Goal: Task Accomplishment & Management: Manage account settings

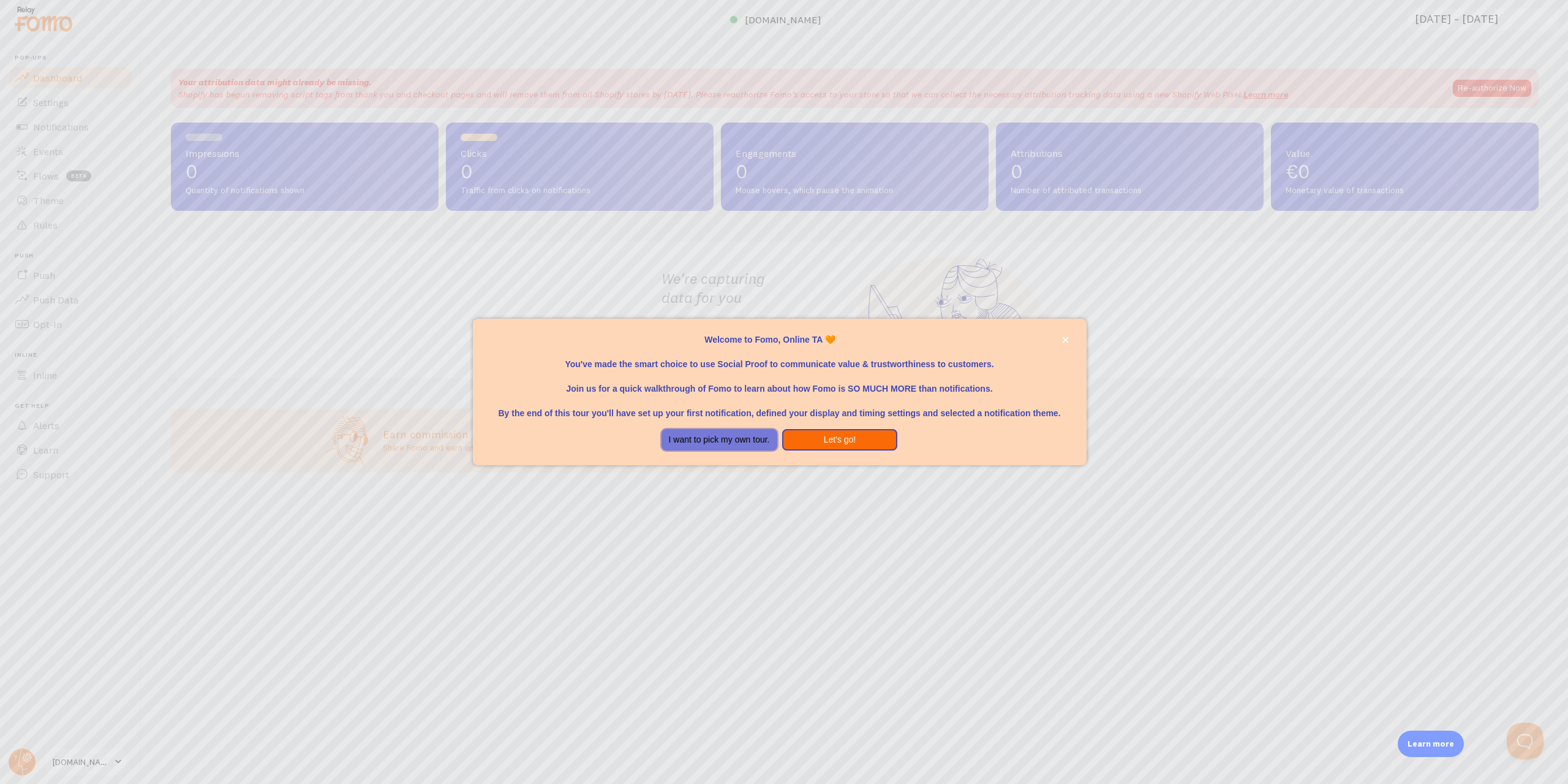
drag, startPoint x: 731, startPoint y: 441, endPoint x: 846, endPoint y: 433, distance: 115.3
click at [846, 433] on div "I want to pick my own tour. Let's go!" at bounding box center [780, 440] width 352 height 22
click at [846, 433] on button "Let's go!" at bounding box center [840, 440] width 116 height 22
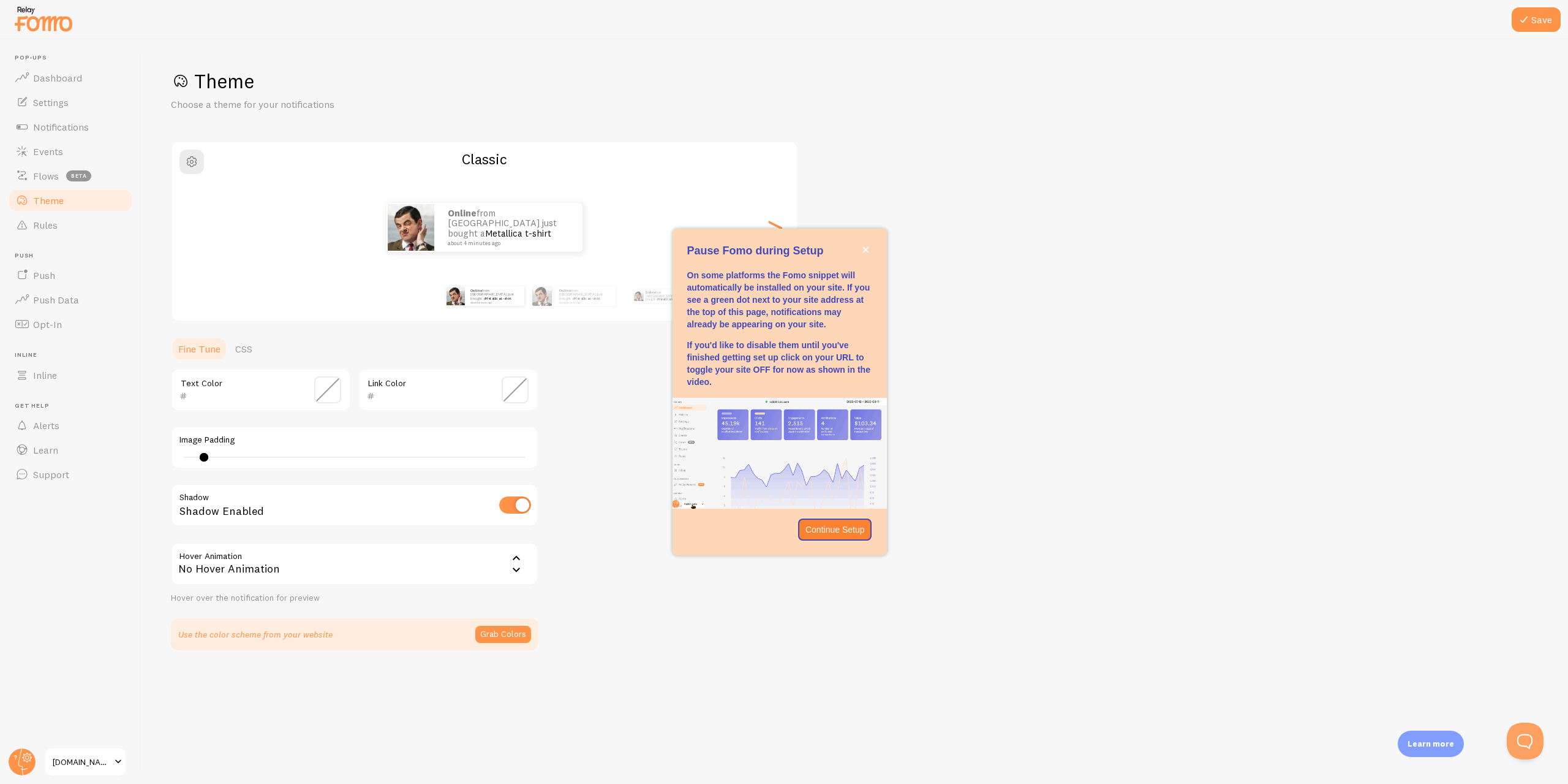
type input "0"
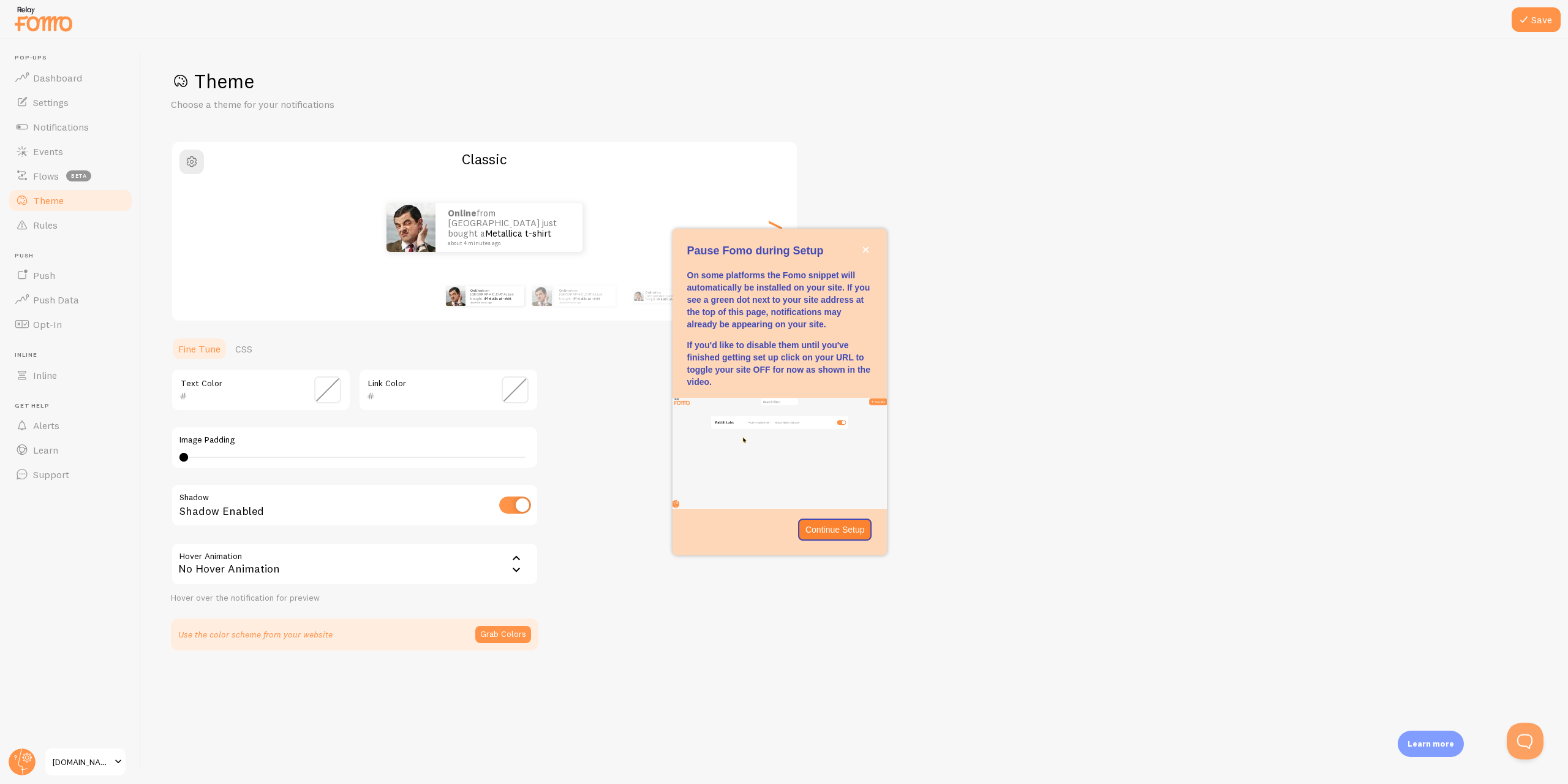
drag, startPoint x: 183, startPoint y: 457, endPoint x: 165, endPoint y: 461, distance: 18.4
click at [165, 461] on div "Save Theme Choose a theme for your notifications Classic Online from [GEOGRAPHI…" at bounding box center [855, 411] width 1427 height 745
click at [865, 526] on button "Continue Setup" at bounding box center [835, 529] width 74 height 22
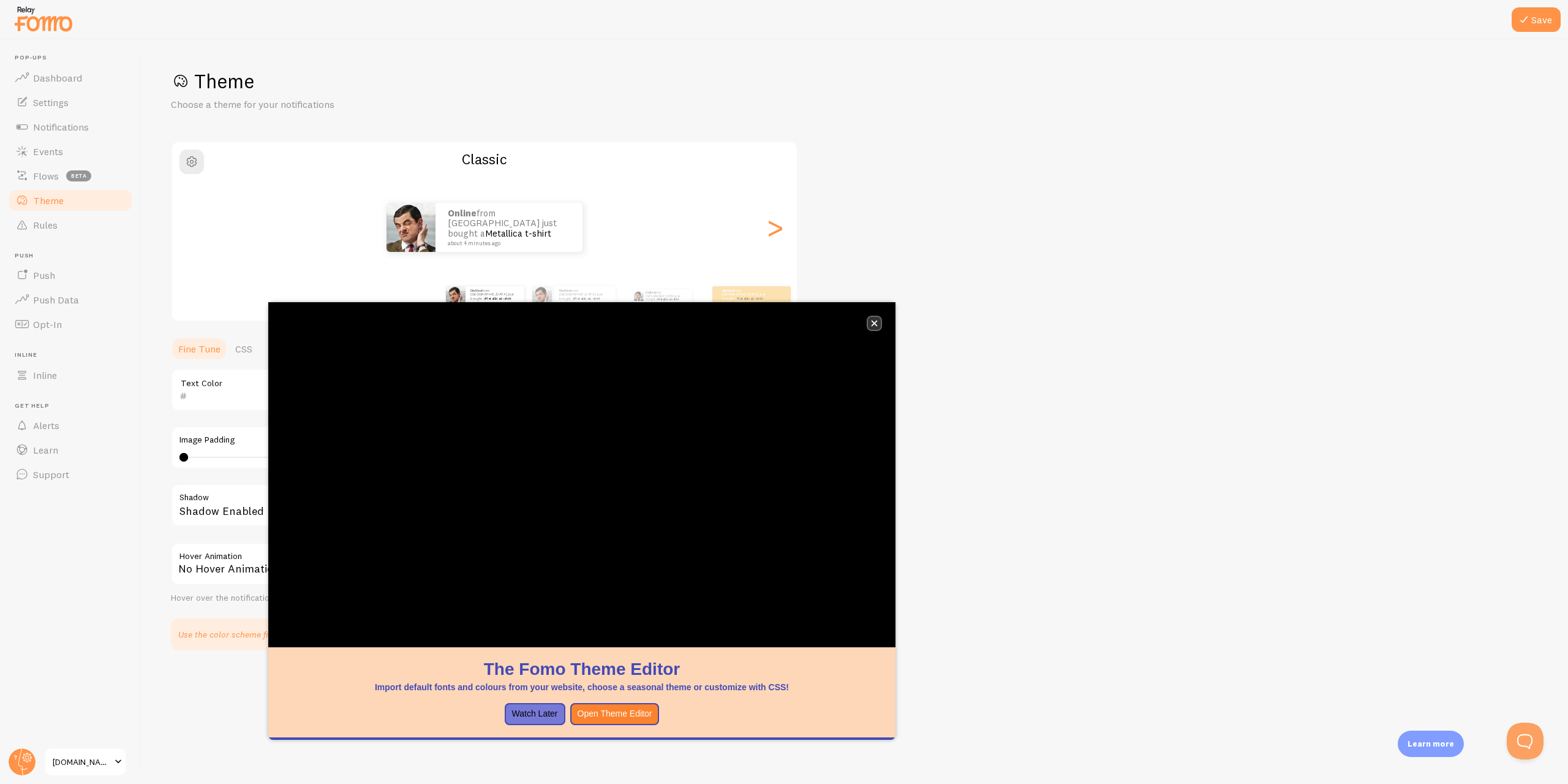
click at [878, 317] on button "close," at bounding box center [875, 323] width 13 height 13
click at [1134, 435] on div "Theme Choose a theme for your notifications Classic Online from [GEOGRAPHIC_DAT…" at bounding box center [855, 359] width 1368 height 582
click at [876, 321] on icon "close," at bounding box center [874, 323] width 7 height 7
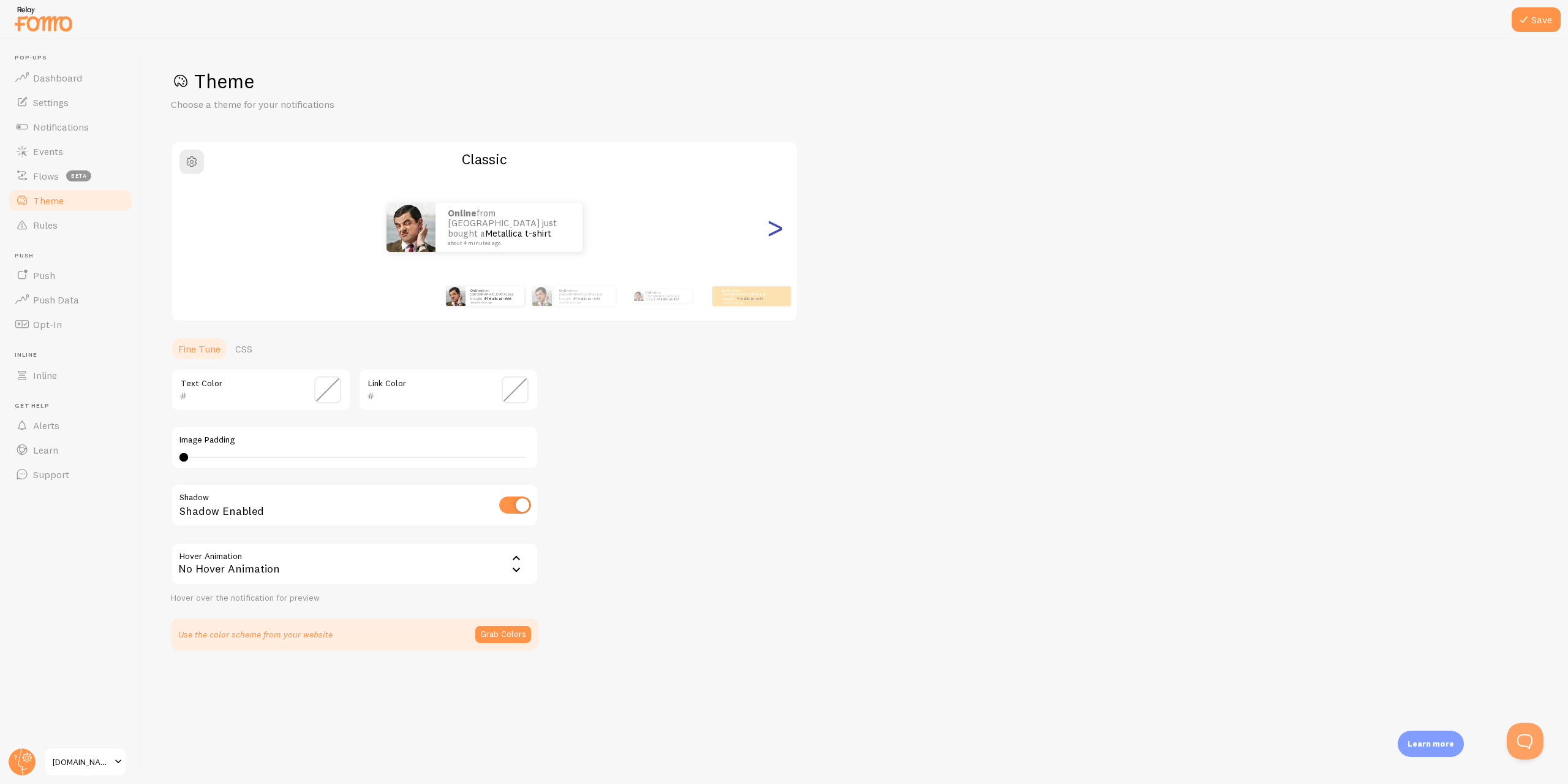
click at [775, 228] on div ">" at bounding box center [775, 228] width 15 height 88
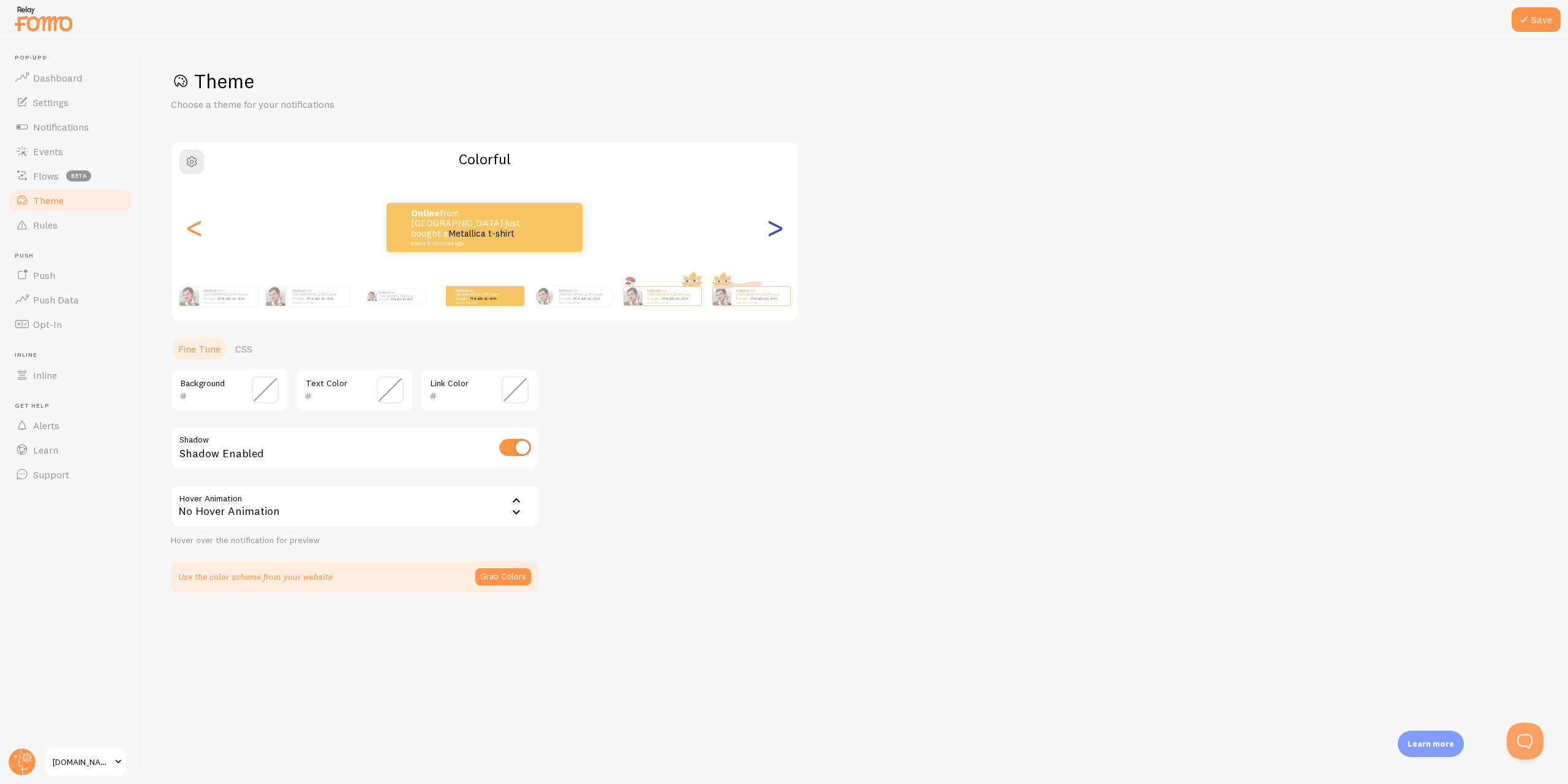
click at [775, 228] on div ">" at bounding box center [775, 228] width 15 height 88
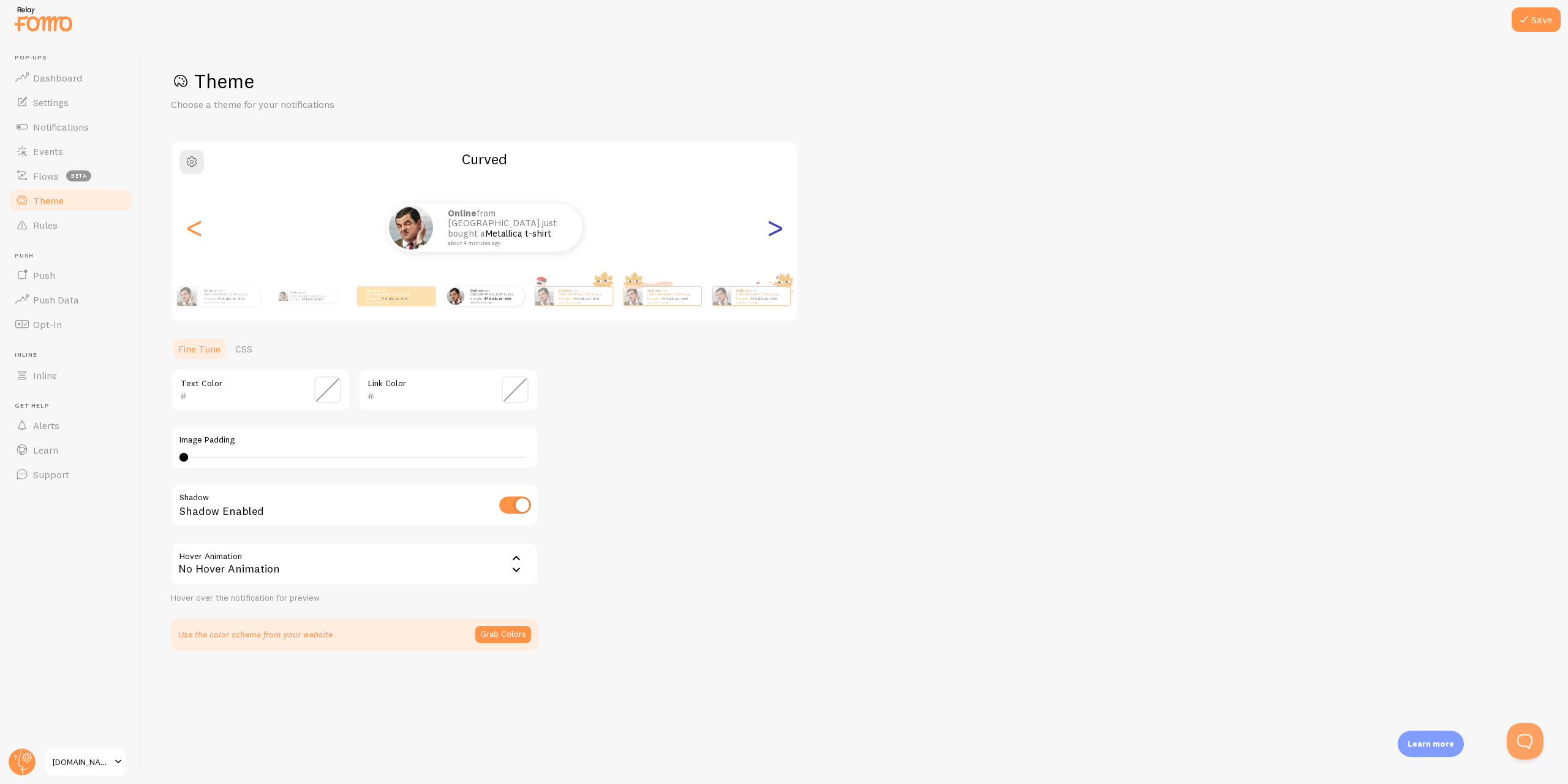
click at [775, 228] on div ">" at bounding box center [775, 228] width 15 height 88
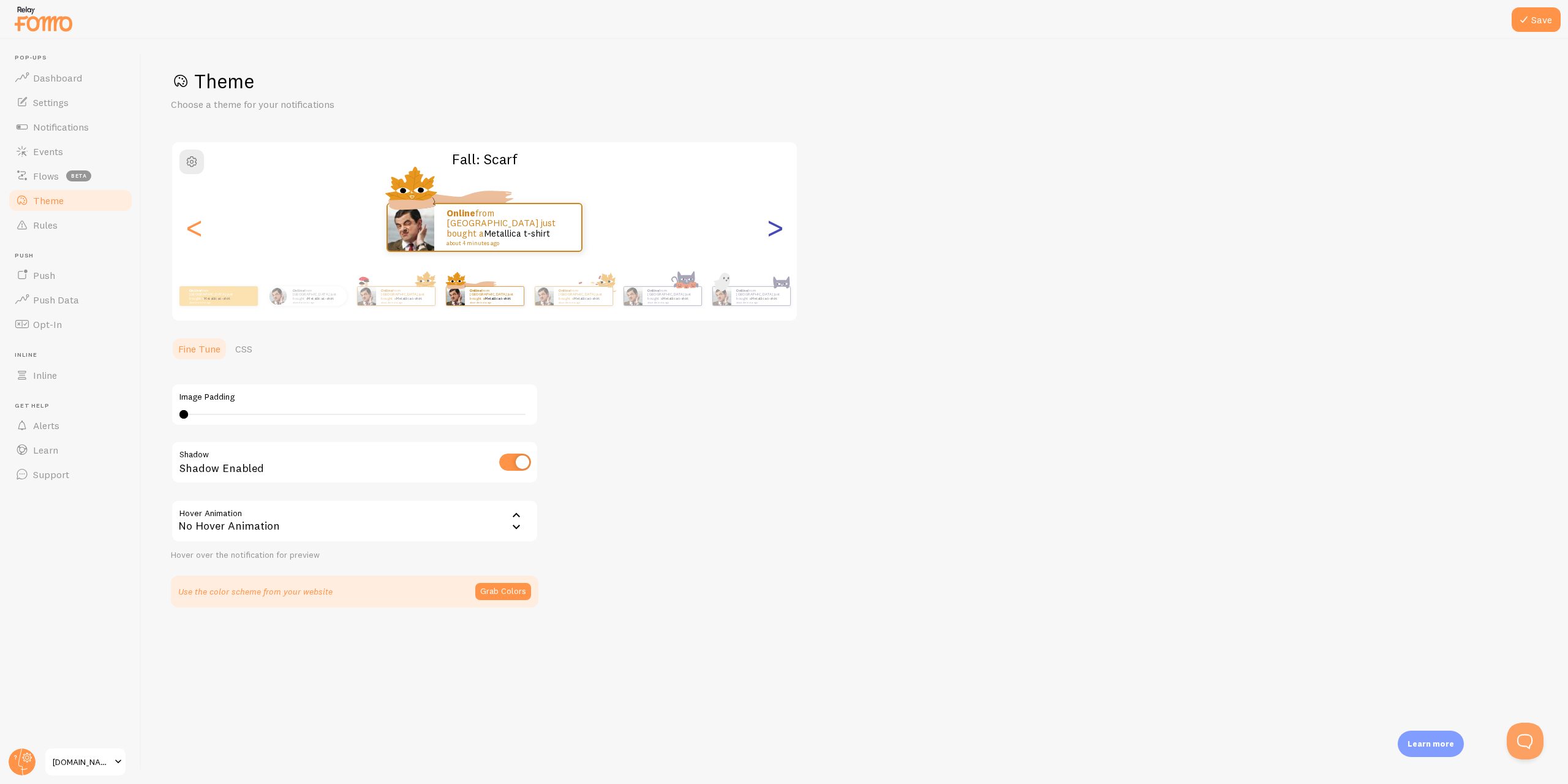
type input "0"
click at [775, 228] on div ">" at bounding box center [775, 228] width 15 height 88
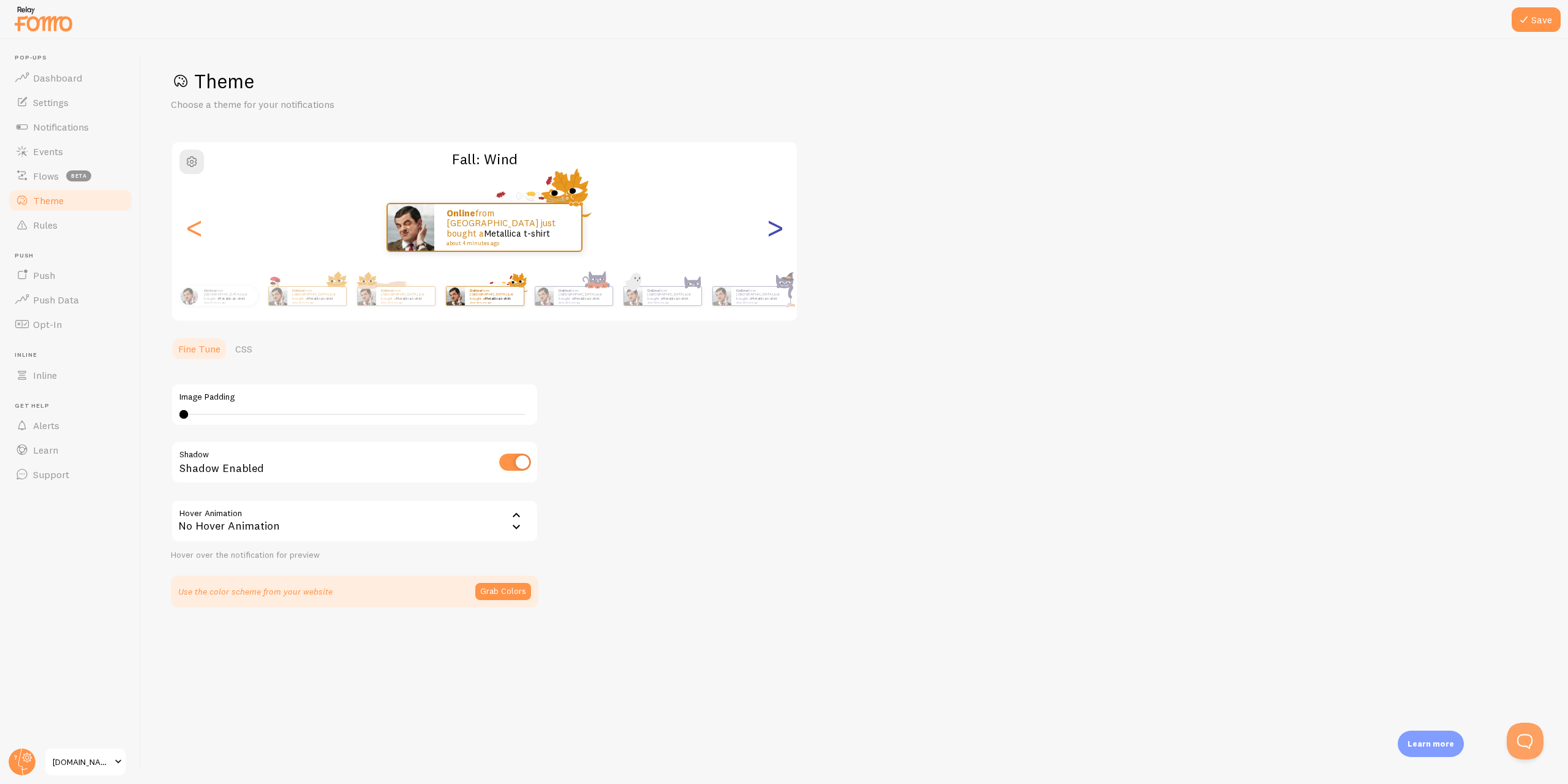
click at [775, 228] on div ">" at bounding box center [775, 228] width 15 height 88
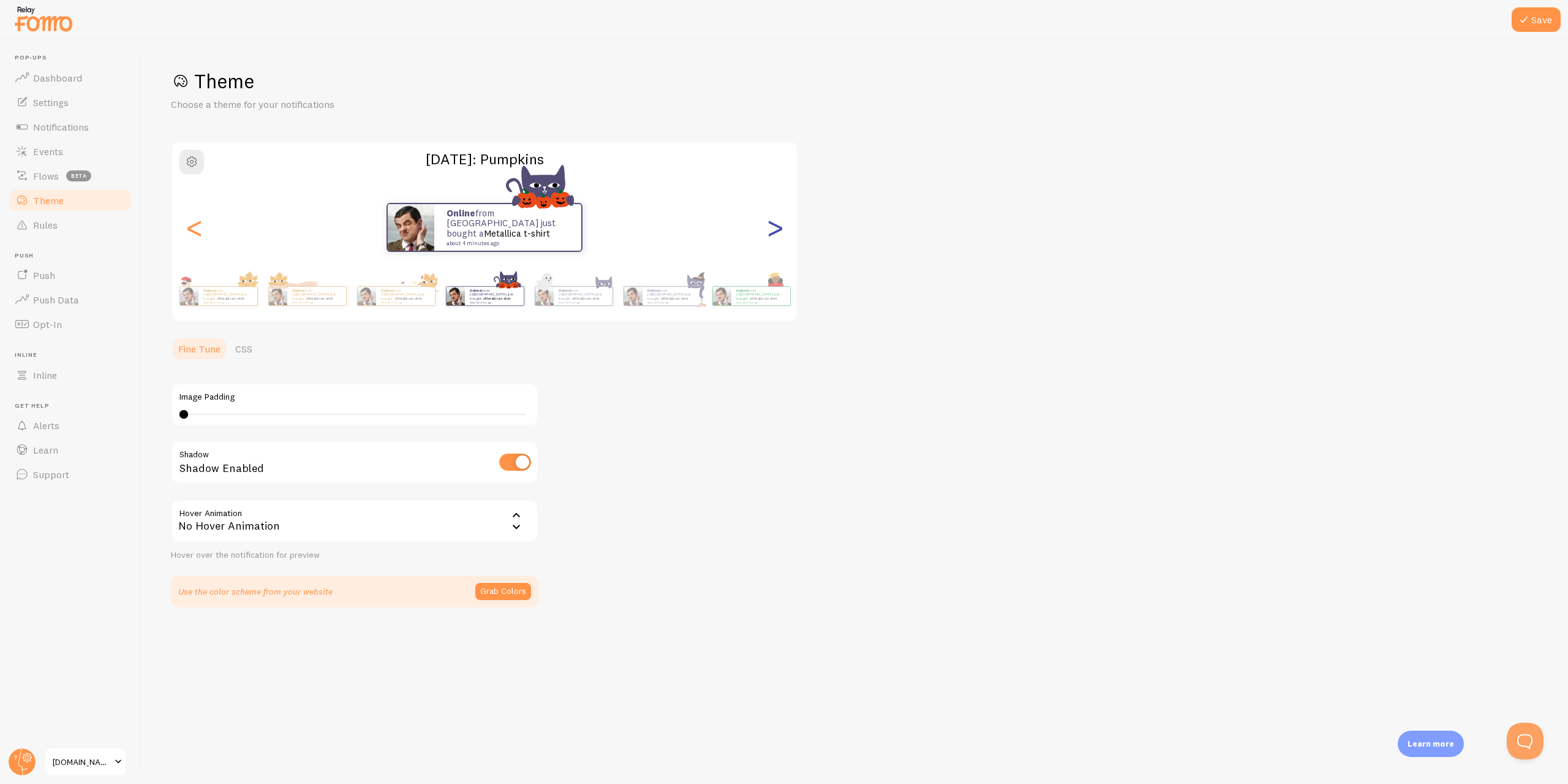
click at [775, 228] on div ">" at bounding box center [775, 228] width 15 height 88
click at [187, 228] on div "<" at bounding box center [194, 228] width 15 height 88
click at [195, 224] on div "<" at bounding box center [194, 228] width 15 height 88
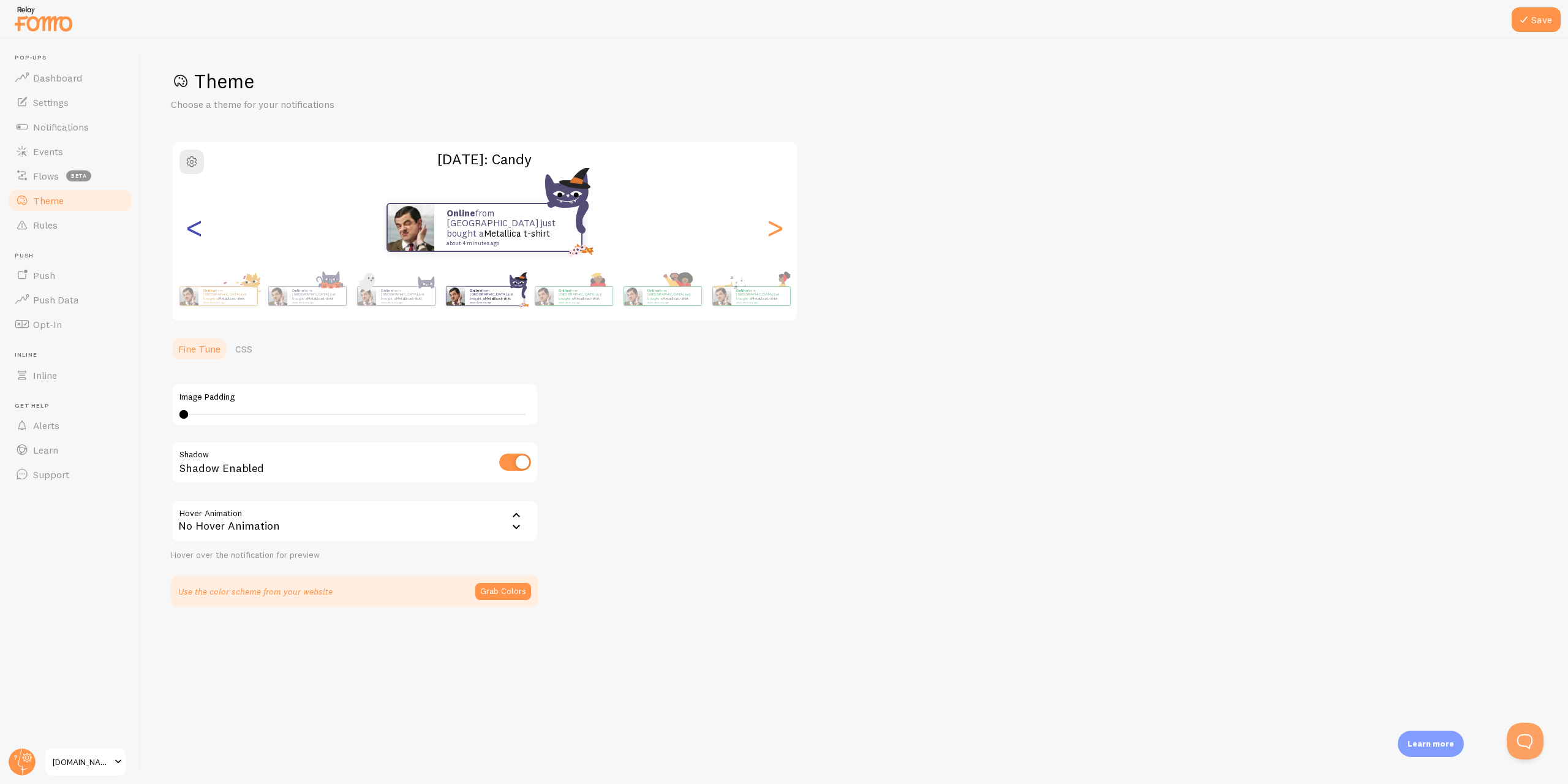
click at [195, 224] on div "<" at bounding box center [194, 228] width 15 height 88
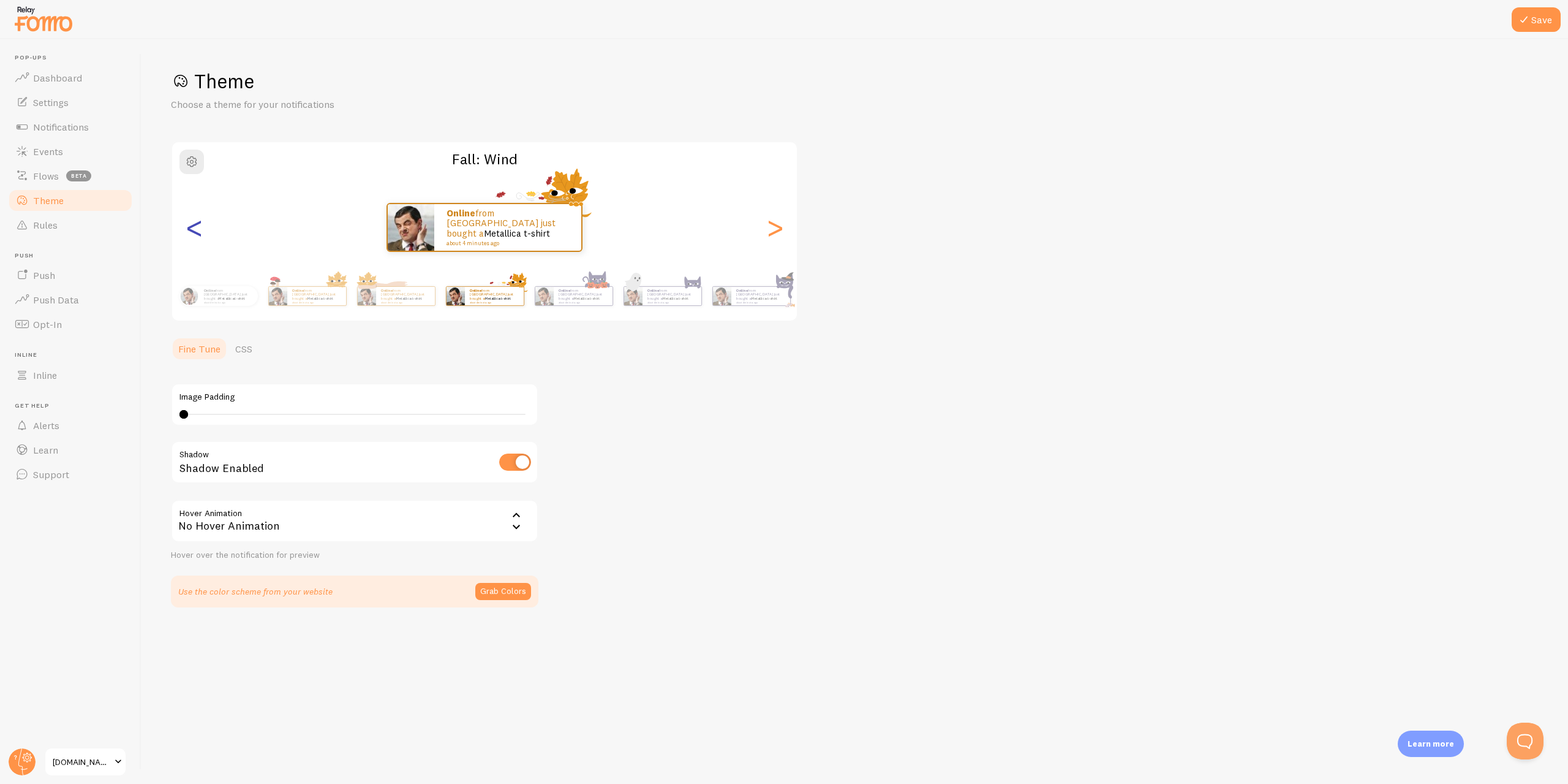
click at [195, 224] on div "<" at bounding box center [194, 228] width 15 height 88
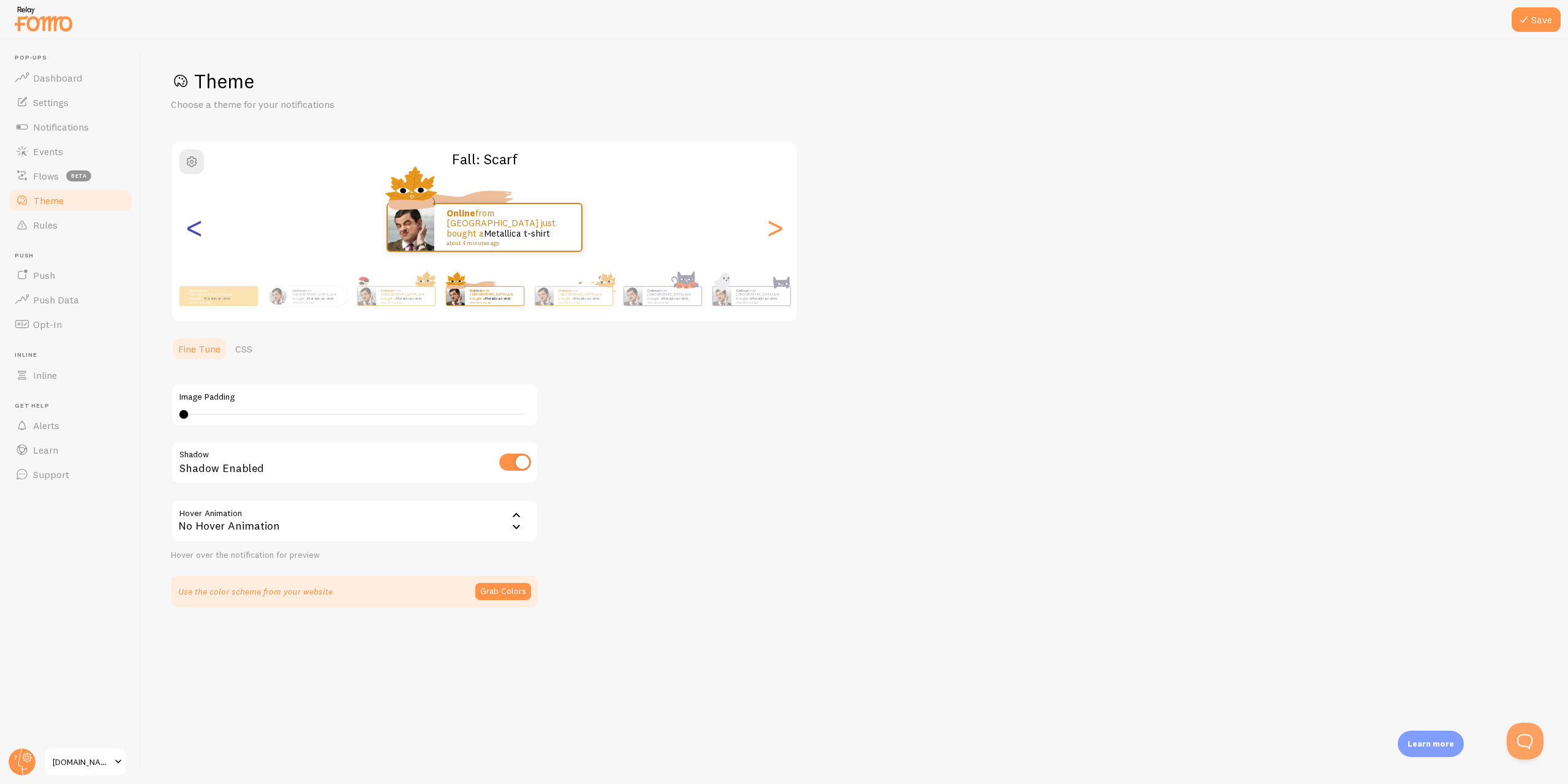
click at [195, 224] on div "<" at bounding box center [194, 228] width 15 height 88
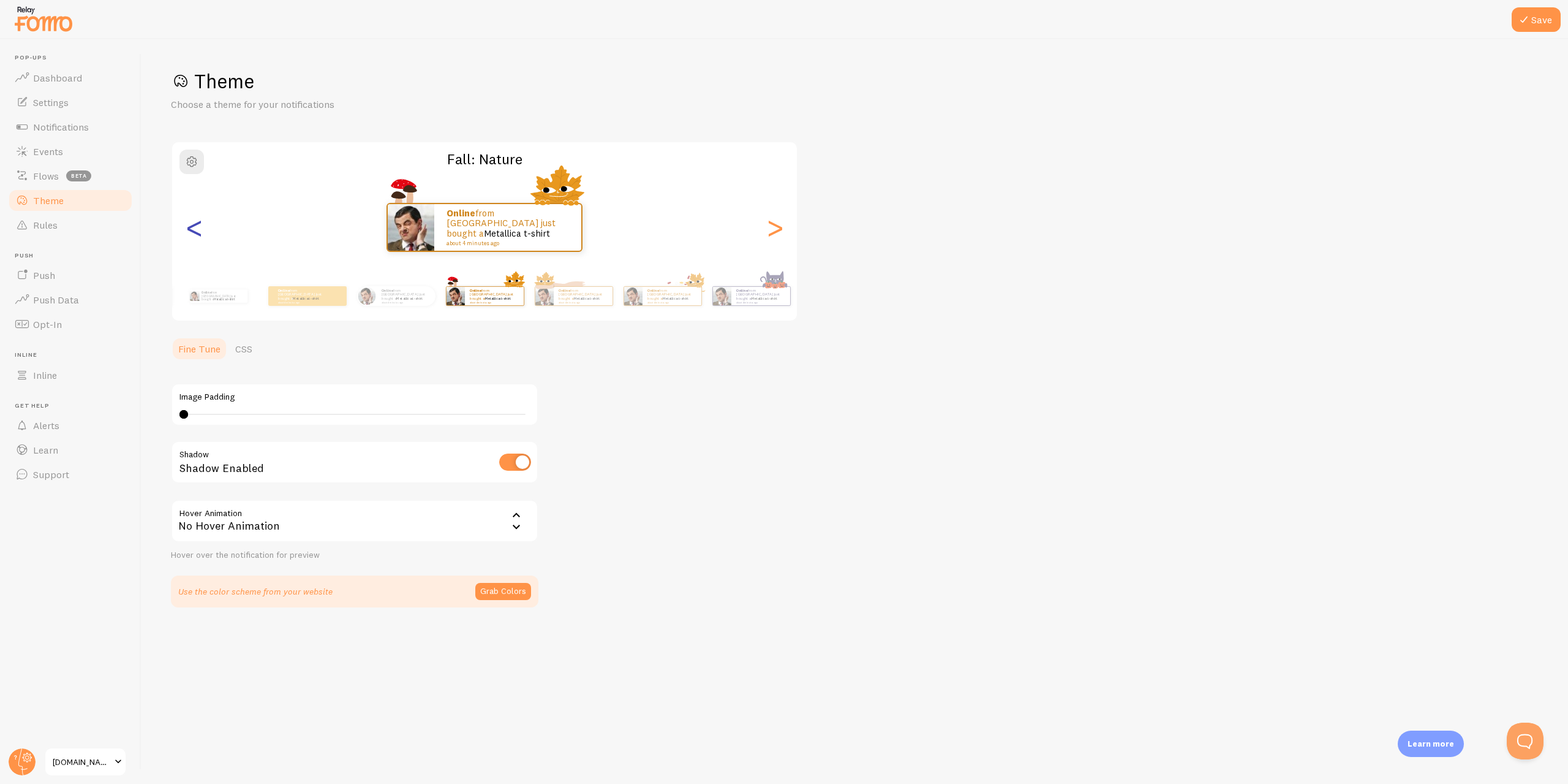
click at [195, 224] on div "<" at bounding box center [194, 228] width 15 height 88
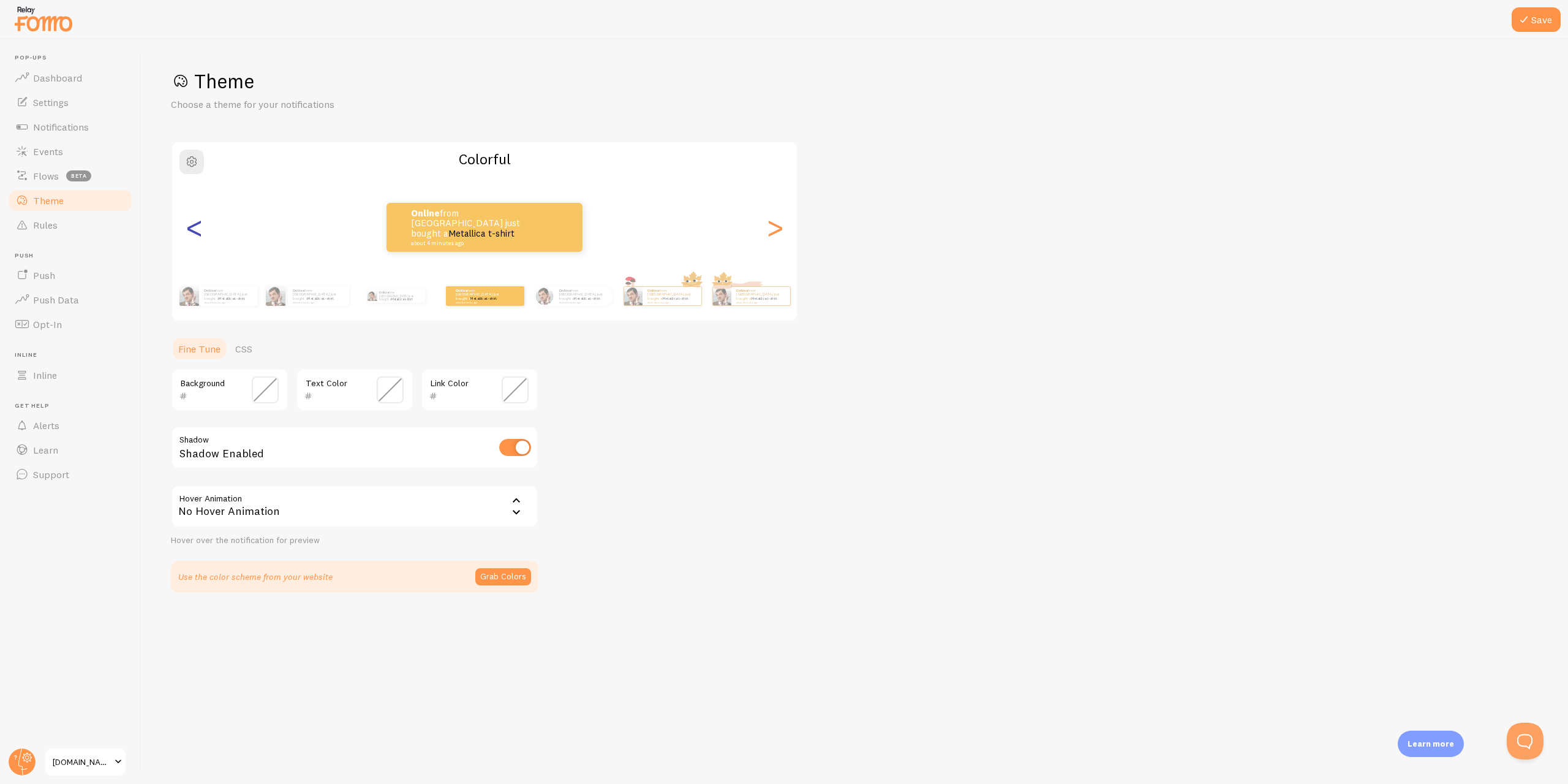
click at [195, 224] on div "<" at bounding box center [194, 228] width 15 height 88
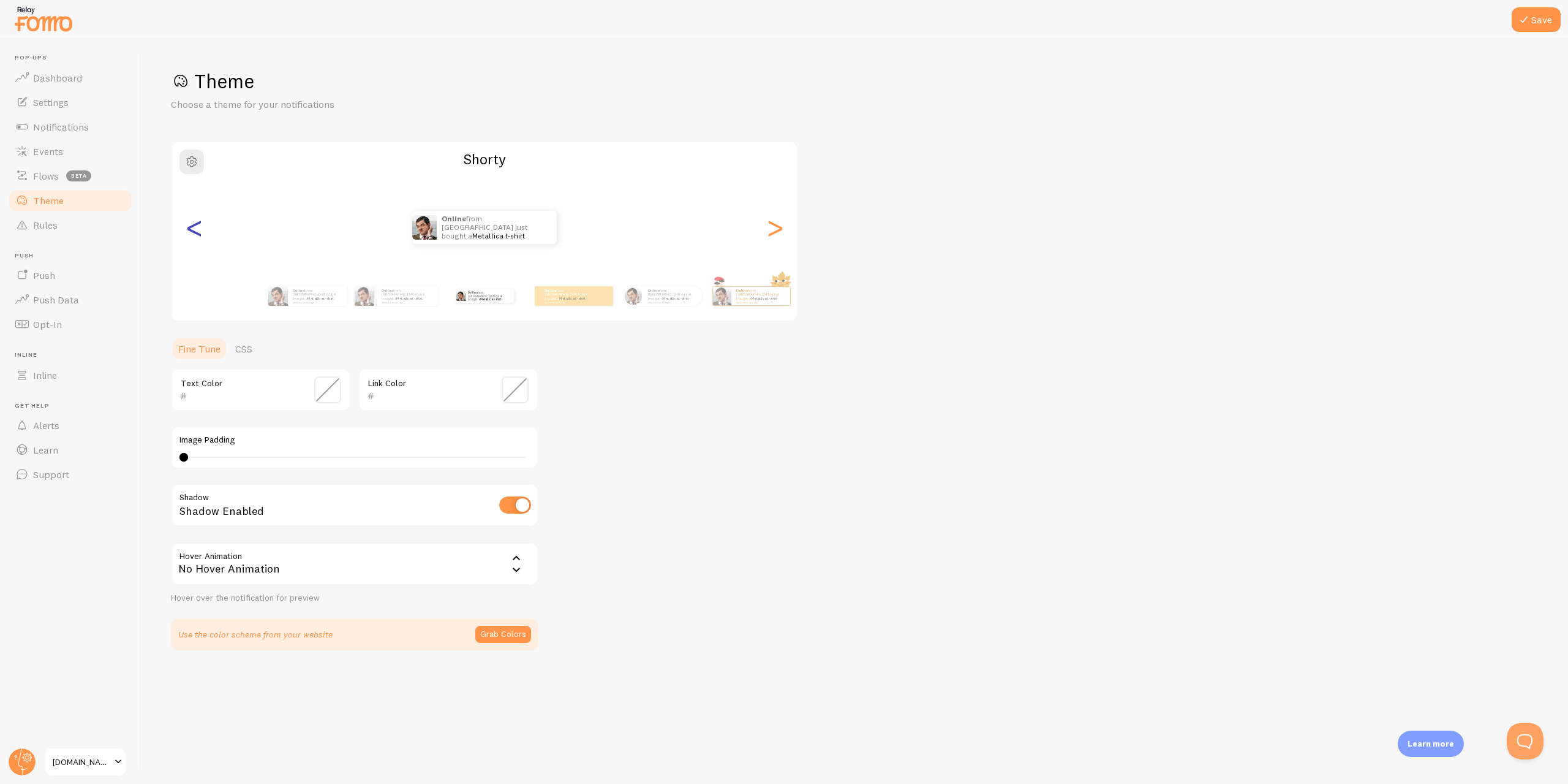
click at [195, 224] on div "<" at bounding box center [194, 228] width 15 height 88
click at [195, 224] on div "Online from [GEOGRAPHIC_DATA] just bought a Metallica t-shirt about 4 minutes a…" at bounding box center [484, 228] width 625 height 88
click at [195, 224] on div "Online from [GEOGRAPHIC_DATA] just bought a Metallica t-shirt about 4 minutes a…" at bounding box center [484, 228] width 625 height 49
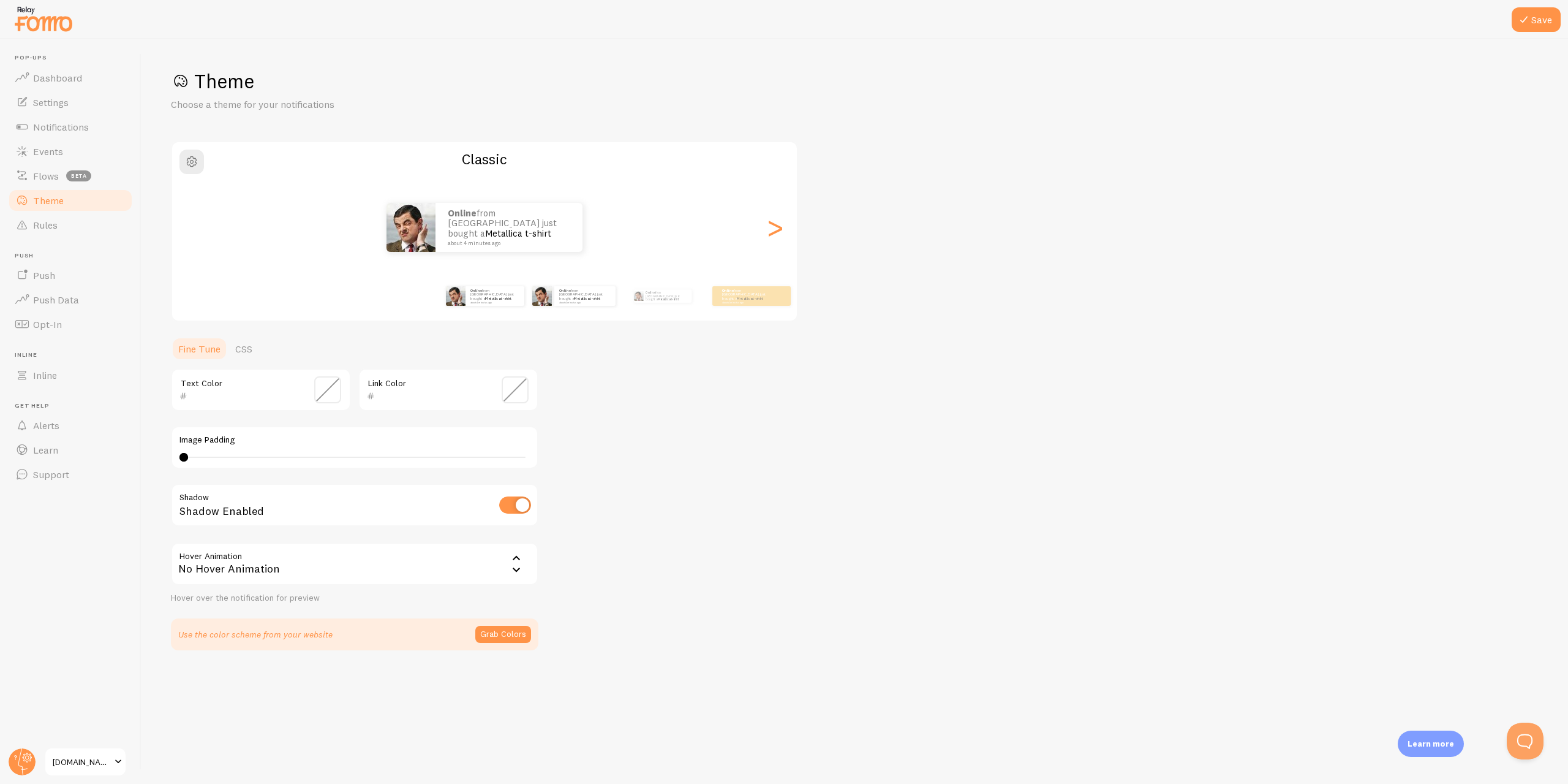
click at [575, 306] on div "Online from [GEOGRAPHIC_DATA] just bought a Metallica t-shirt about 4 minutes a…" at bounding box center [573, 296] width 79 height 34
click at [415, 303] on div "Online from [GEOGRAPHIC_DATA] just bought a Metallica t-shirt about 4 minutes a…" at bounding box center [406, 296] width 59 height 20
click at [560, 301] on small "about 4 minutes ago" at bounding box center [585, 302] width 51 height 2
click at [581, 299] on link "Metallica t-shirt" at bounding box center [580, 299] width 21 height 4
click at [672, 301] on small "about 4 minutes ago" at bounding box center [672, 302] width 48 height 2
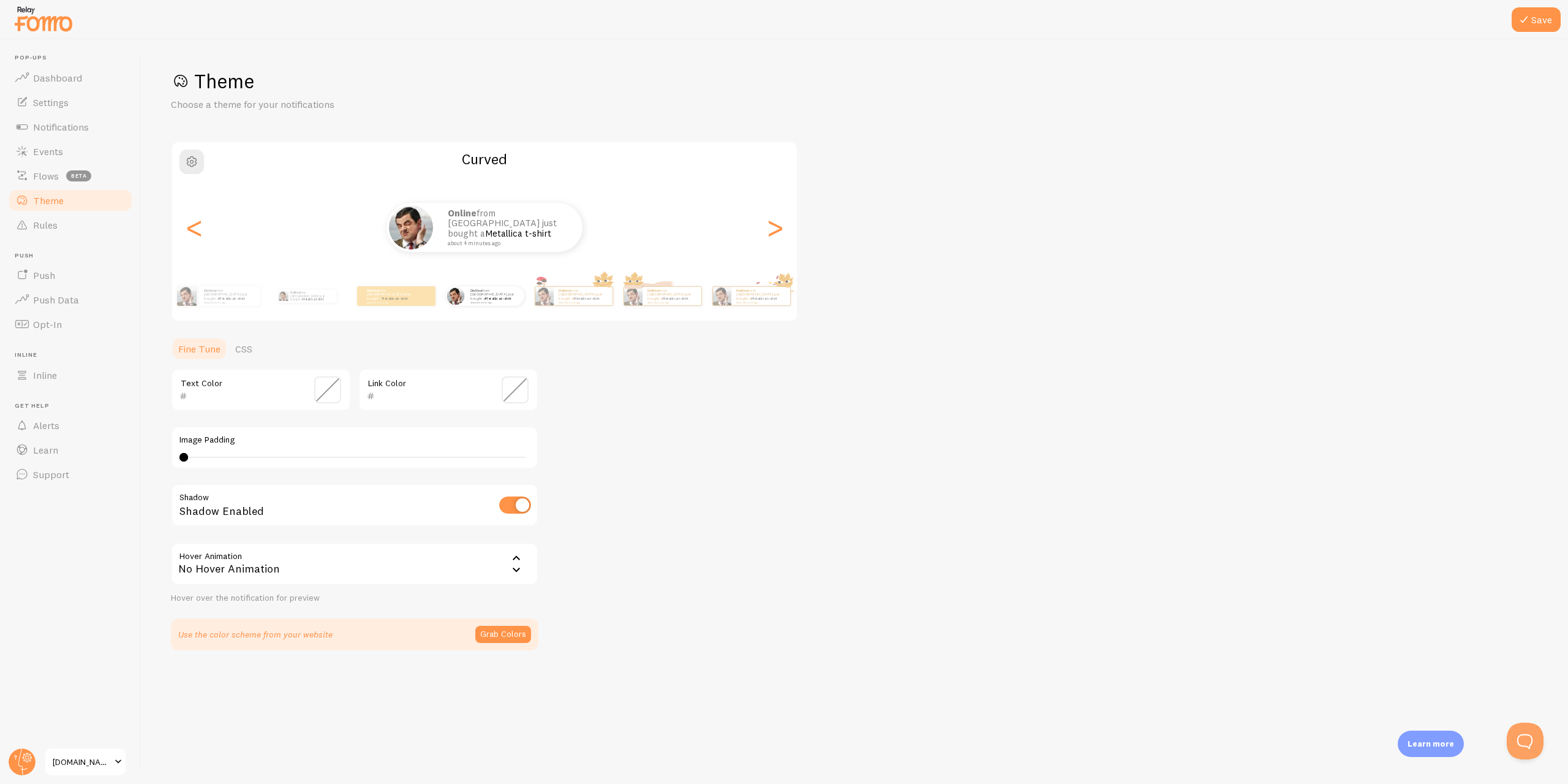
click at [593, 699] on div "Save Theme Choose a theme for your notifications Curved Online from [GEOGRAPHIC…" at bounding box center [855, 411] width 1427 height 745
click at [519, 629] on button "Grab Colors" at bounding box center [503, 634] width 55 height 17
click at [678, 691] on div "Save Theme Choose a theme for your notifications Curved Online from [GEOGRAPHIC…" at bounding box center [855, 411] width 1427 height 745
drag, startPoint x: 394, startPoint y: 627, endPoint x: 505, endPoint y: 623, distance: 111.1
click at [505, 623] on div "Hit a snag: We are unable to reach your website! Please set your theme manually…" at bounding box center [355, 631] width 368 height 27
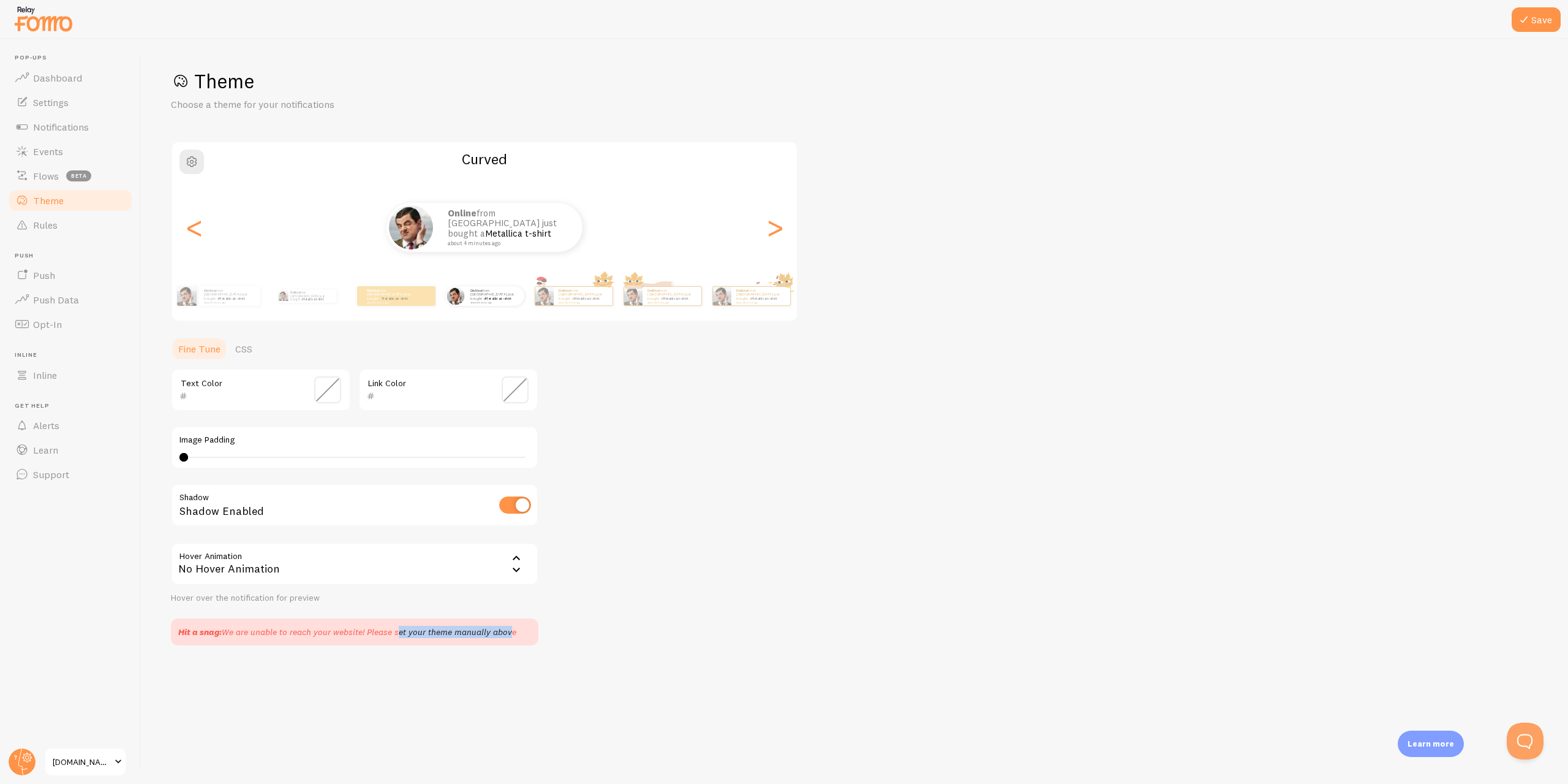
click at [505, 623] on div "Hit a snag: We are unable to reach your website! Please set your theme manually…" at bounding box center [355, 631] width 368 height 27
click at [523, 637] on div "Hit a snag: We are unable to reach your website! Please set your theme manually…" at bounding box center [355, 631] width 353 height 12
click at [627, 677] on div "Save Theme Choose a theme for your notifications Curved Online from [GEOGRAPHIC…" at bounding box center [855, 411] width 1427 height 745
click at [114, 760] on span at bounding box center [118, 762] width 15 height 15
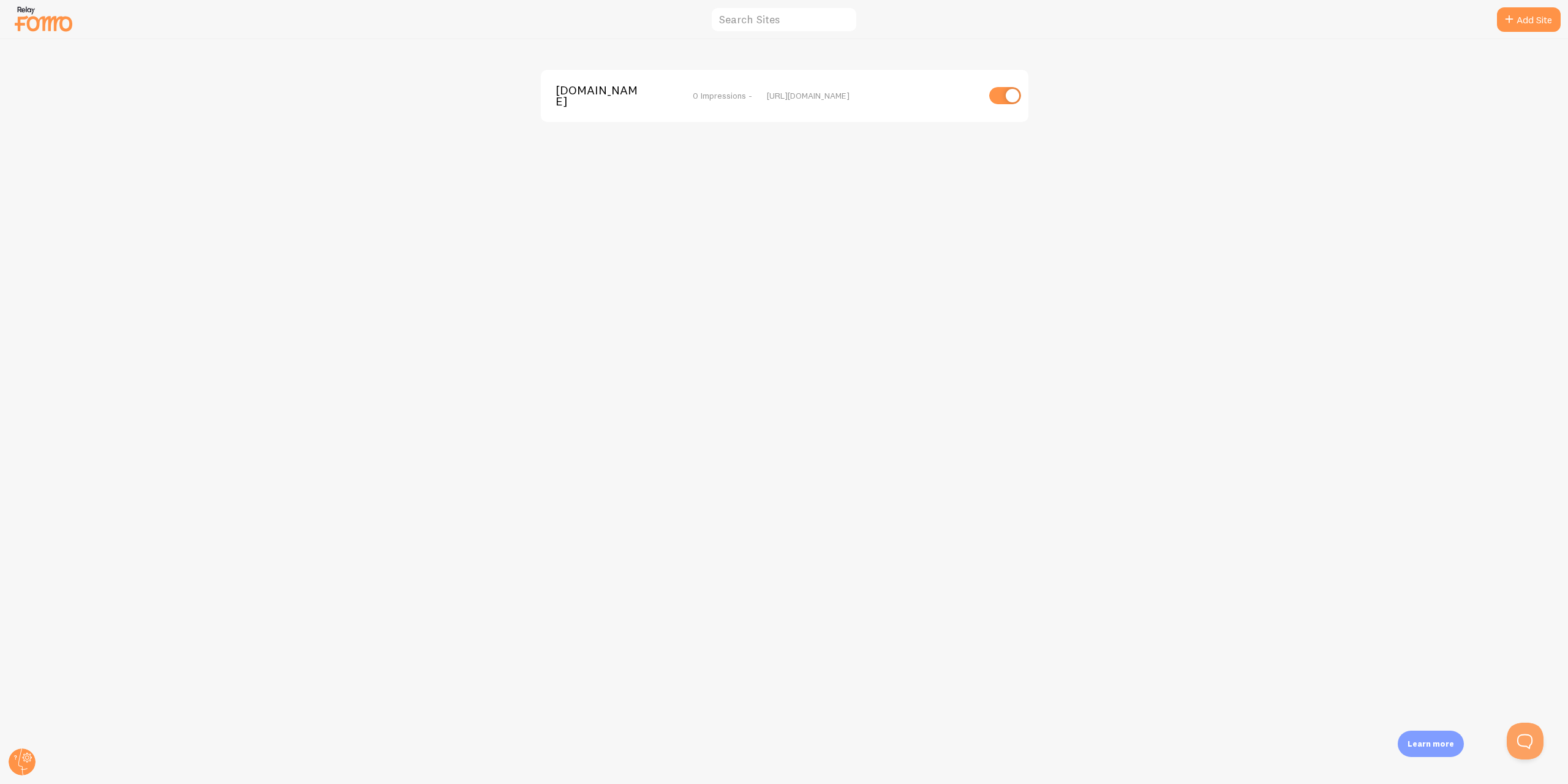
click at [883, 342] on div "[DOMAIN_NAME] 0 Impressions - [URL][DOMAIN_NAME]" at bounding box center [784, 411] width 1568 height 745
drag, startPoint x: 20, startPoint y: 0, endPoint x: 1543, endPoint y: 24, distance: 1523.2
click at [1543, 24] on link "Add Site" at bounding box center [1529, 20] width 64 height 24
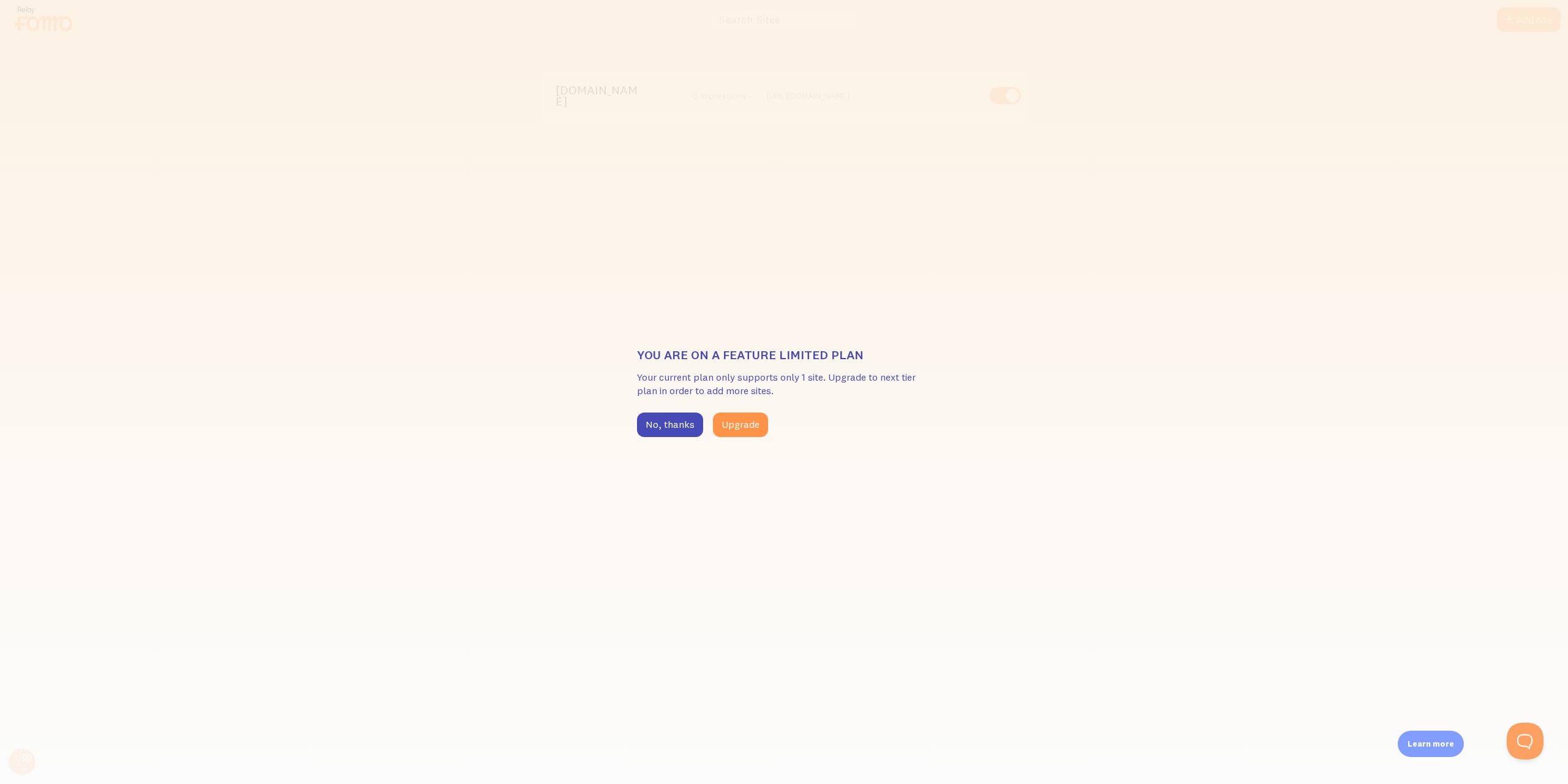
click at [738, 567] on div "You are on a feature limited plan Your current plan only supports only 1 site. …" at bounding box center [784, 392] width 1568 height 784
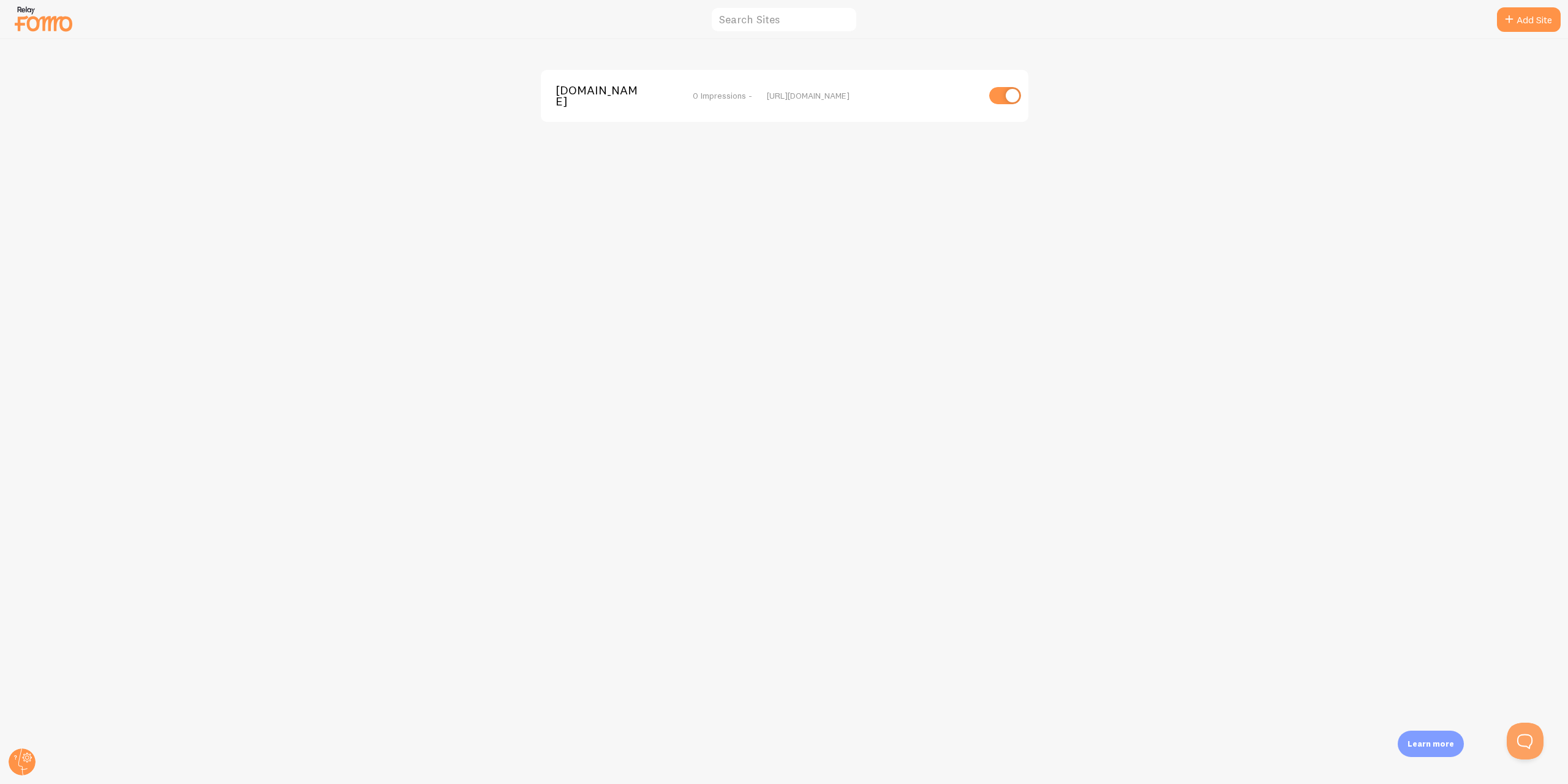
click at [772, 431] on div "[DOMAIN_NAME] 0 Impressions - [URL][DOMAIN_NAME]" at bounding box center [784, 411] width 1568 height 745
click at [930, 393] on div "[DOMAIN_NAME] 0 Impressions - [URL][DOMAIN_NAME]" at bounding box center [784, 411] width 1568 height 745
click at [18, 11] on img at bounding box center [43, 19] width 61 height 31
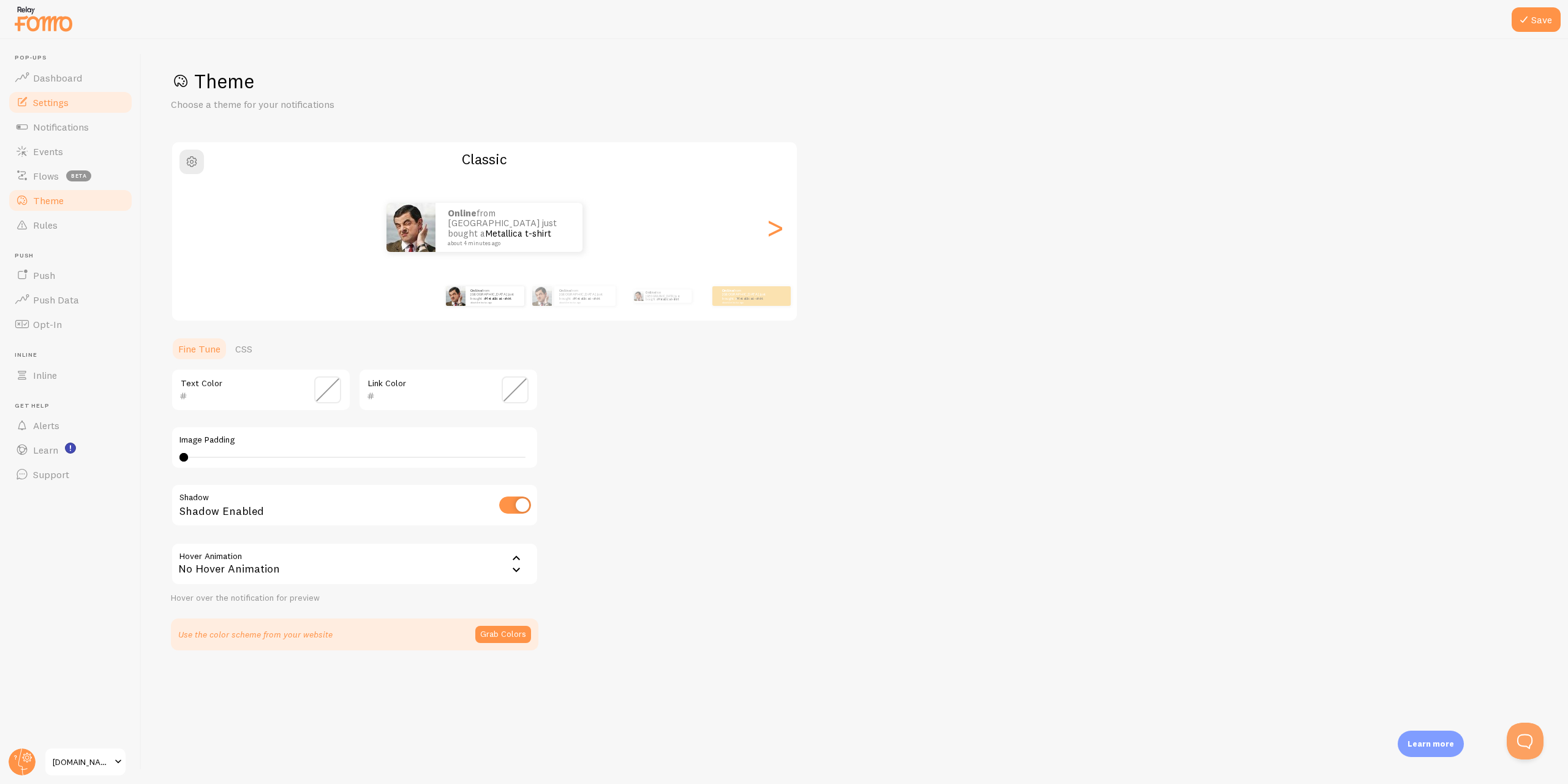
click at [58, 99] on span "Settings" at bounding box center [51, 102] width 36 height 12
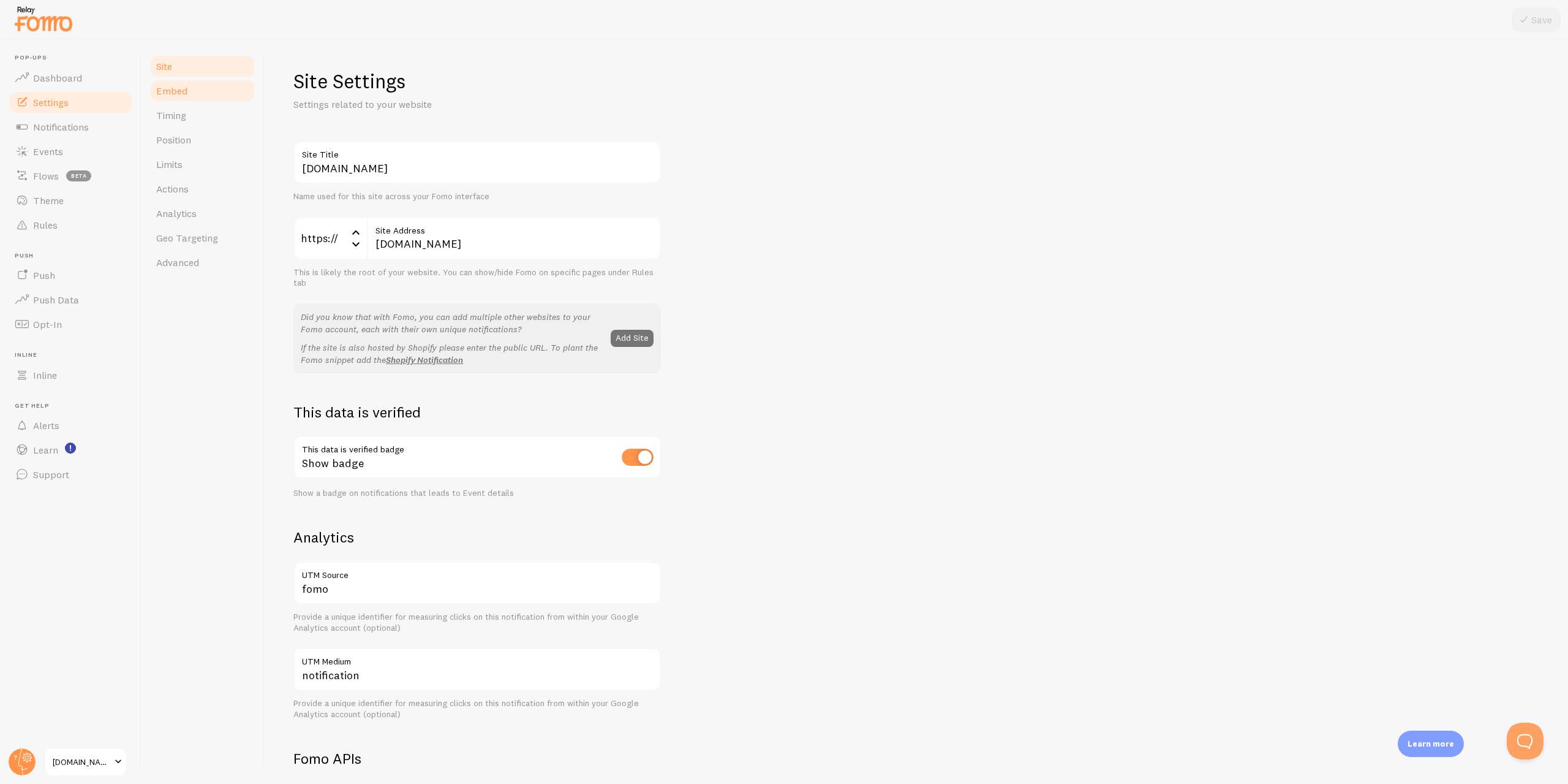
click at [203, 90] on link "Embed" at bounding box center [202, 91] width 107 height 24
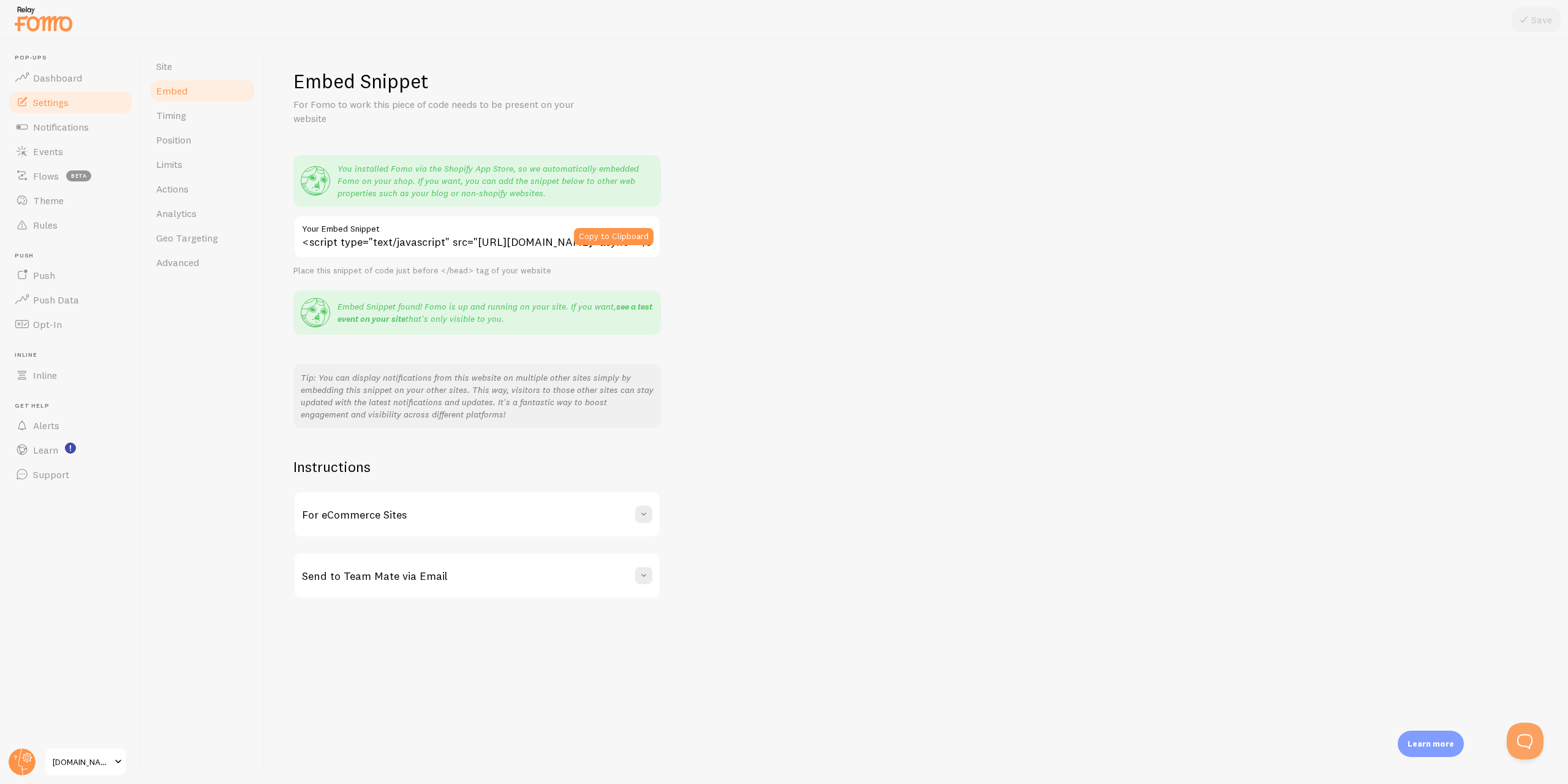
click at [388, 320] on link "see a test event on your site" at bounding box center [495, 312] width 315 height 24
click at [233, 118] on link "Timing" at bounding box center [202, 115] width 107 height 24
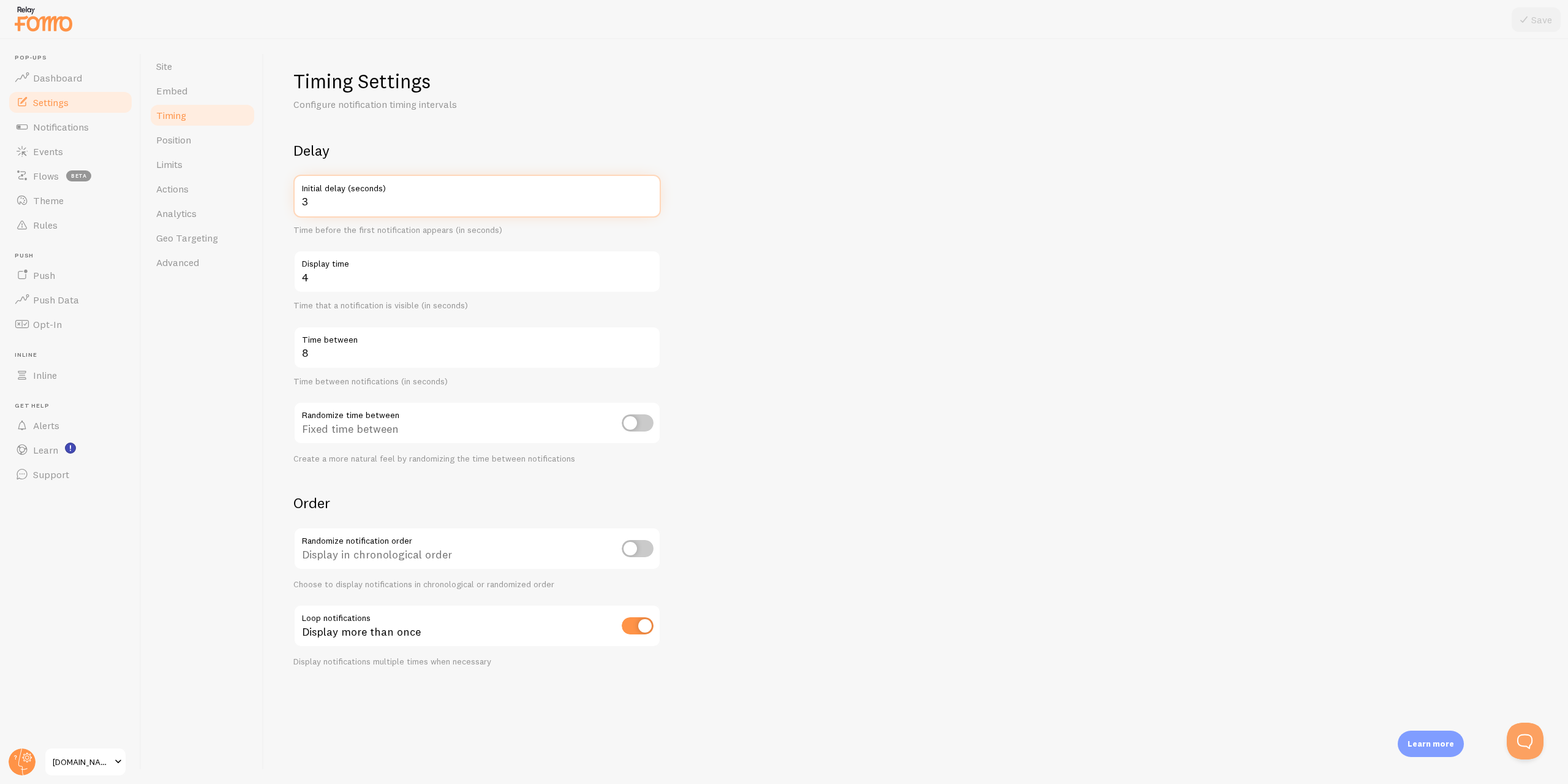
click at [367, 213] on input "3" at bounding box center [477, 196] width 368 height 43
click at [369, 201] on input "3" at bounding box center [477, 196] width 368 height 43
type input "2"
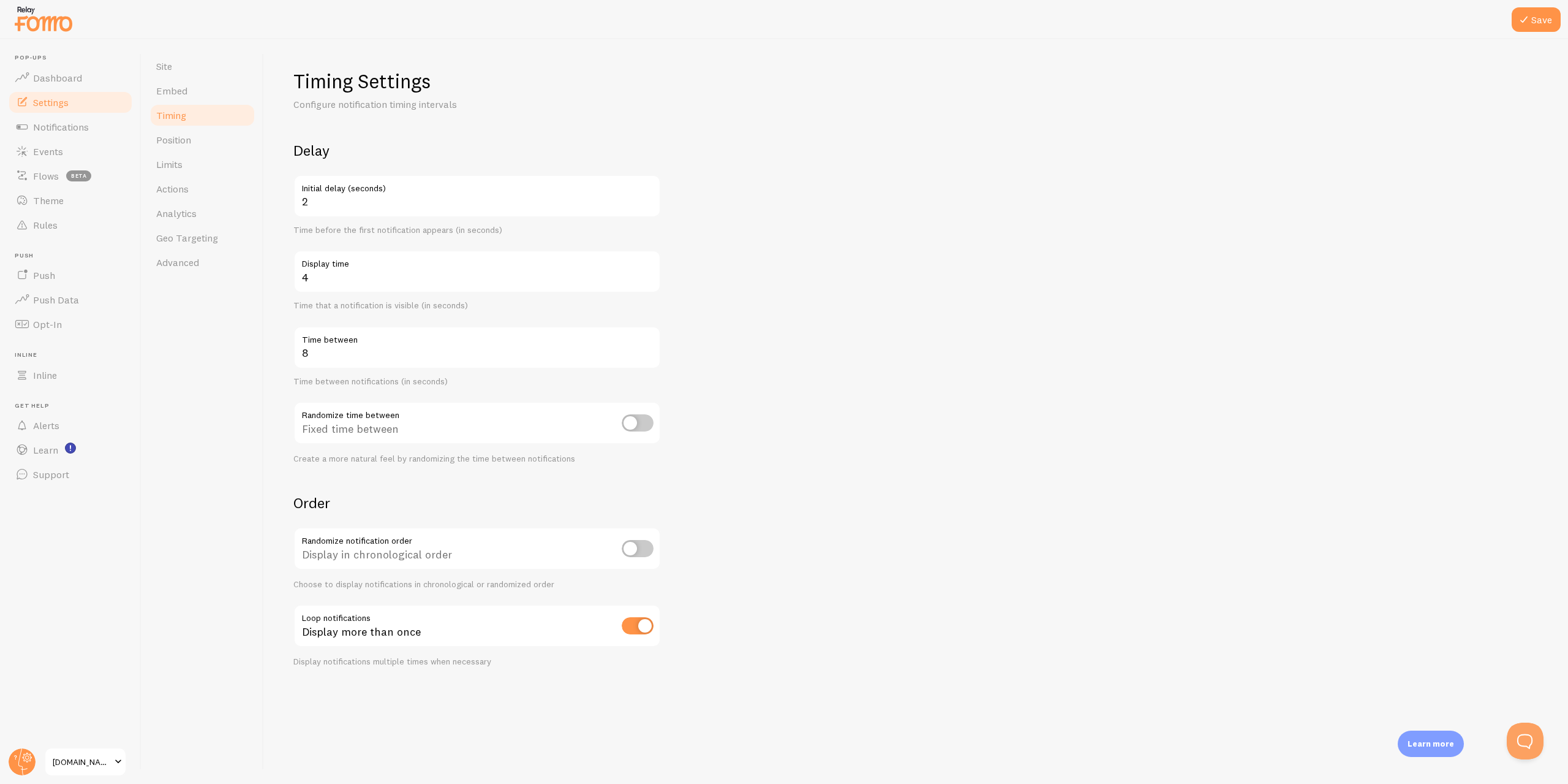
click at [772, 352] on form "Delay 2 Initial delay (seconds) Time before the first notification appears (in …" at bounding box center [916, 404] width 1245 height 526
click at [364, 275] on input "4" at bounding box center [477, 272] width 368 height 43
click at [392, 352] on input "8" at bounding box center [477, 348] width 368 height 43
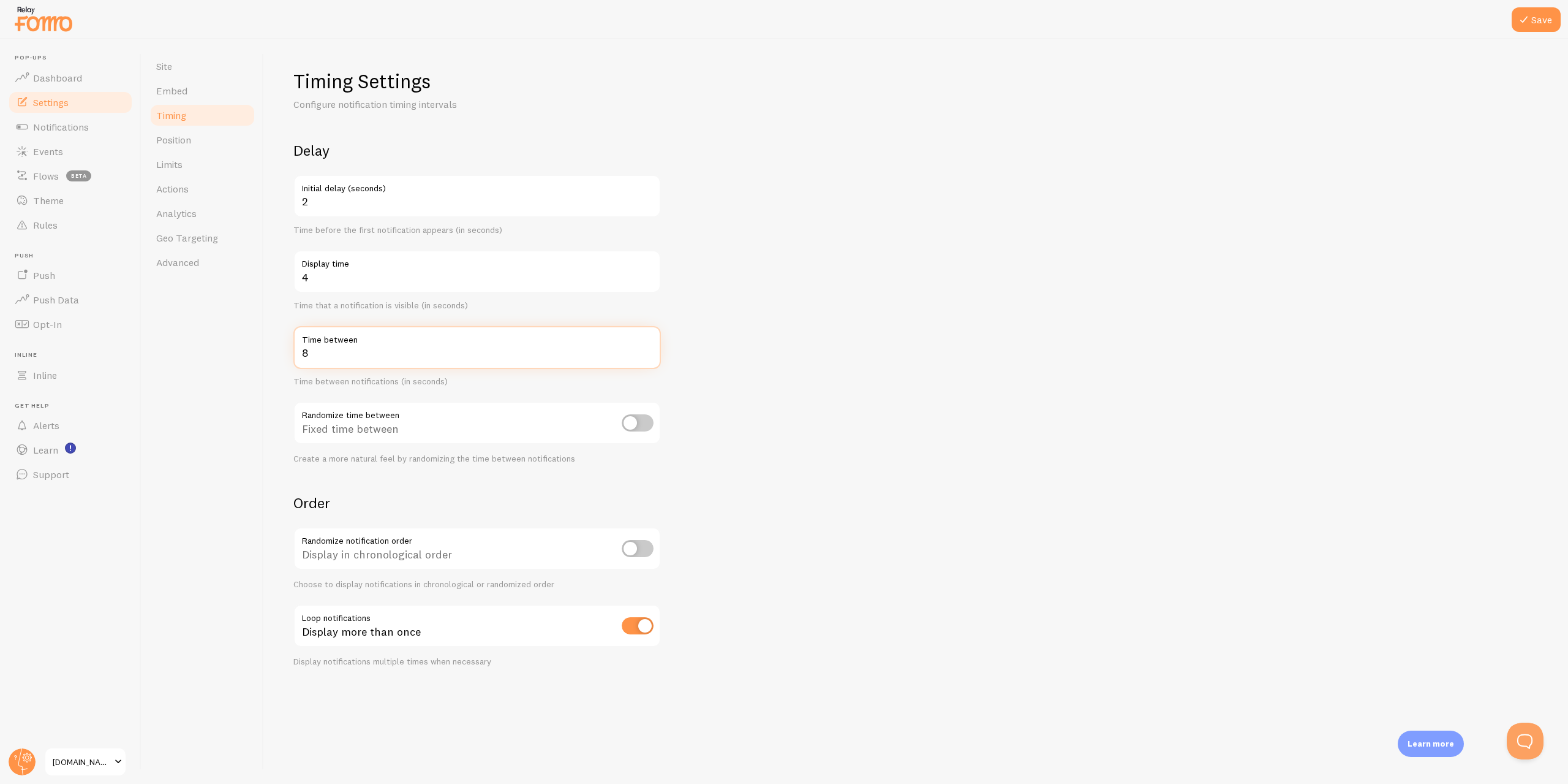
click at [392, 352] on input "8" at bounding box center [477, 348] width 368 height 43
type input "4"
click at [753, 381] on form "Delay 2 Initial delay (seconds) Time before the first notification appears (in …" at bounding box center [916, 404] width 1245 height 526
click at [734, 433] on form "Delay 2 Initial delay (seconds) Time before the first notification appears (in …" at bounding box center [916, 404] width 1245 height 526
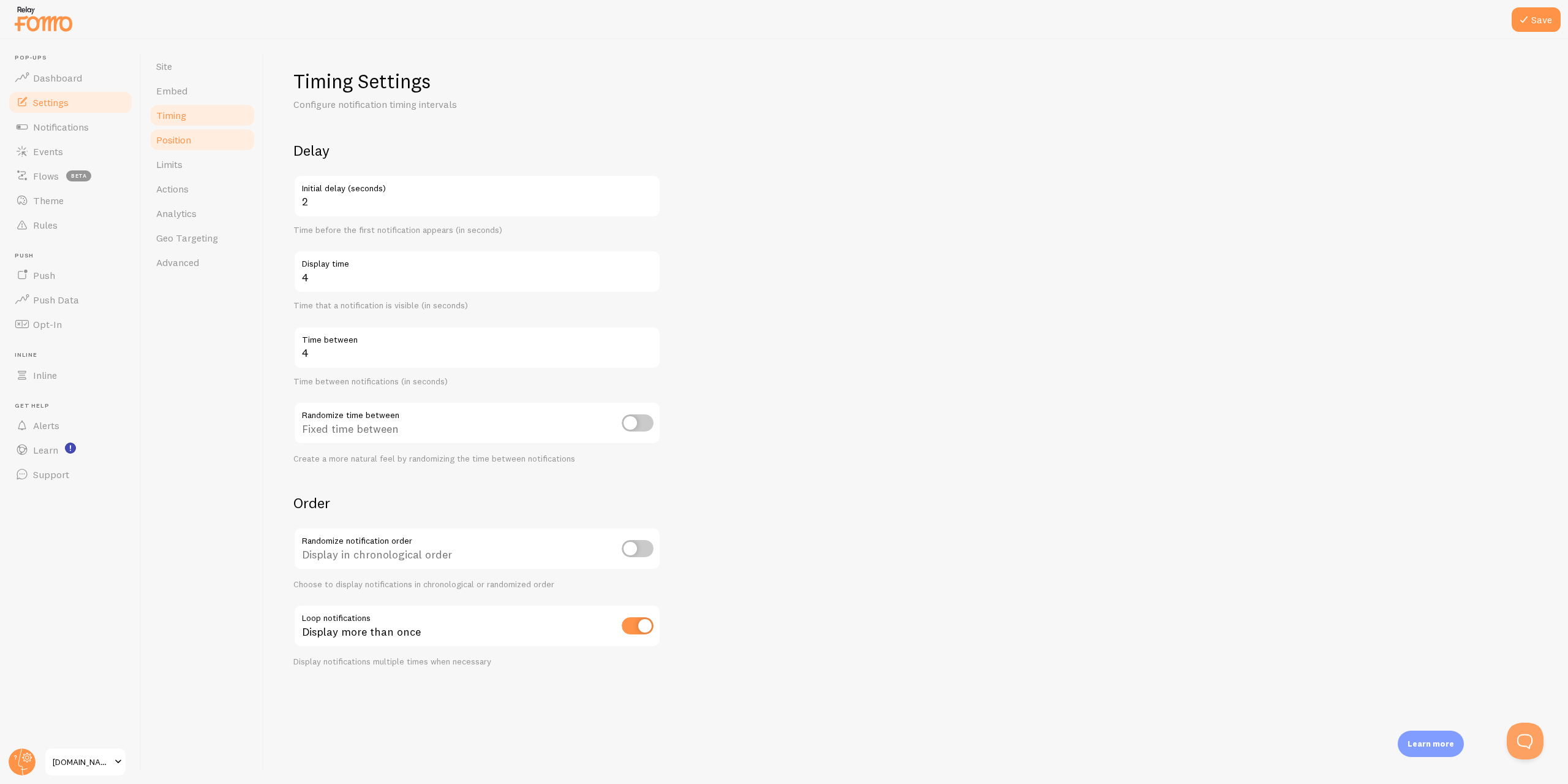
click at [181, 138] on span "Position" at bounding box center [174, 140] width 35 height 12
click at [1542, 18] on button "Save" at bounding box center [1536, 20] width 49 height 24
click at [200, 140] on link "Position" at bounding box center [202, 140] width 107 height 24
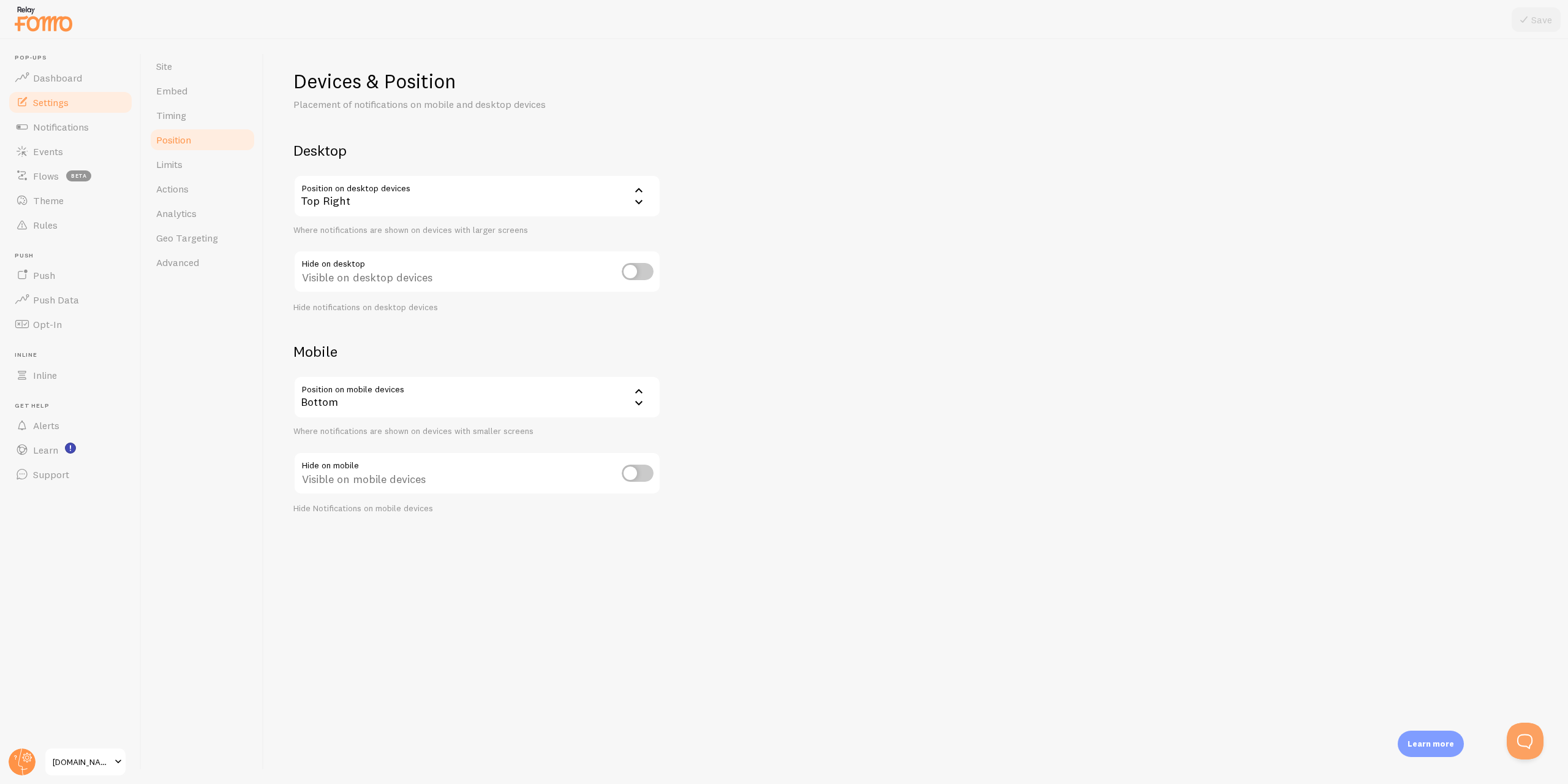
click at [652, 275] on input "checkbox" at bounding box center [638, 271] width 32 height 17
click at [625, 275] on input "checkbox" at bounding box center [638, 271] width 32 height 17
checkbox input "false"
click at [462, 181] on div "Top Right" at bounding box center [477, 196] width 368 height 43
click at [794, 180] on div "Devices & Position Placement of notifications on mobile and desktop devices Des…" at bounding box center [916, 291] width 1245 height 445
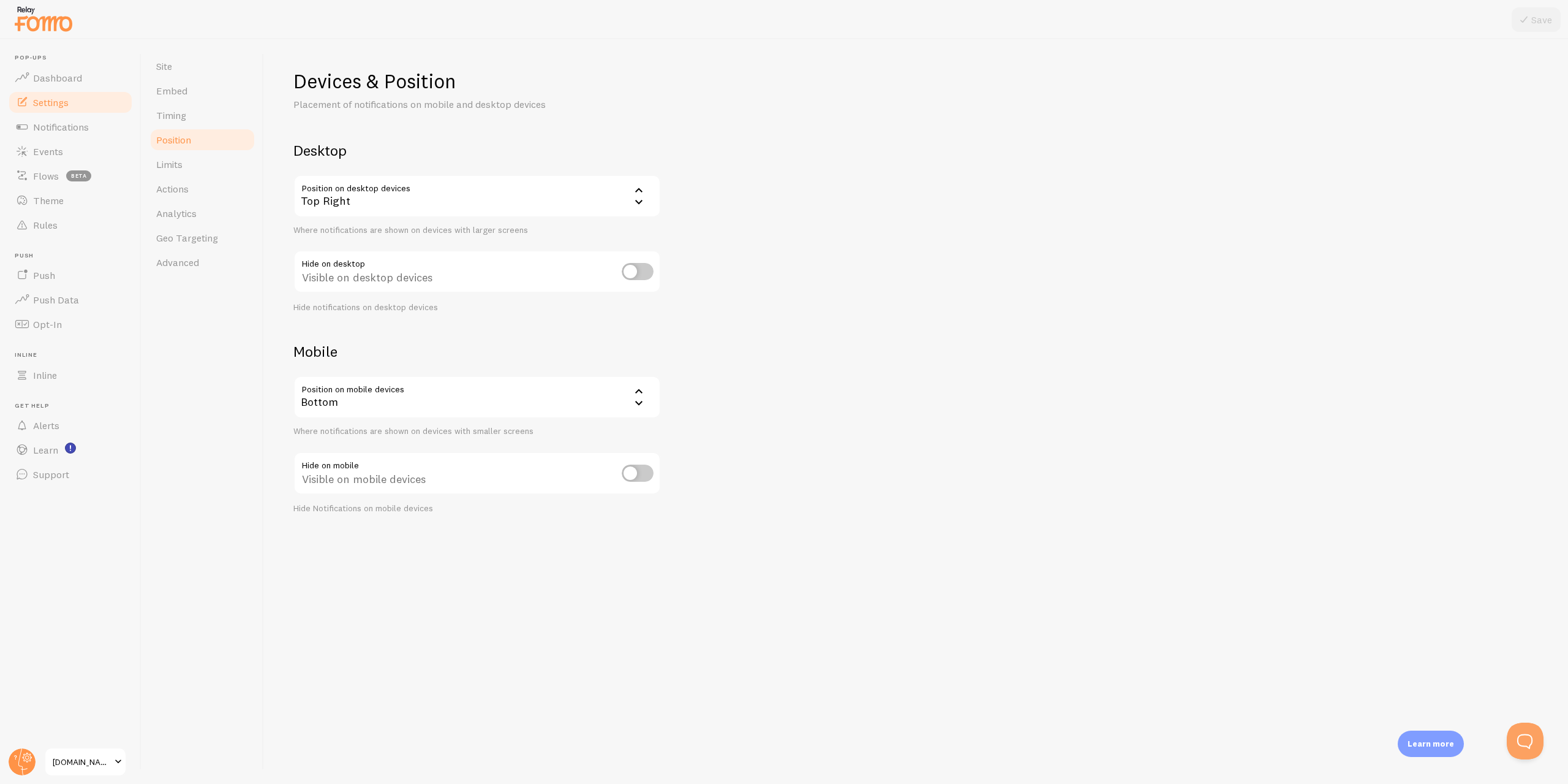
click at [794, 179] on div "Devices & Position Placement of notifications on mobile and desktop devices Des…" at bounding box center [916, 291] width 1245 height 445
click at [799, 243] on div "Devices & Position Placement of notifications on mobile and desktop devices Des…" at bounding box center [916, 291] width 1245 height 445
click at [432, 199] on div "Top Right" at bounding box center [477, 196] width 368 height 43
click at [811, 154] on div "Devices & Position Placement of notifications on mobile and desktop devices Des…" at bounding box center [916, 291] width 1245 height 445
click at [477, 169] on div "Desktop Position on desktop devices top_right Top Right Bottom Left Bottom Righ…" at bounding box center [477, 227] width 368 height 171
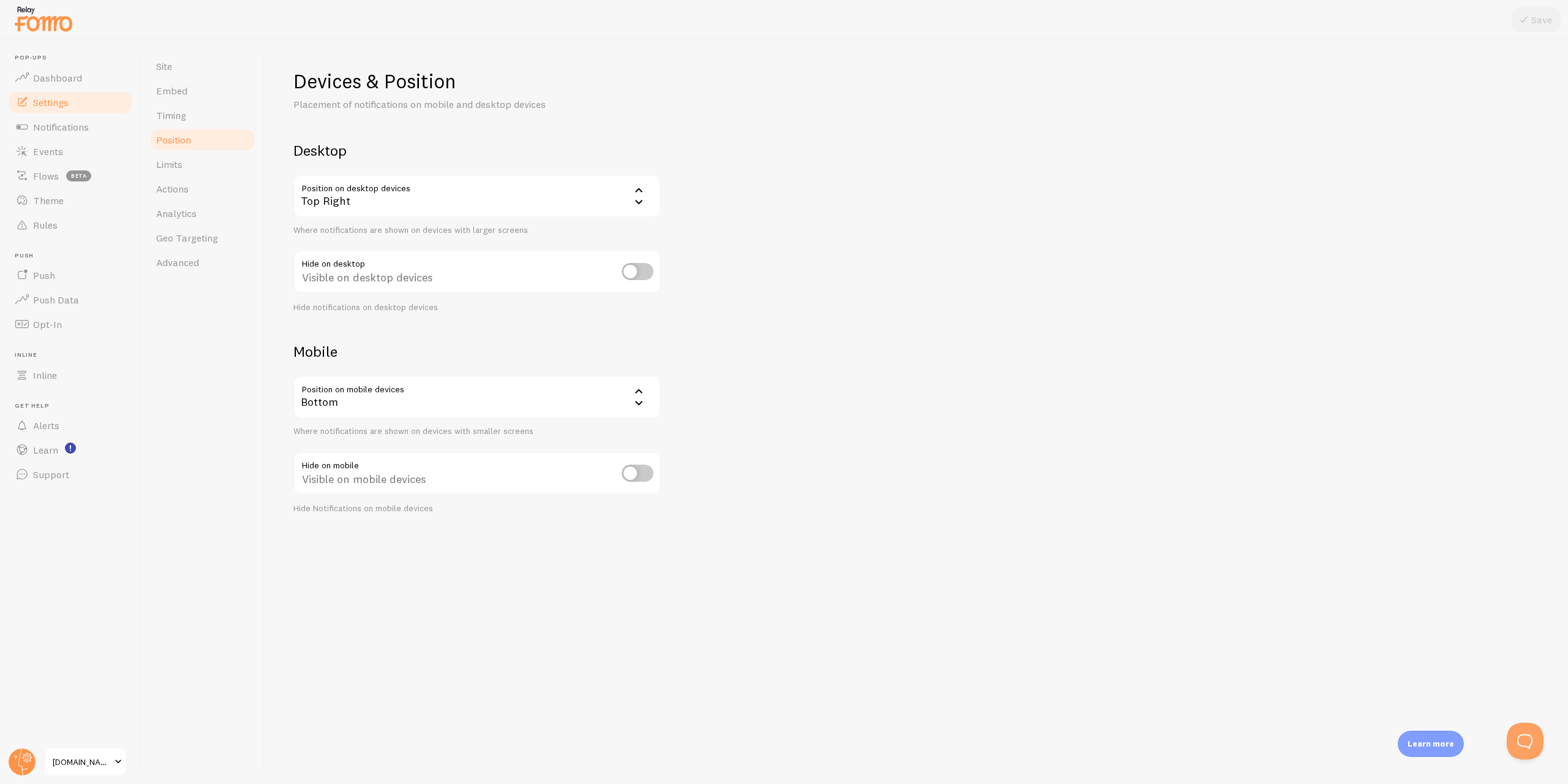
click at [467, 188] on div "Top Right" at bounding box center [477, 196] width 368 height 43
click at [802, 129] on div "Devices & Position Placement of notifications on mobile and desktop devices Des…" at bounding box center [916, 291] width 1245 height 445
drag, startPoint x: 802, startPoint y: 147, endPoint x: 804, endPoint y: 157, distance: 10.2
click at [802, 147] on div "Devices & Position Placement of notifications on mobile and desktop devices Des…" at bounding box center [916, 291] width 1245 height 445
click at [466, 182] on div "Top Right" at bounding box center [477, 196] width 368 height 43
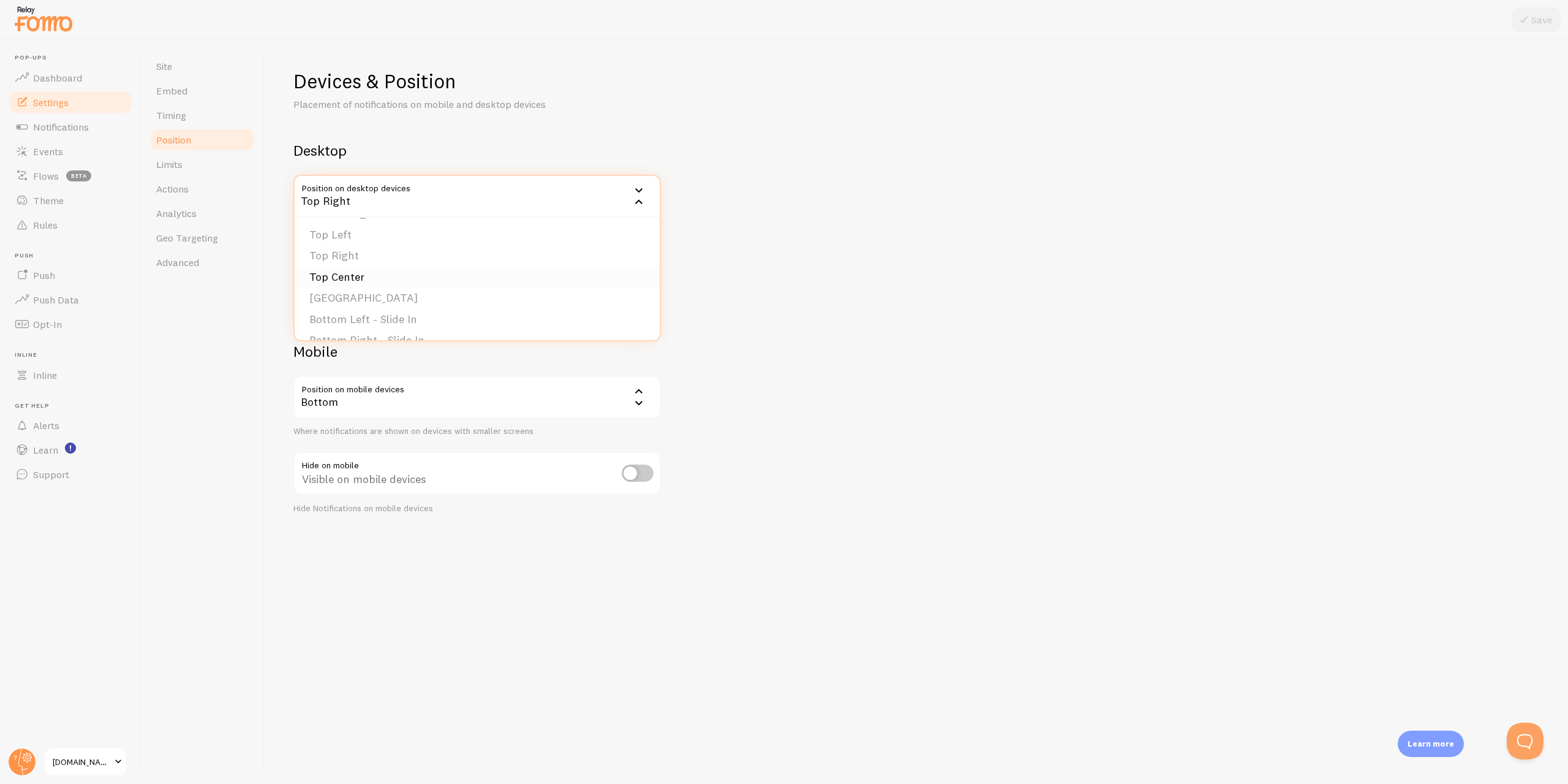
scroll to position [61, 0]
click at [417, 253] on li "Top Center" at bounding box center [477, 259] width 365 height 21
click at [822, 297] on div "Devices & Position Placement of notifications on mobile and desktop devices Des…" at bounding box center [916, 291] width 1245 height 445
click at [1537, 16] on button "Save" at bounding box center [1536, 20] width 49 height 24
click at [409, 405] on div "Bottom" at bounding box center [477, 397] width 368 height 43
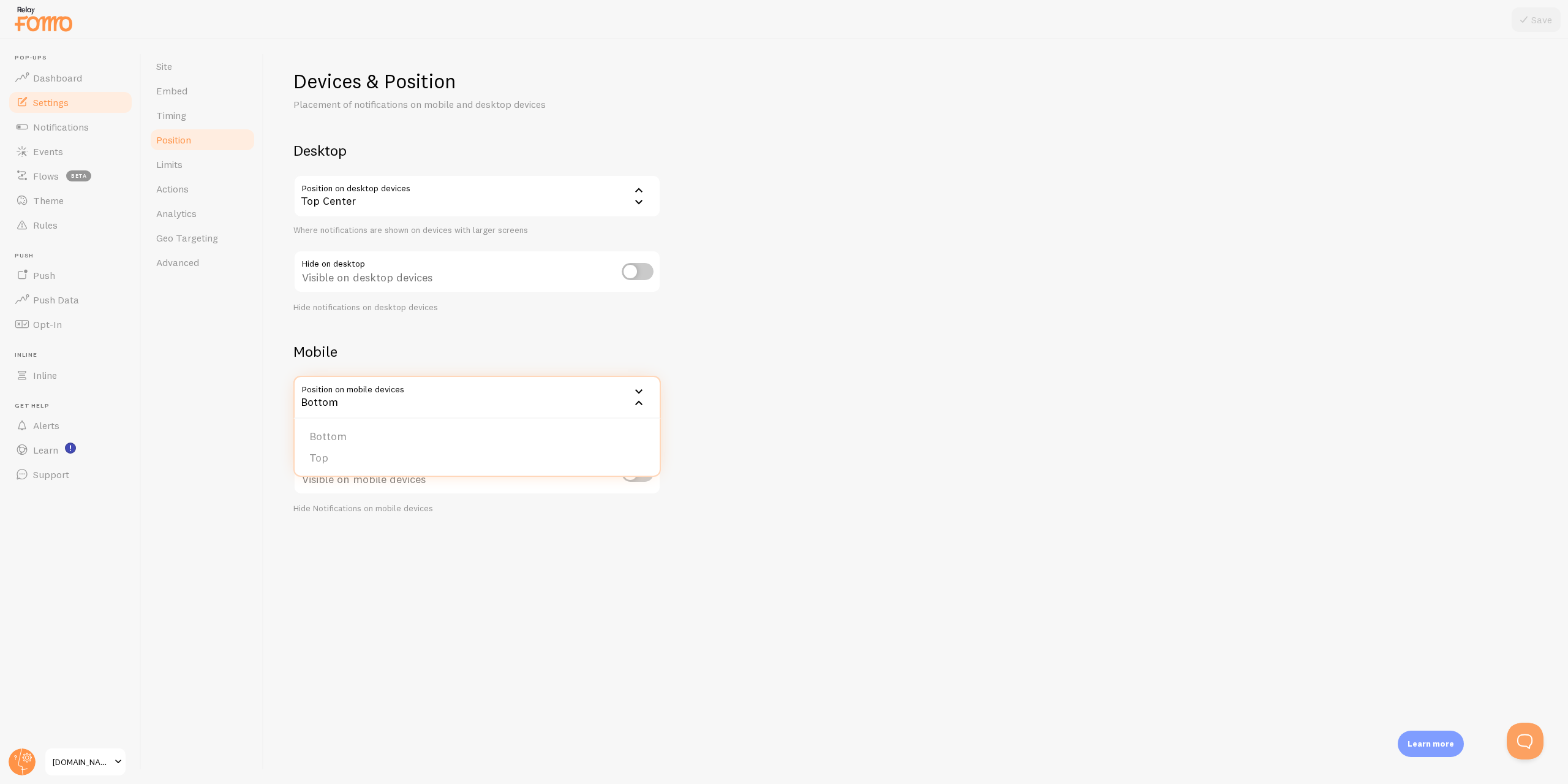
click at [447, 360] on h2 "Mobile" at bounding box center [477, 351] width 368 height 19
click at [405, 408] on div "Bottom" at bounding box center [477, 397] width 368 height 43
click at [410, 403] on div "Bottom" at bounding box center [477, 397] width 368 height 43
click at [552, 331] on div "Devices & Position Placement of notifications on mobile and desktop devices Des…" at bounding box center [916, 291] width 1245 height 445
click at [459, 409] on div "Bottom" at bounding box center [477, 397] width 368 height 43
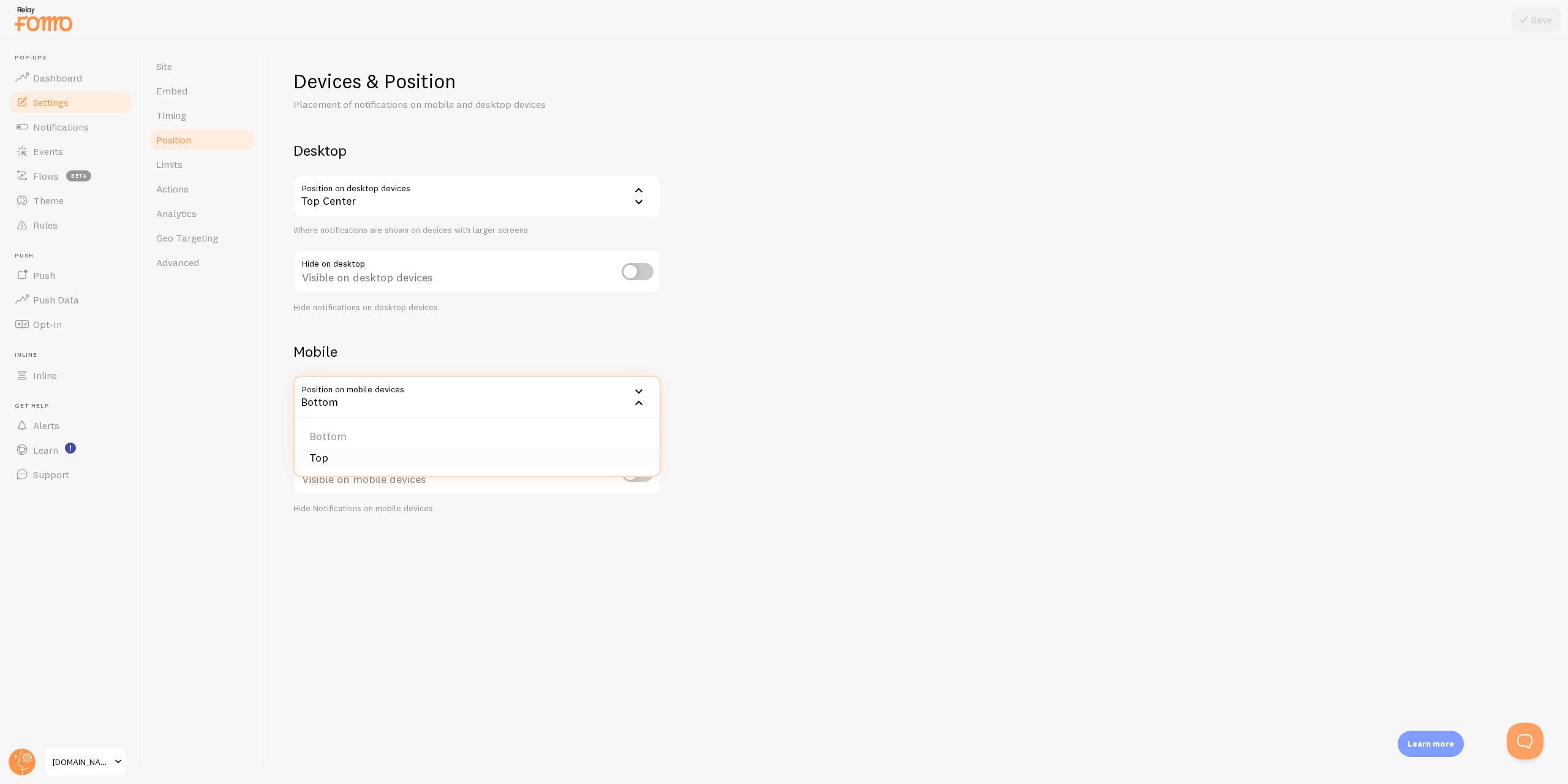
click at [329, 457] on li "Top" at bounding box center [477, 458] width 365 height 21
click at [795, 374] on div "Devices & Position Placement of notifications on mobile and desktop devices Des…" at bounding box center [916, 291] width 1245 height 445
click at [793, 498] on div "Devices & Position Placement of notifications on mobile and desktop devices Des…" at bounding box center [916, 291] width 1245 height 445
drag, startPoint x: 646, startPoint y: 477, endPoint x: 514, endPoint y: 559, distance: 155.4
click at [556, 560] on div "Devices & Position Placement of notifications on mobile and desktop devices Des…" at bounding box center [917, 411] width 1305 height 745
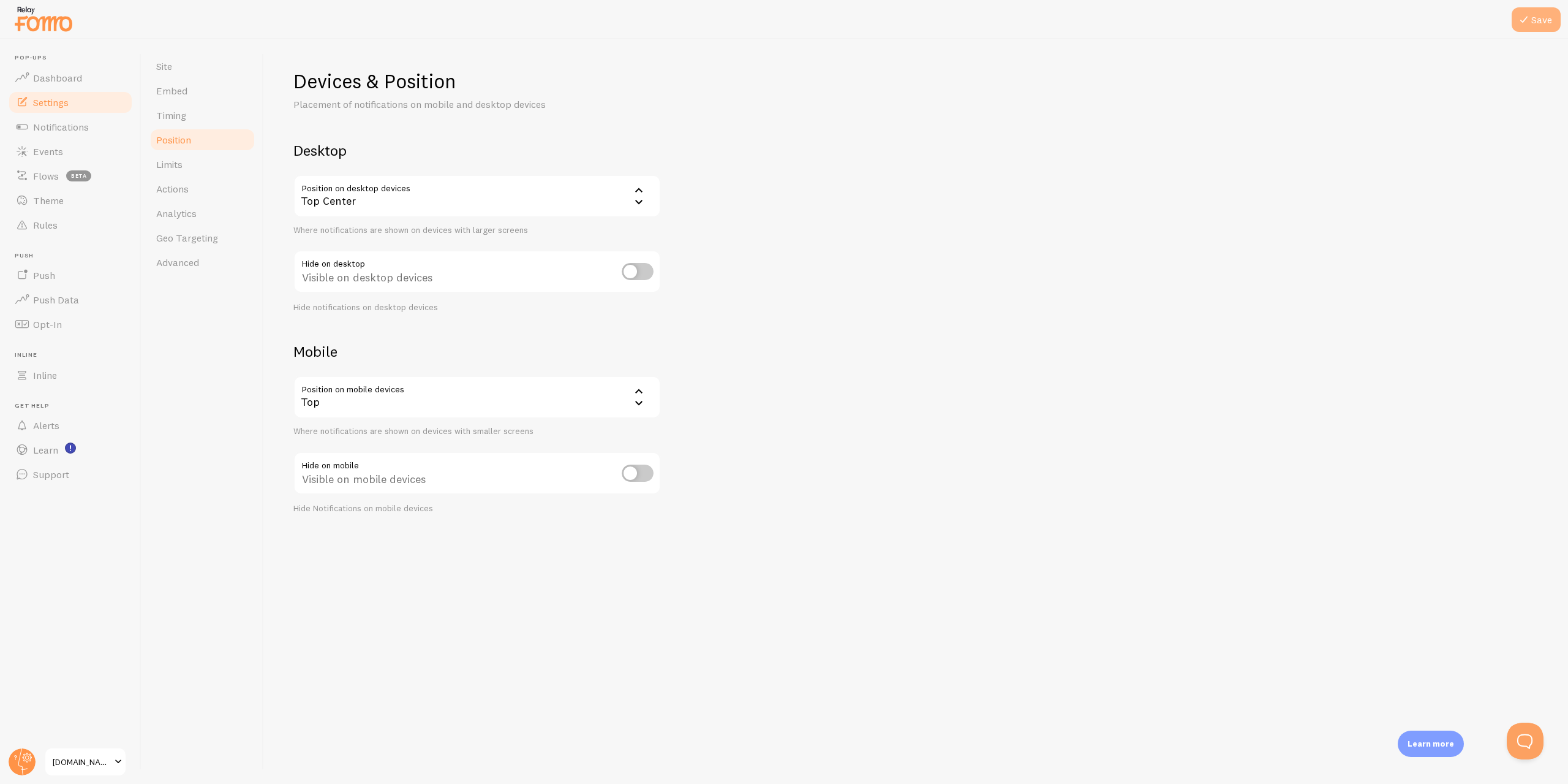
click at [1548, 25] on button "Save" at bounding box center [1536, 20] width 49 height 24
click at [184, 168] on link "Limits" at bounding box center [202, 164] width 107 height 24
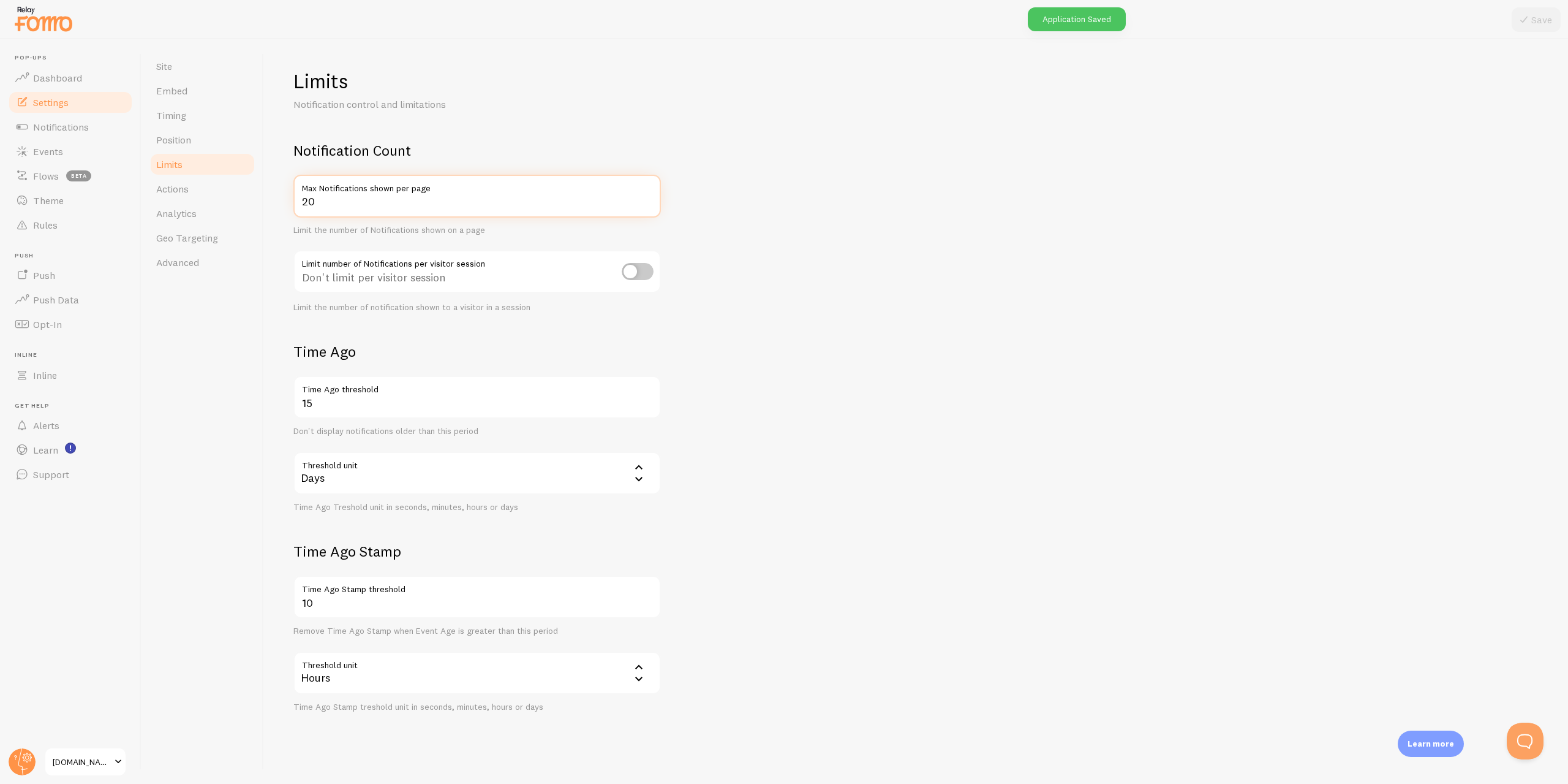
click at [357, 204] on input "20" at bounding box center [477, 196] width 368 height 43
click at [317, 405] on input "15" at bounding box center [477, 397] width 368 height 43
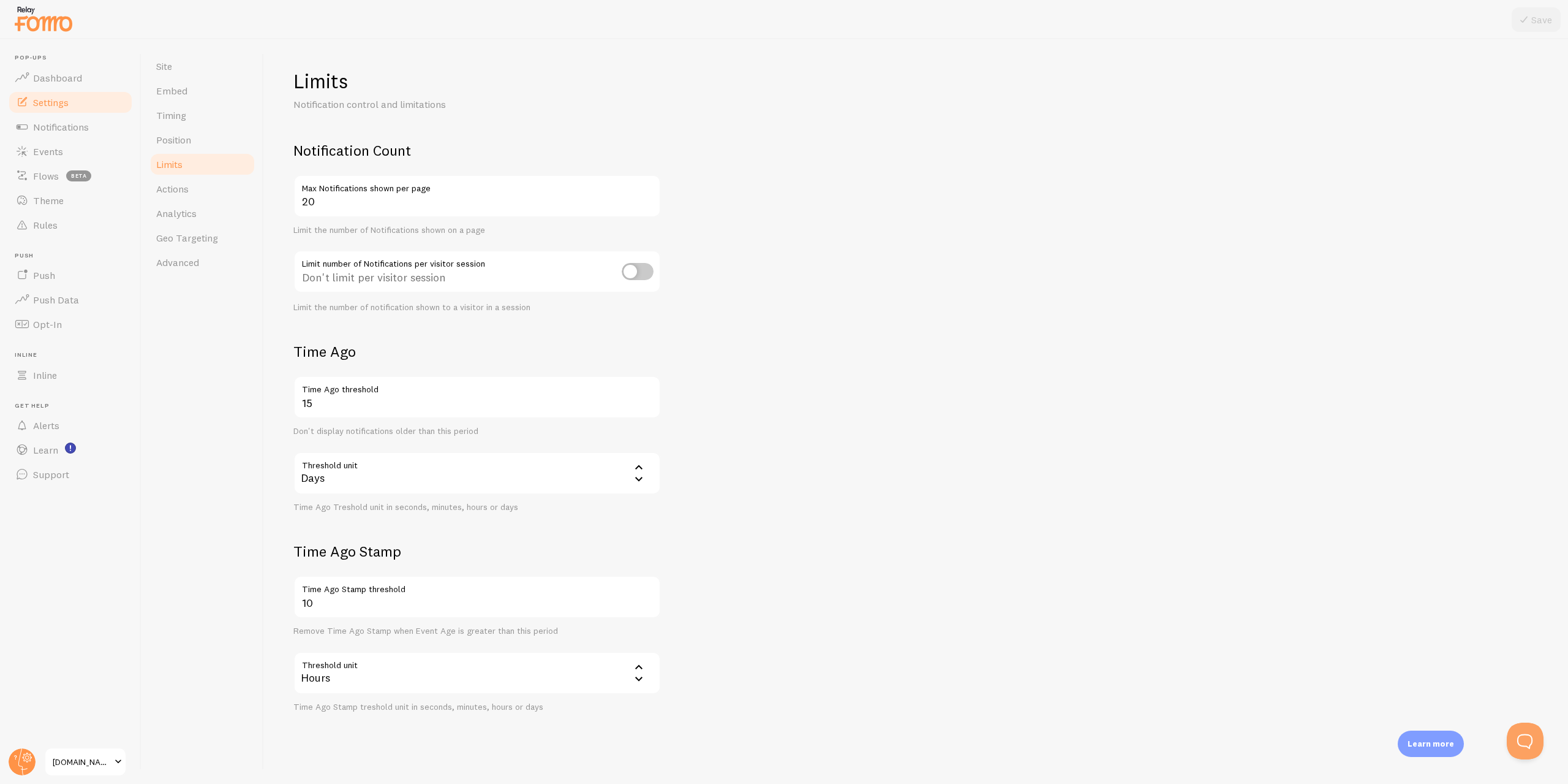
click at [409, 475] on div "Days" at bounding box center [477, 473] width 368 height 43
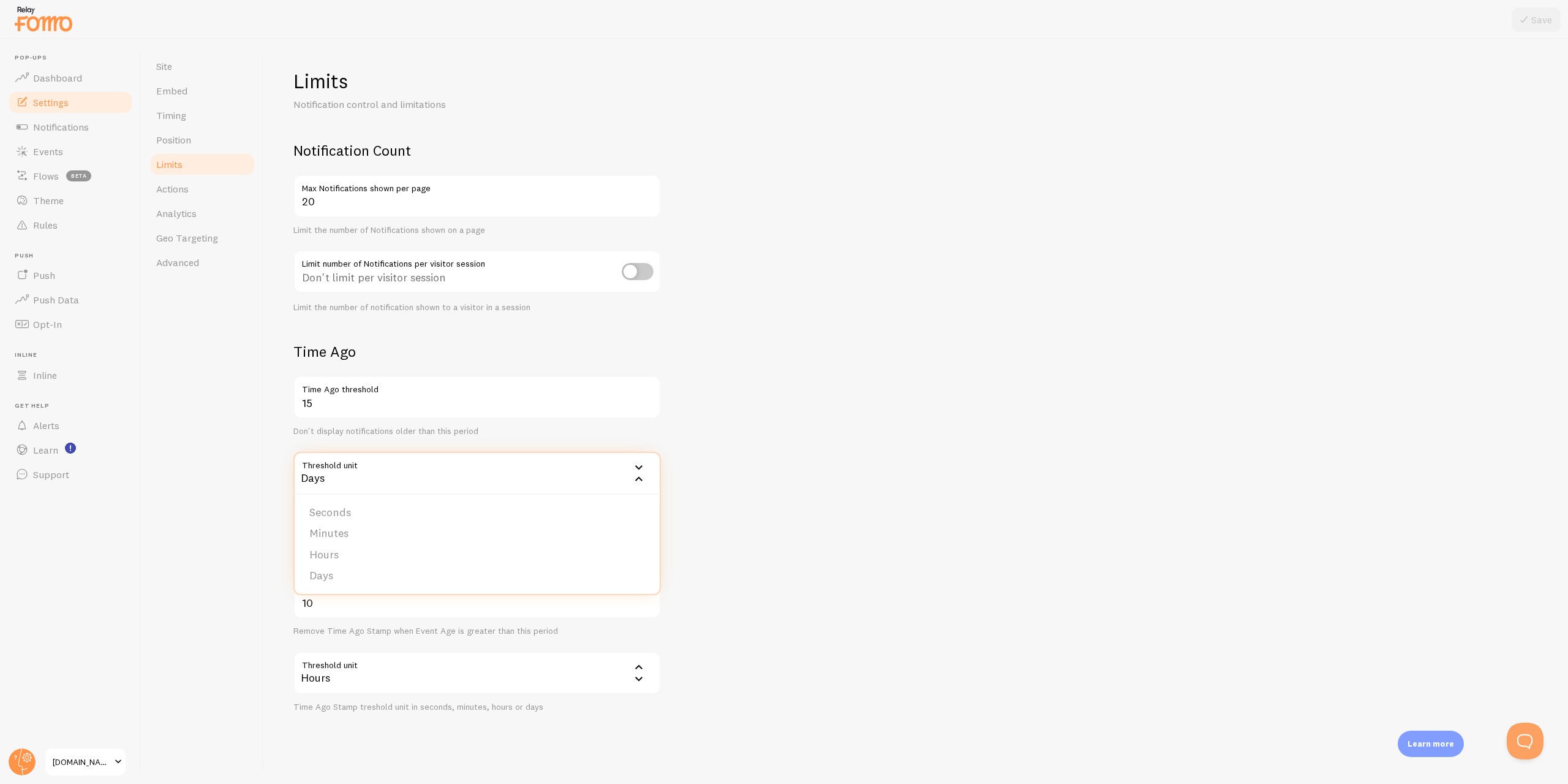
click at [409, 475] on div "Days" at bounding box center [477, 473] width 368 height 43
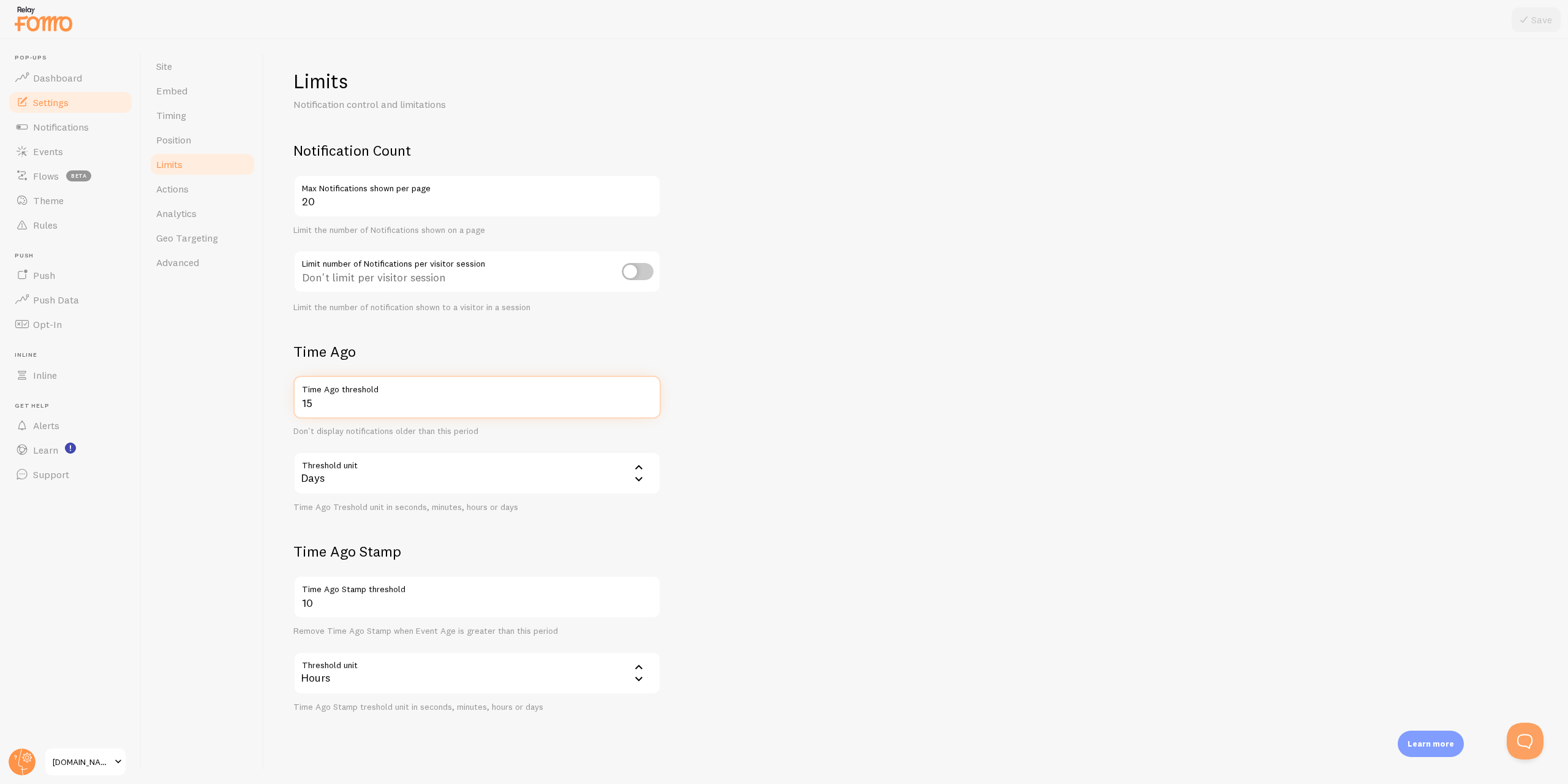
click at [333, 406] on input "15" at bounding box center [477, 397] width 368 height 43
type input "30"
click at [815, 392] on form "Notification Count 20 Max Notifications shown per page Limit the number of Noti…" at bounding box center [916, 427] width 1245 height 571
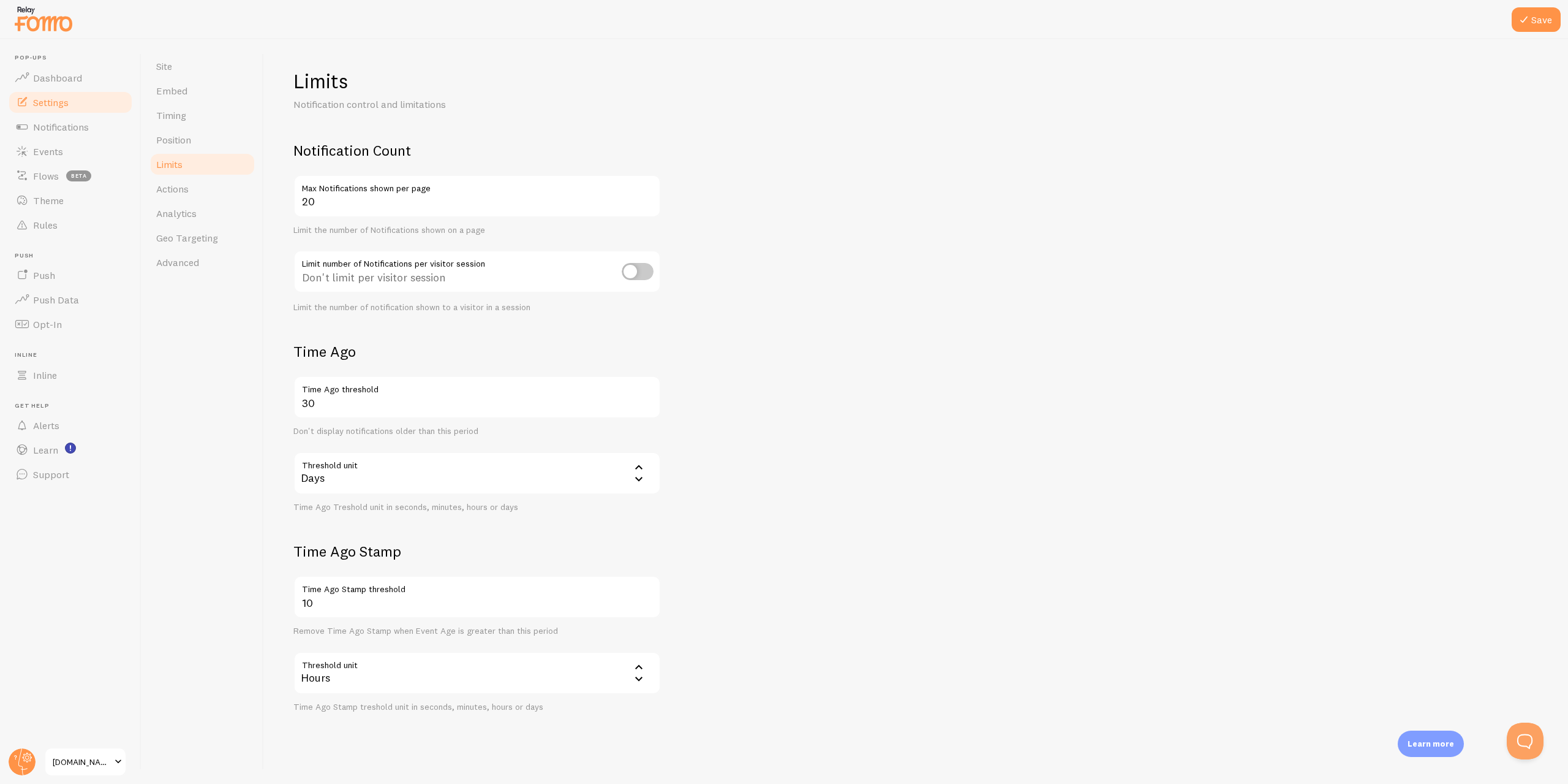
click at [815, 392] on form "Notification Count 20 Max Notifications shown per page Limit the number of Noti…" at bounding box center [916, 427] width 1245 height 571
click at [329, 600] on input "10" at bounding box center [477, 596] width 368 height 43
click at [339, 674] on div "Hours" at bounding box center [477, 673] width 368 height 43
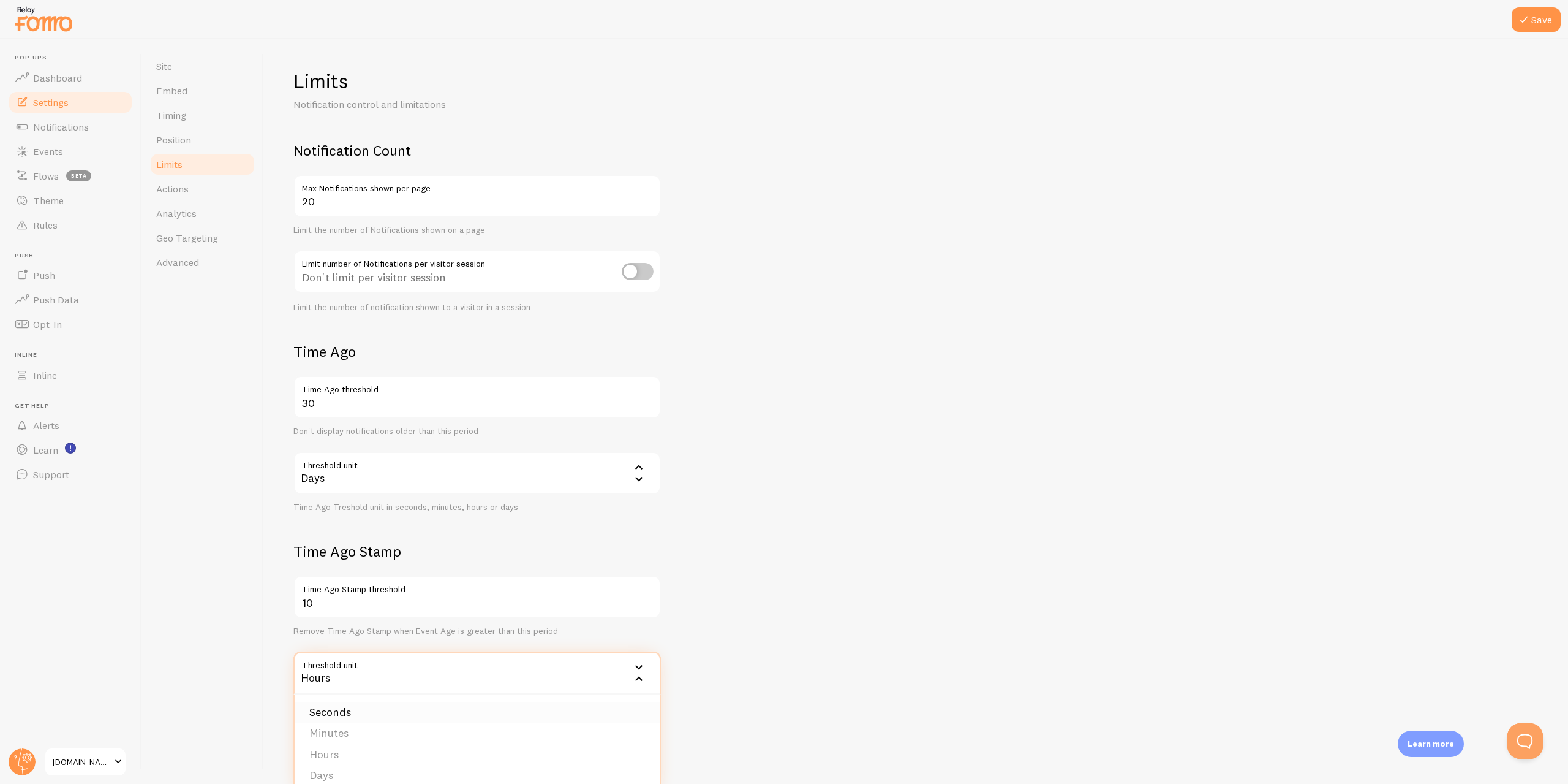
click at [331, 708] on li "Seconds" at bounding box center [477, 712] width 365 height 21
click at [730, 582] on form "Notification Count 20 Max Notifications shown per page Limit the number of Noti…" at bounding box center [916, 427] width 1245 height 571
click at [1527, 29] on button "Save" at bounding box center [1536, 20] width 49 height 24
click at [189, 196] on link "Actions" at bounding box center [202, 188] width 107 height 24
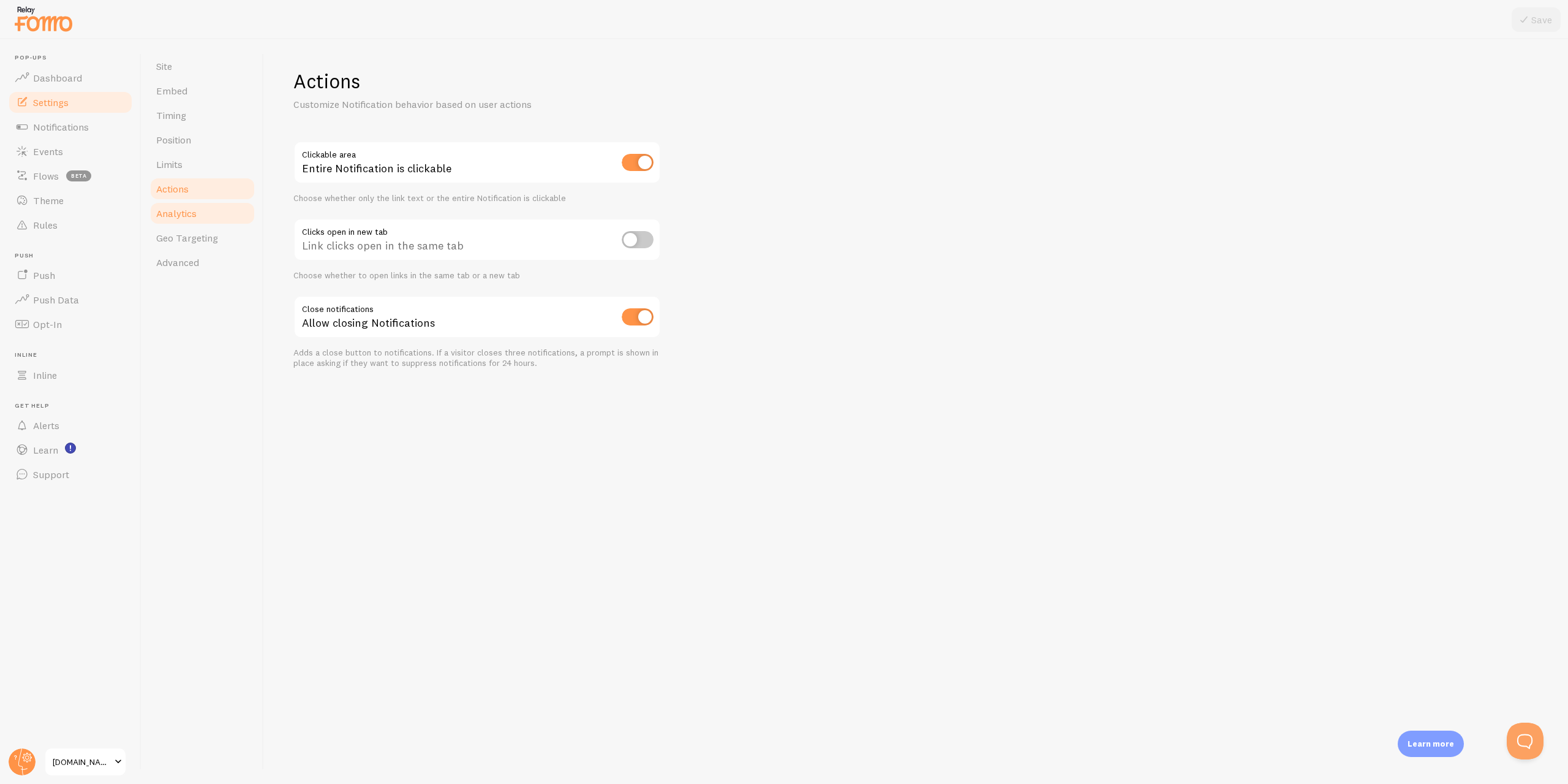
click at [207, 213] on link "Analytics" at bounding box center [202, 213] width 107 height 24
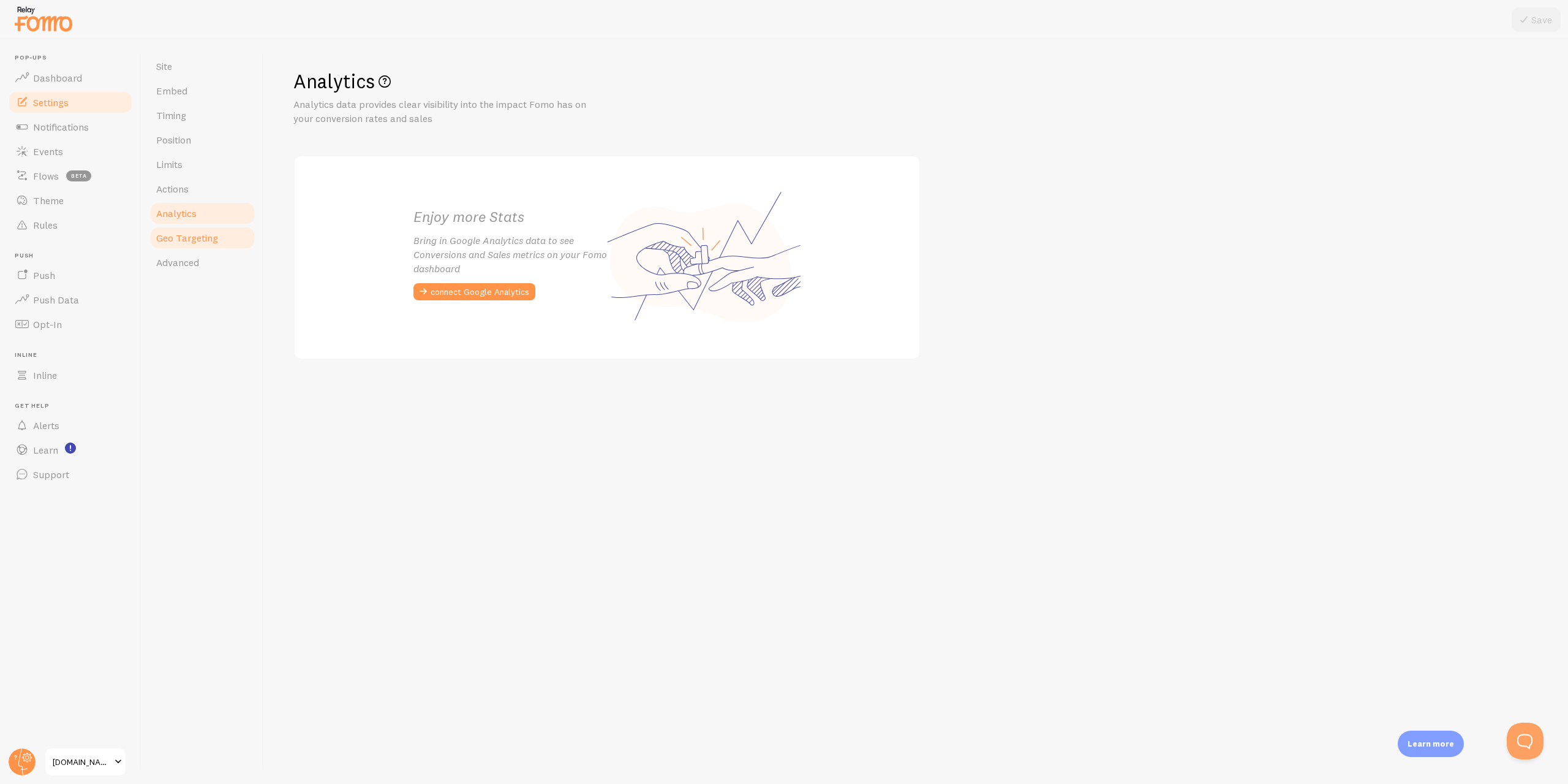
click at [206, 243] on span "Geo Targeting" at bounding box center [188, 237] width 62 height 12
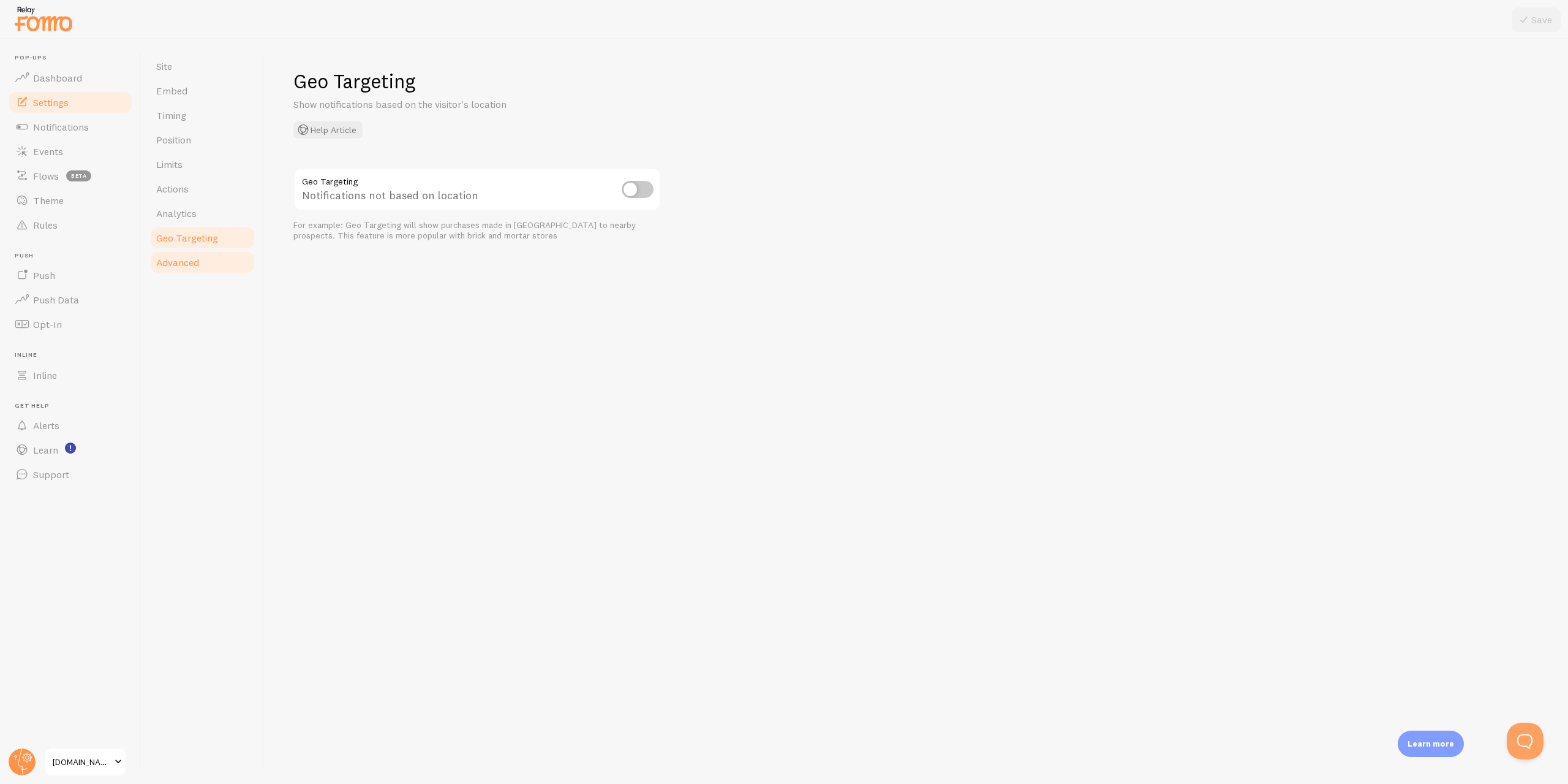
click at [208, 263] on link "Advanced" at bounding box center [202, 263] width 107 height 24
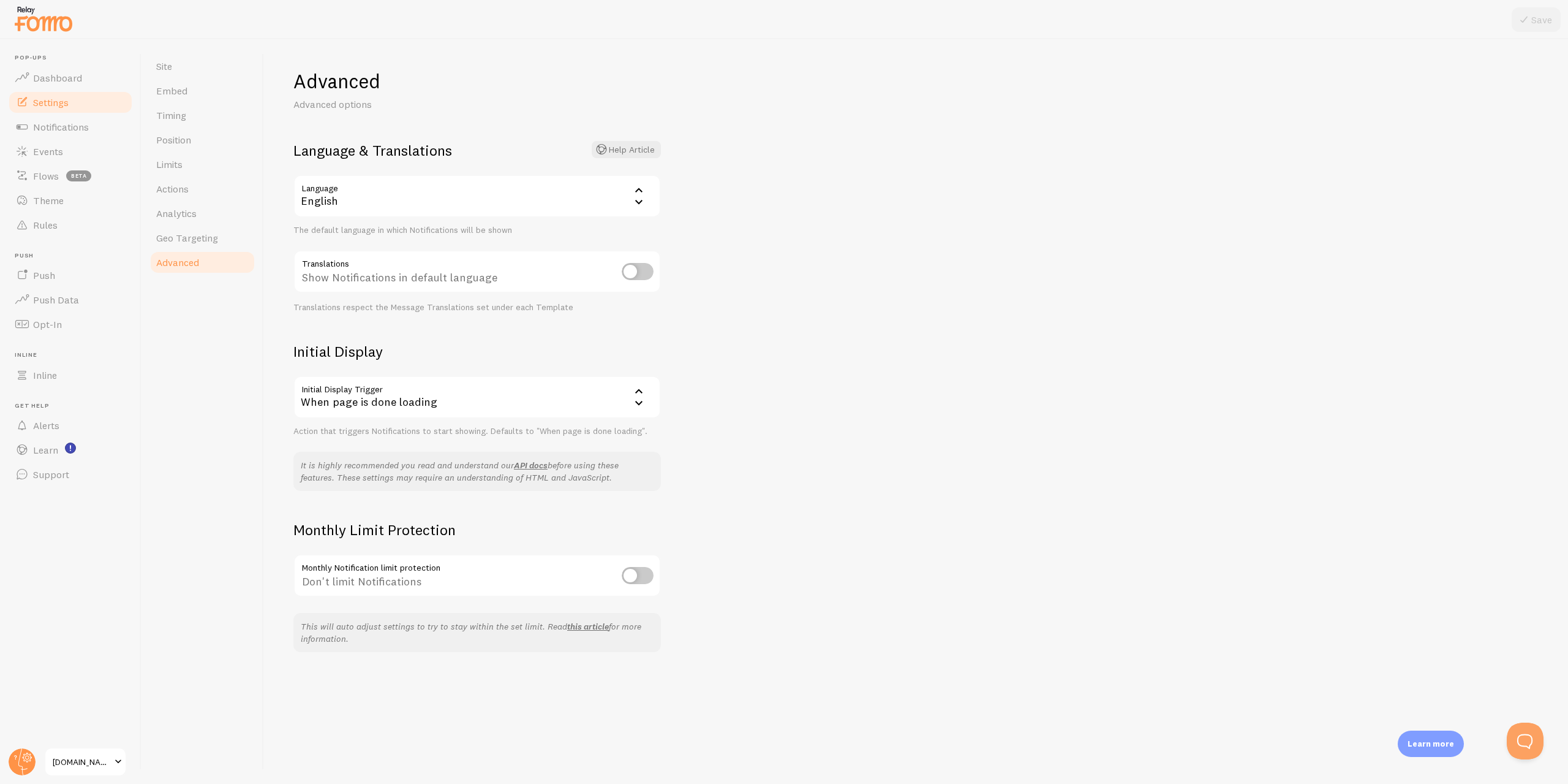
click at [746, 630] on div "Advanced Advanced options Language & Translations Help Article Language en Engl…" at bounding box center [917, 411] width 1305 height 745
click at [47, 131] on span "Notifications" at bounding box center [61, 126] width 55 height 12
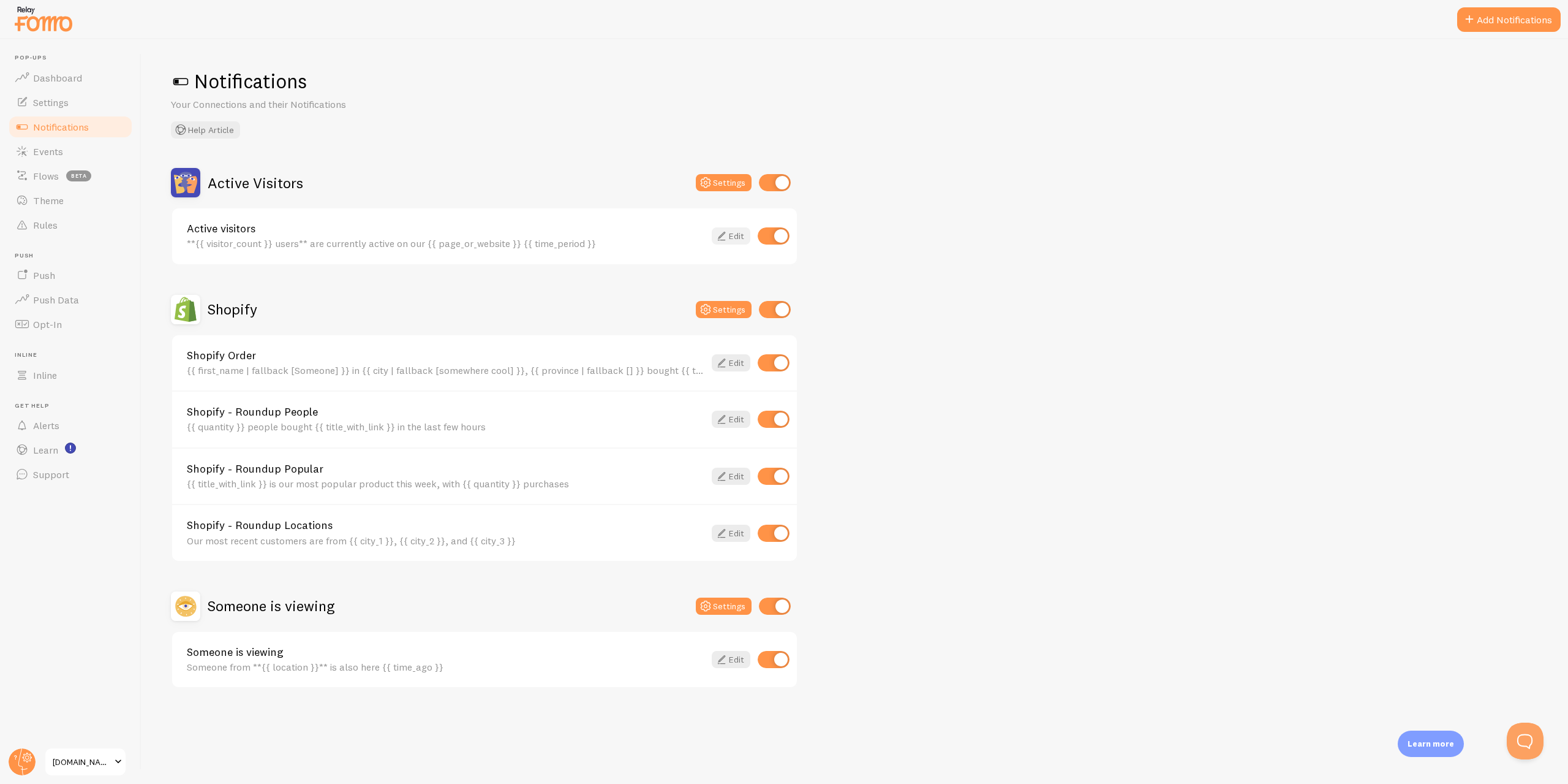
click at [743, 242] on link "Edit" at bounding box center [731, 236] width 38 height 17
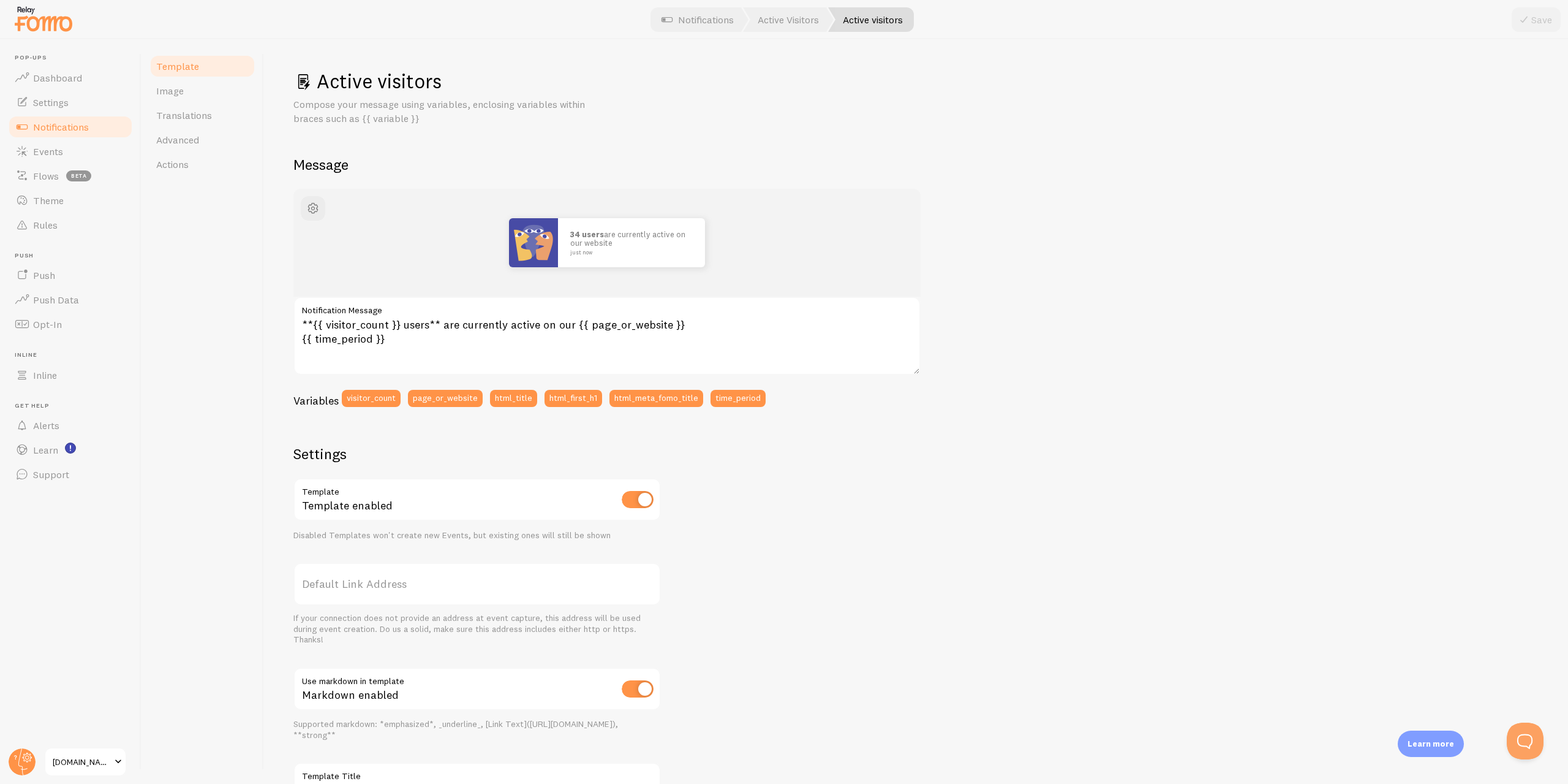
scroll to position [102, 0]
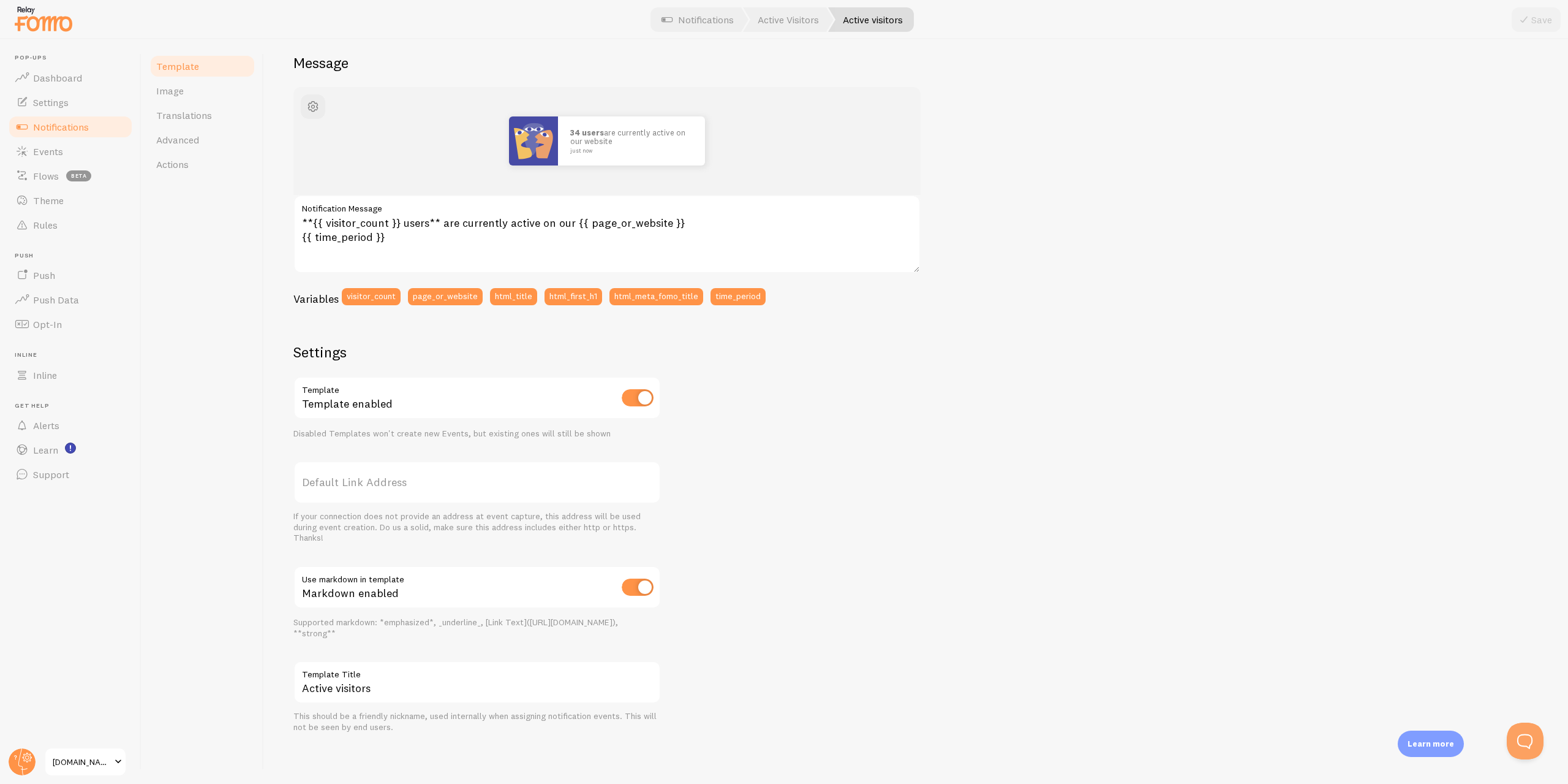
click at [457, 485] on label "Default Link Address" at bounding box center [477, 482] width 368 height 43
click at [457, 485] on input "Default Link Address" at bounding box center [477, 482] width 368 height 43
click at [398, 697] on input "Active visitors" at bounding box center [477, 682] width 368 height 43
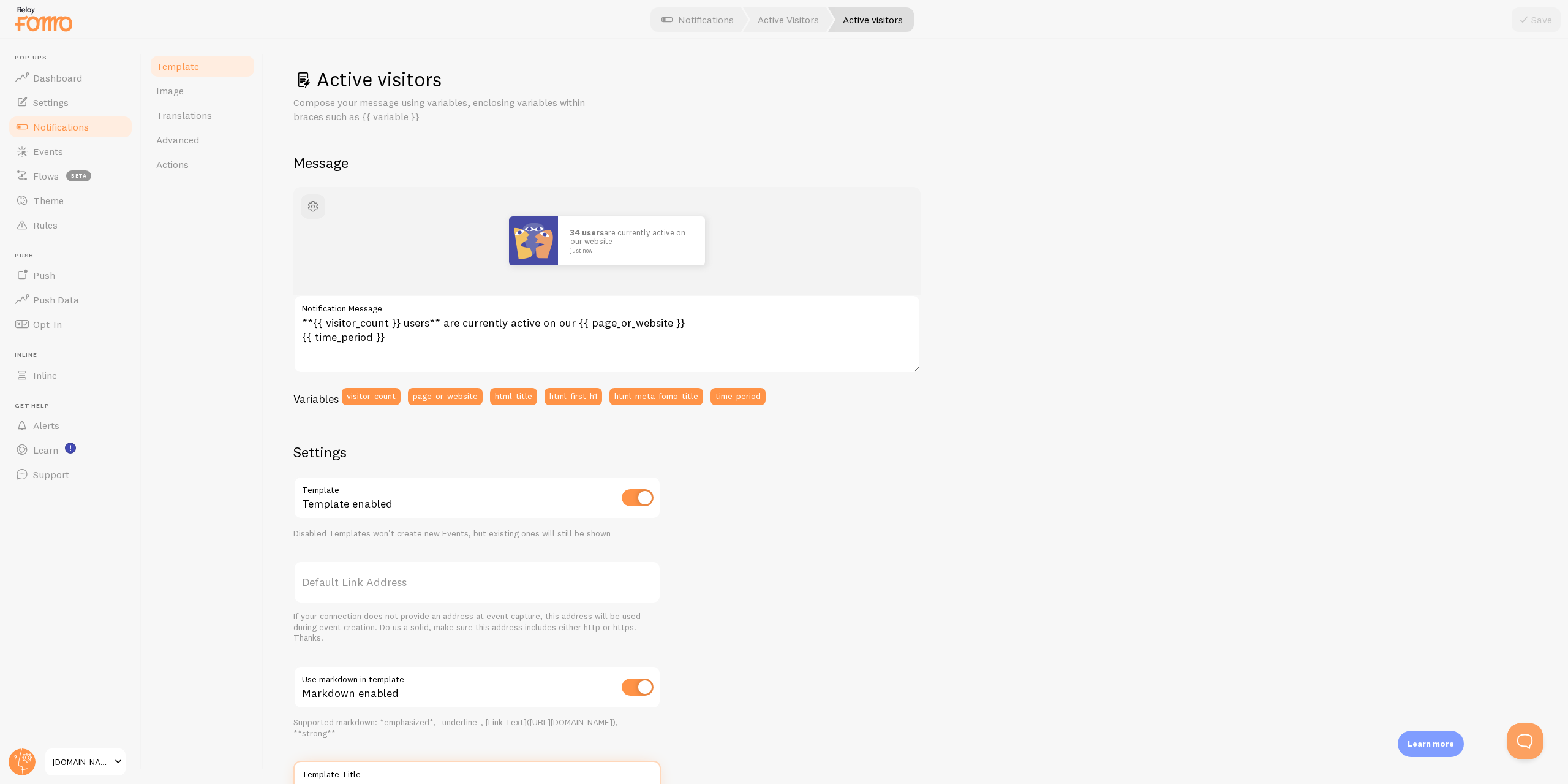
scroll to position [0, 0]
click at [319, 209] on span "button" at bounding box center [313, 208] width 15 height 15
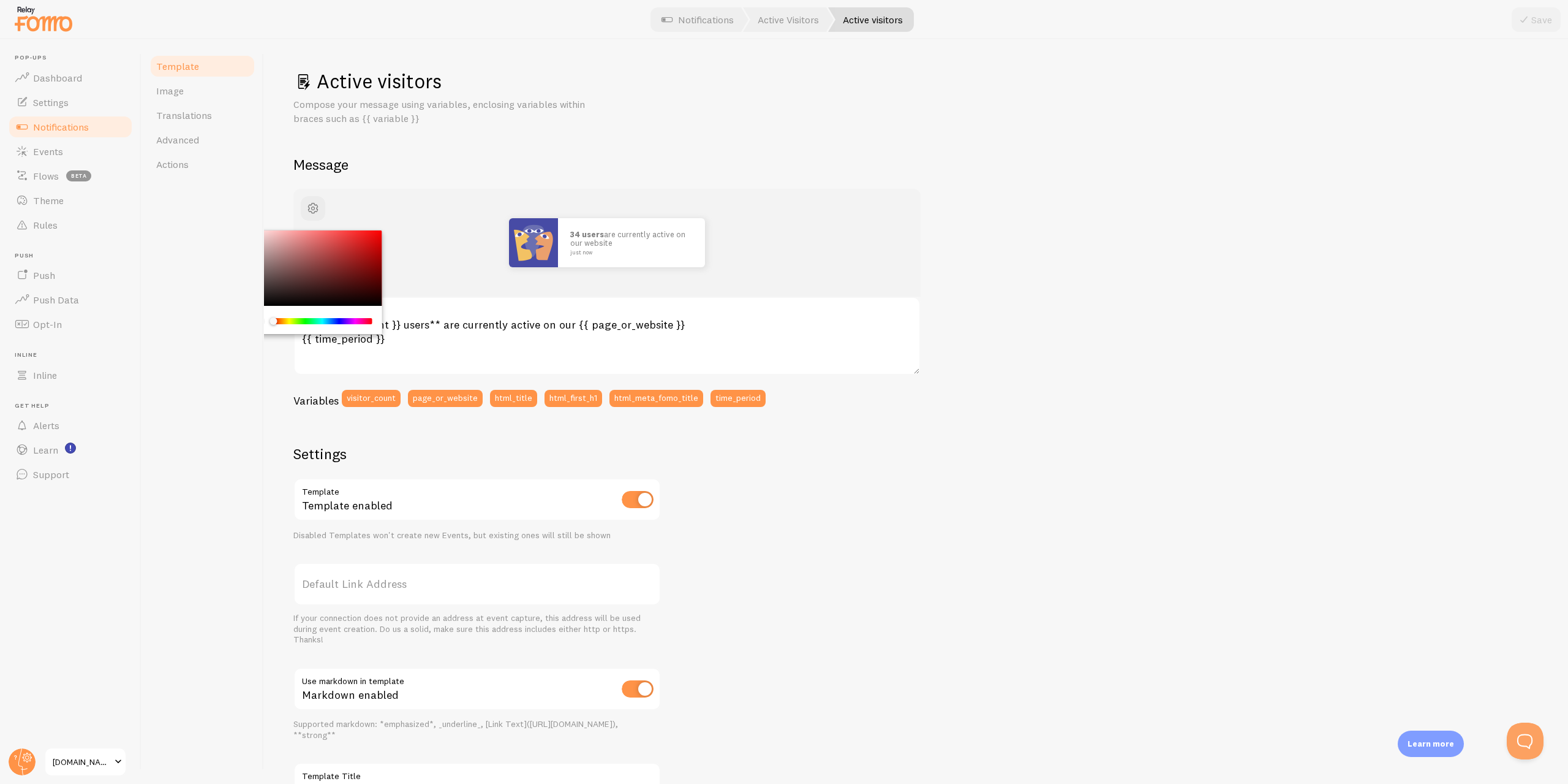
click at [944, 521] on div "34 users are currently active on our website just now **{{ visitor_count }} use…" at bounding box center [916, 512] width 1245 height 646
click at [943, 521] on div "34 users are currently active on our website just now **{{ visitor_count }} use…" at bounding box center [916, 512] width 1245 height 646
click at [186, 73] on link "Template" at bounding box center [202, 66] width 107 height 24
click at [68, 129] on span "Notifications" at bounding box center [61, 126] width 55 height 12
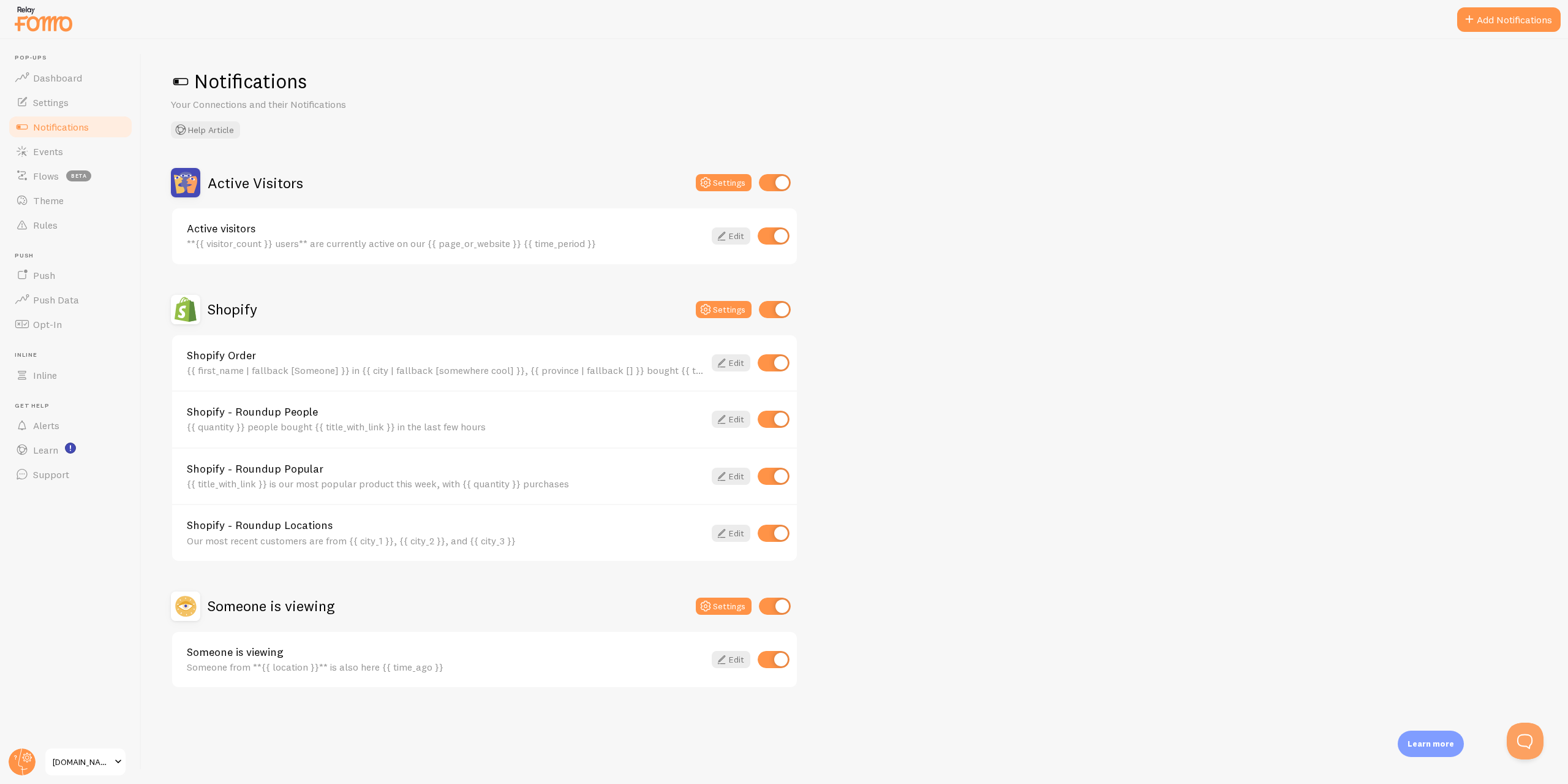
click at [73, 131] on span "Notifications" at bounding box center [61, 126] width 55 height 12
click at [582, 246] on div "**{{ visitor_count }} users** are currently active on our {{ page_or_website }}…" at bounding box center [445, 244] width 518 height 11
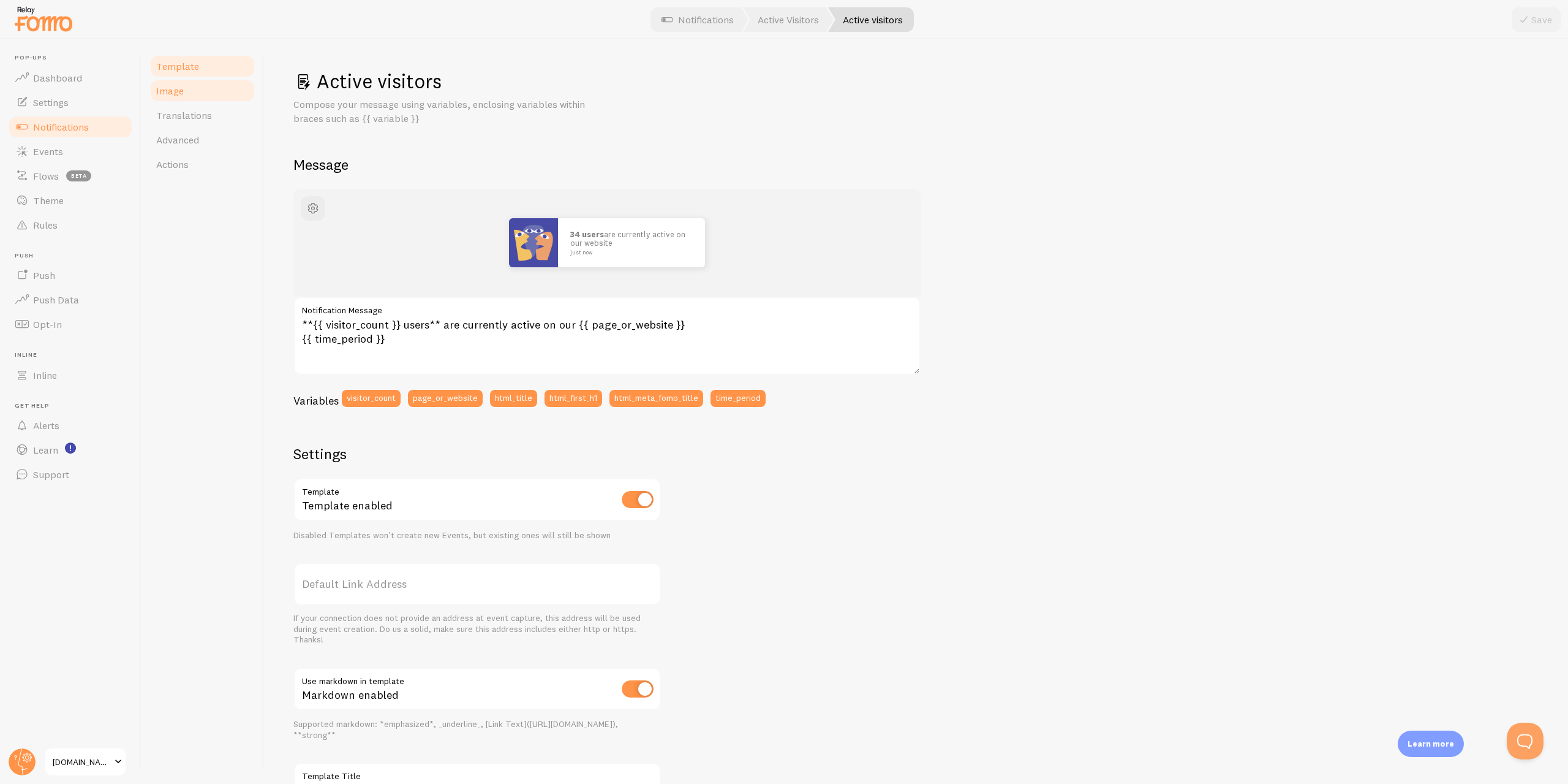
click at [179, 96] on span "Image" at bounding box center [170, 91] width 28 height 12
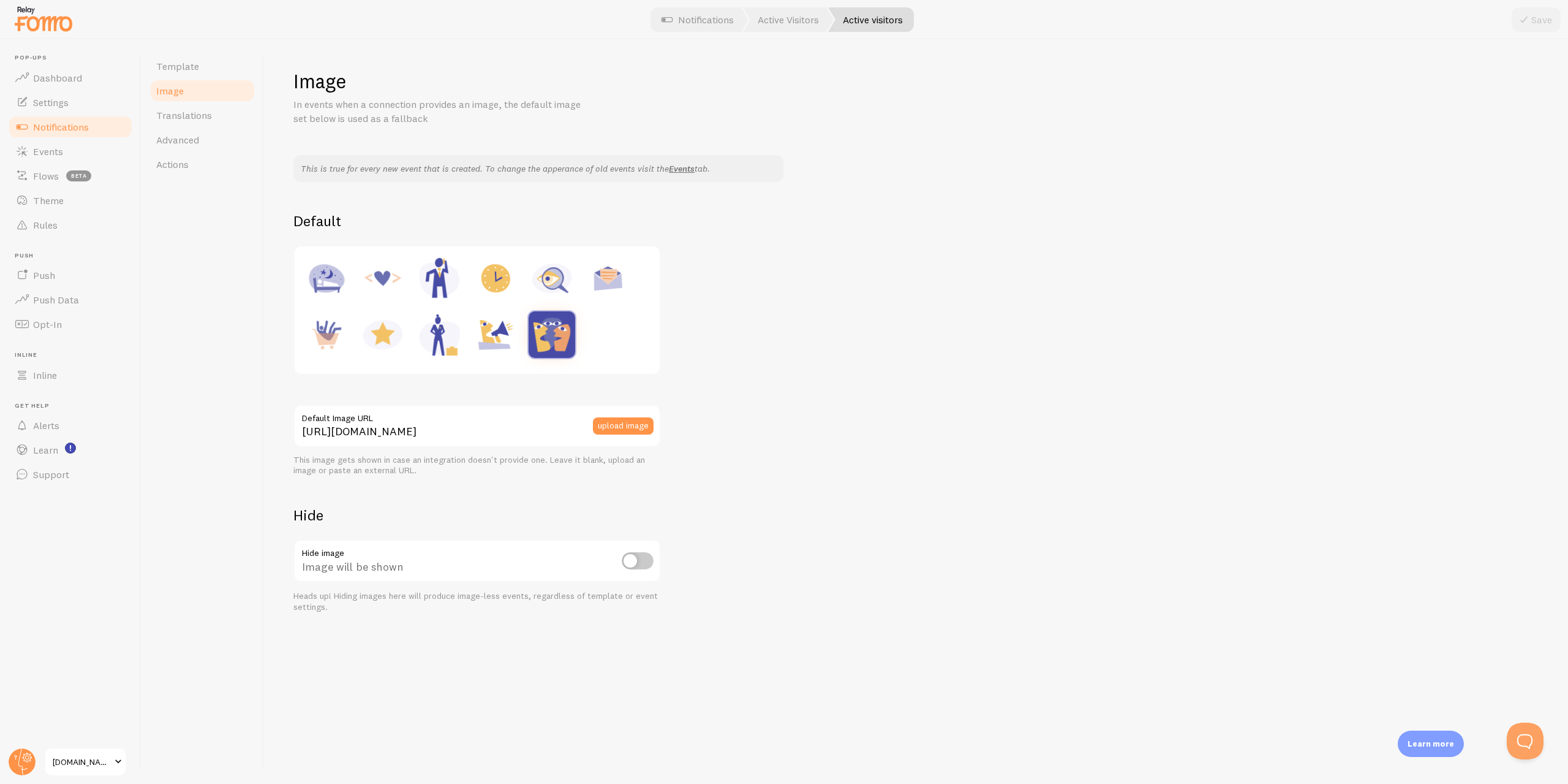
click at [330, 339] on img at bounding box center [326, 334] width 46 height 47
type input "[URL][DOMAIN_NAME]"
click at [186, 117] on span "Translations" at bounding box center [184, 115] width 55 height 12
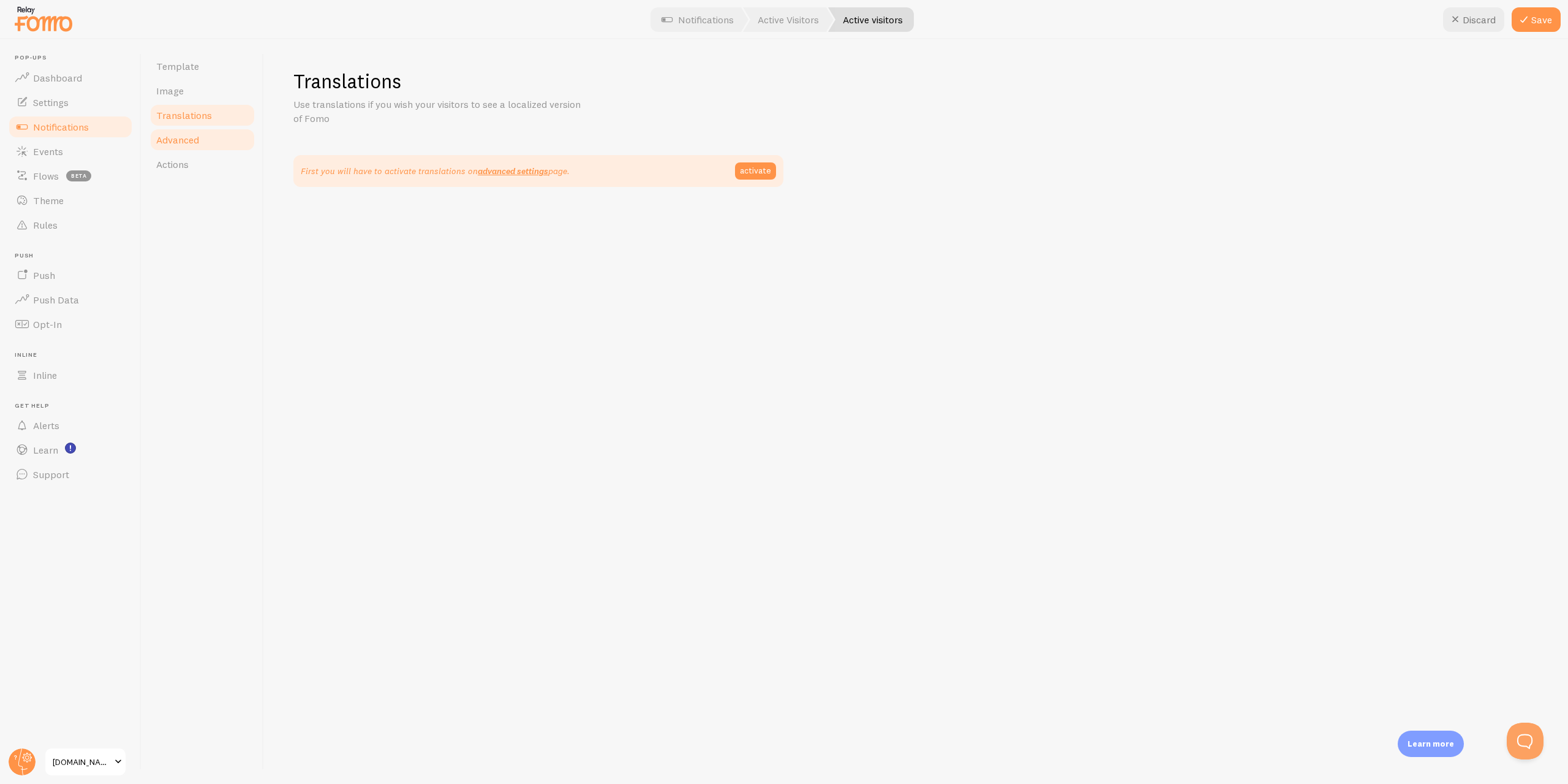
click at [192, 139] on span "Advanced" at bounding box center [178, 140] width 43 height 12
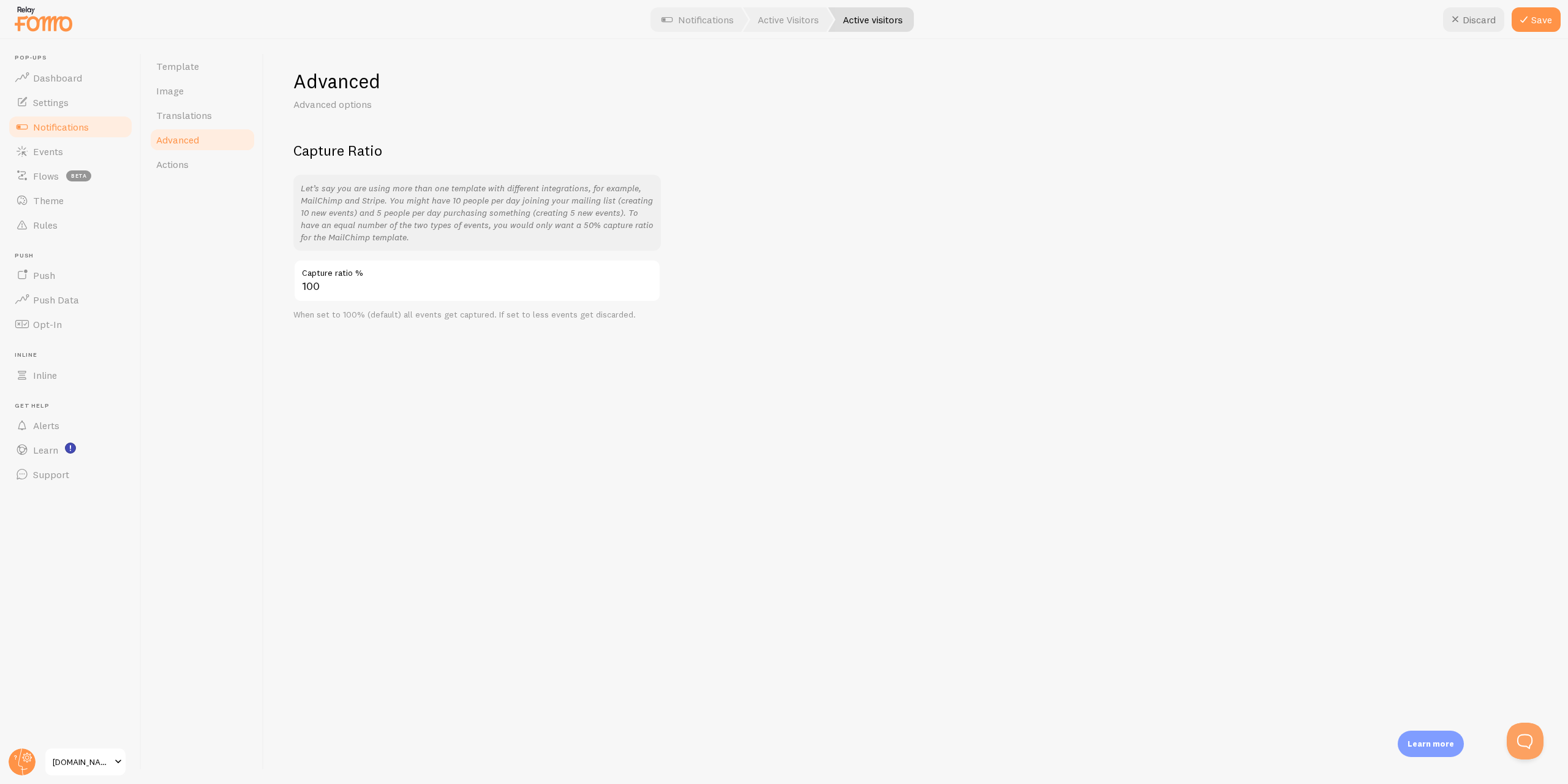
click at [184, 152] on link "Advanced" at bounding box center [202, 140] width 107 height 24
click at [184, 160] on span "Actions" at bounding box center [173, 164] width 33 height 12
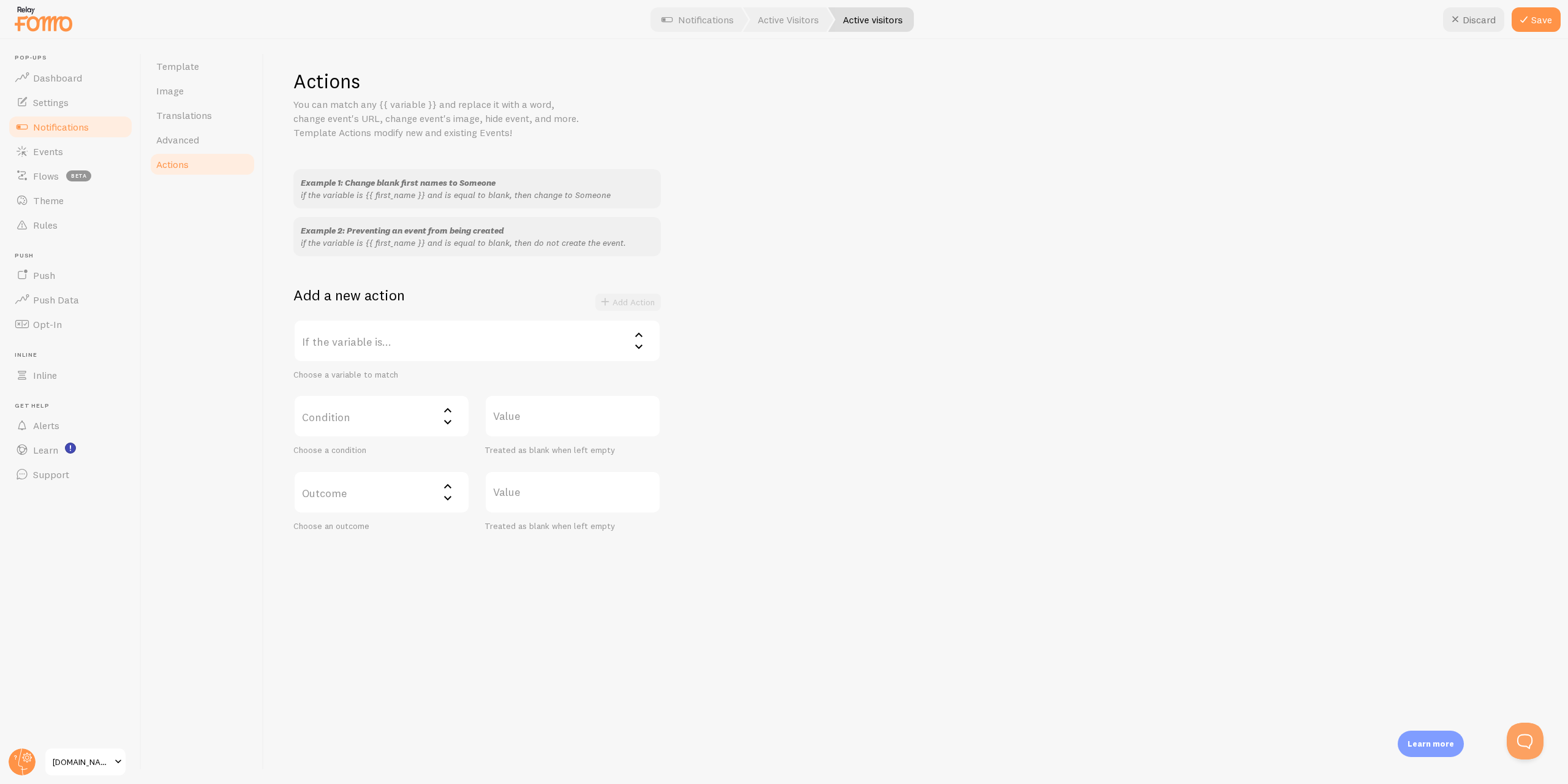
click at [735, 384] on div "Example 1: Change blank first names to Someone if the variable is {{ first_name…" at bounding box center [916, 350] width 1245 height 362
click at [427, 346] on label "If the variable is..." at bounding box center [477, 340] width 368 height 43
click at [445, 268] on div "Example 1: Change blank first names to Someone if the variable is {{ first_name…" at bounding box center [916, 350] width 1245 height 362
click at [85, 135] on link "Notifications" at bounding box center [70, 126] width 126 height 24
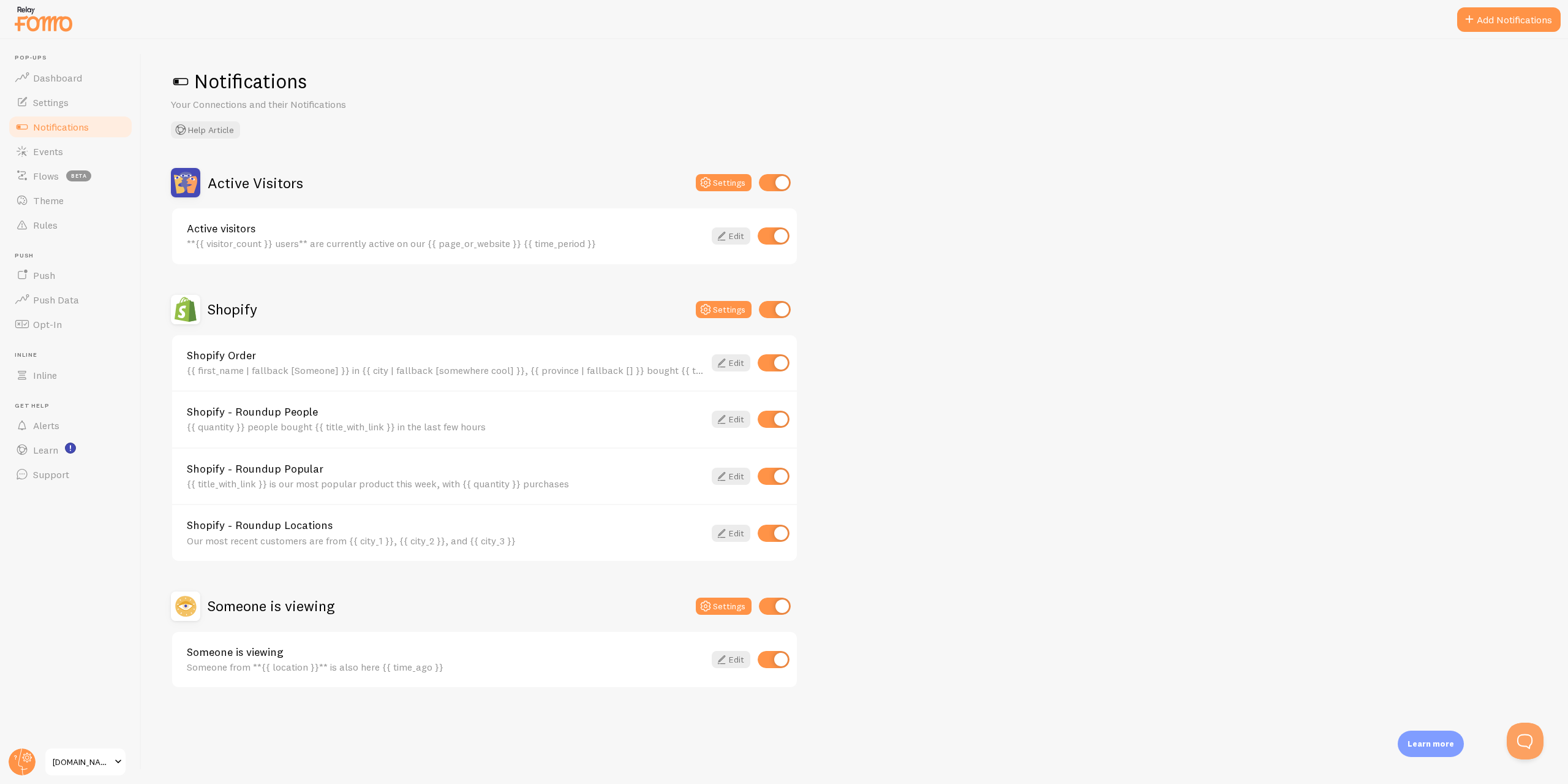
click at [771, 237] on input "checkbox" at bounding box center [773, 236] width 32 height 17
checkbox input "false"
click at [714, 176] on button "Settings" at bounding box center [724, 182] width 55 height 17
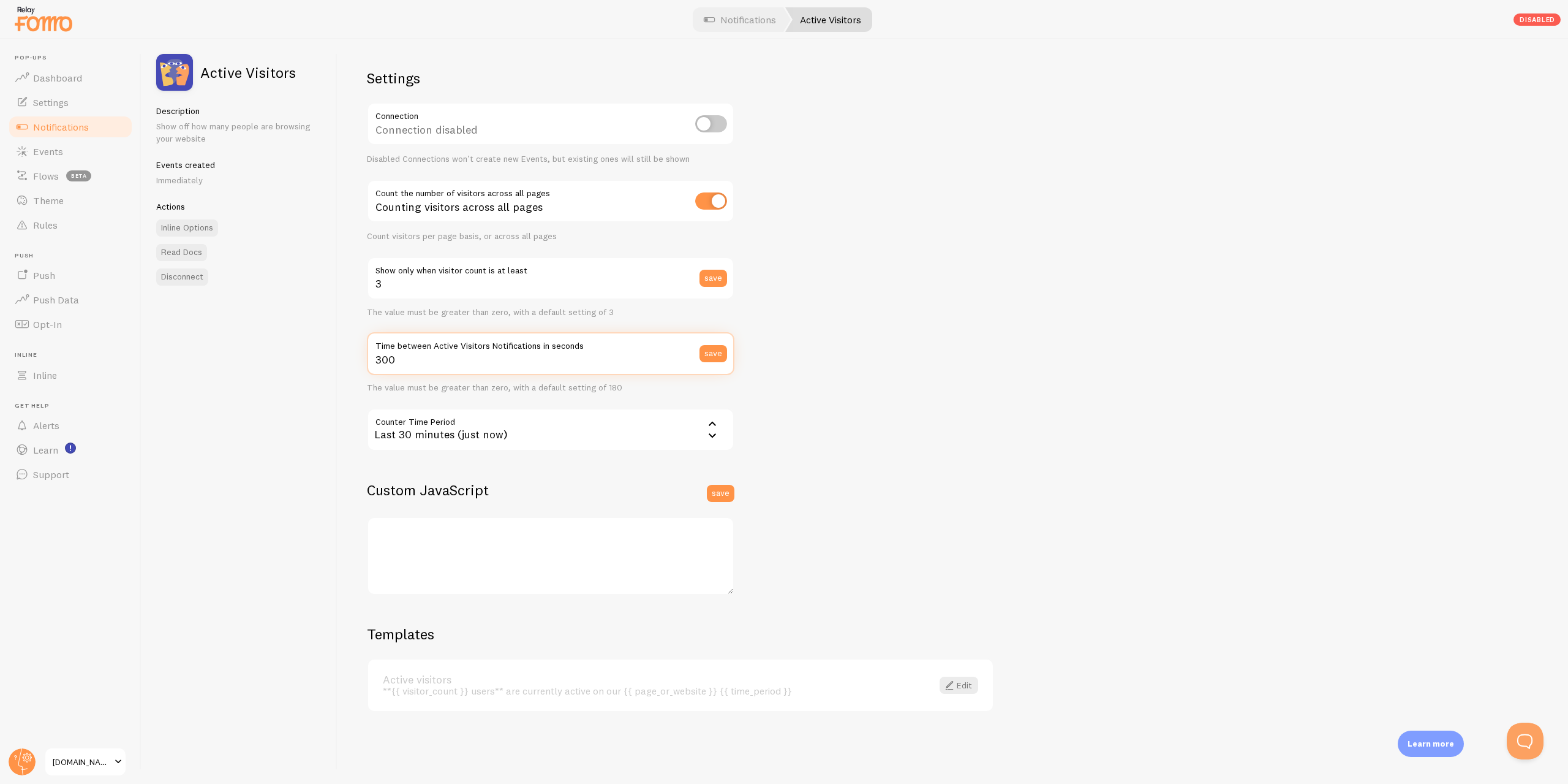
click at [514, 359] on input "300" at bounding box center [550, 353] width 368 height 43
click at [64, 129] on span "Notifications" at bounding box center [61, 126] width 55 height 12
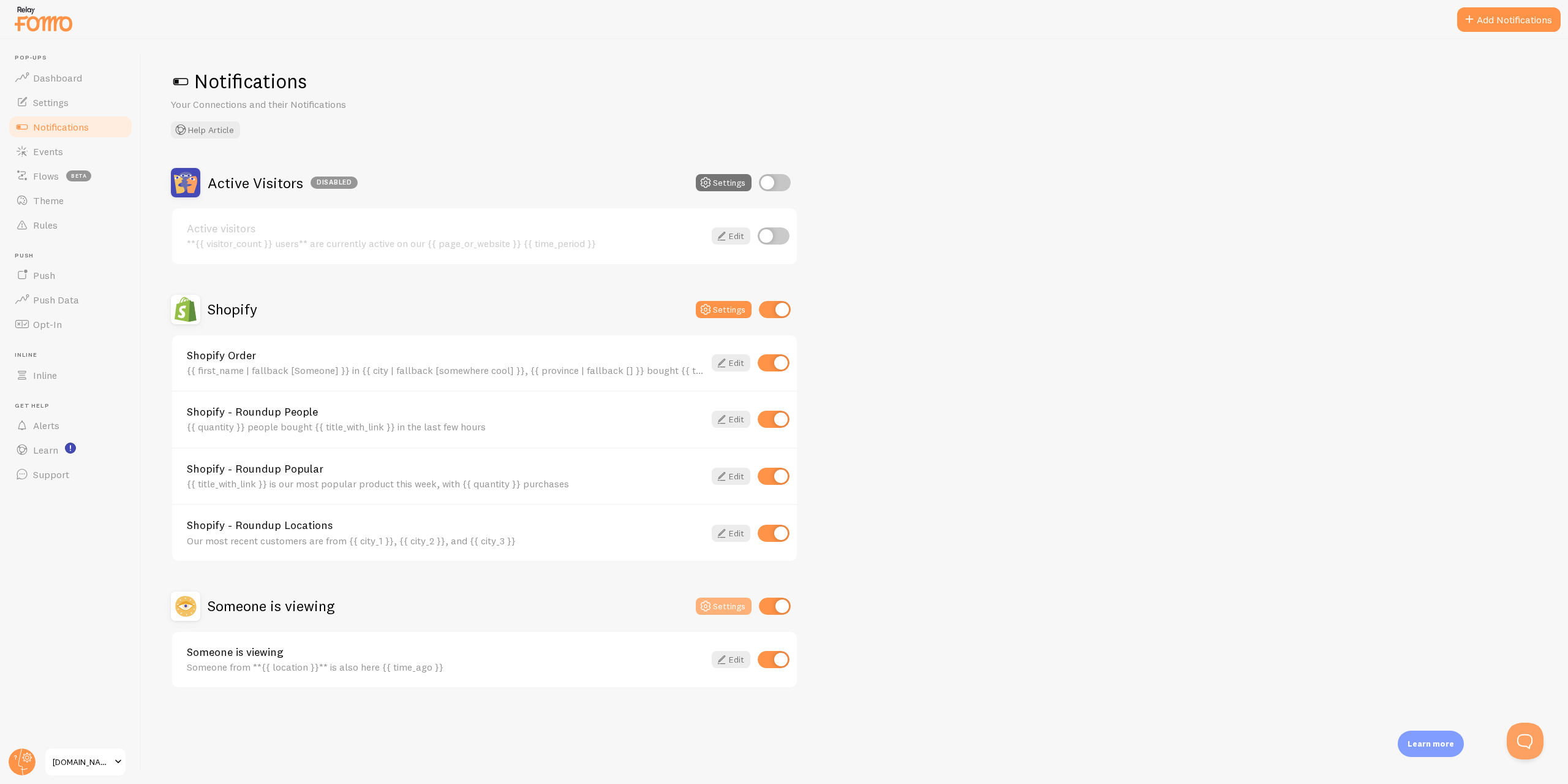
click at [735, 608] on button "Settings" at bounding box center [724, 606] width 55 height 17
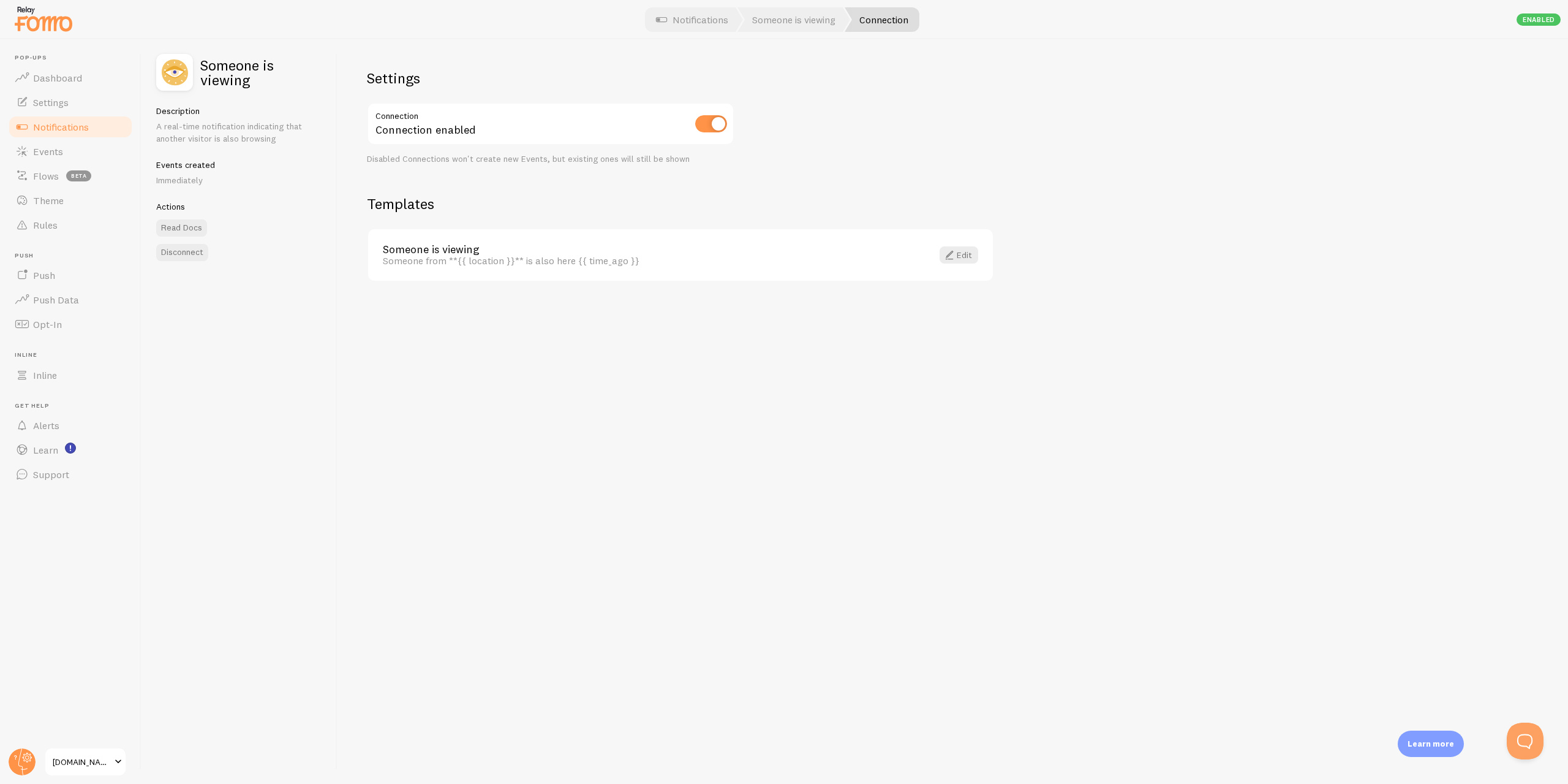
click at [78, 133] on link "Notifications" at bounding box center [70, 126] width 126 height 24
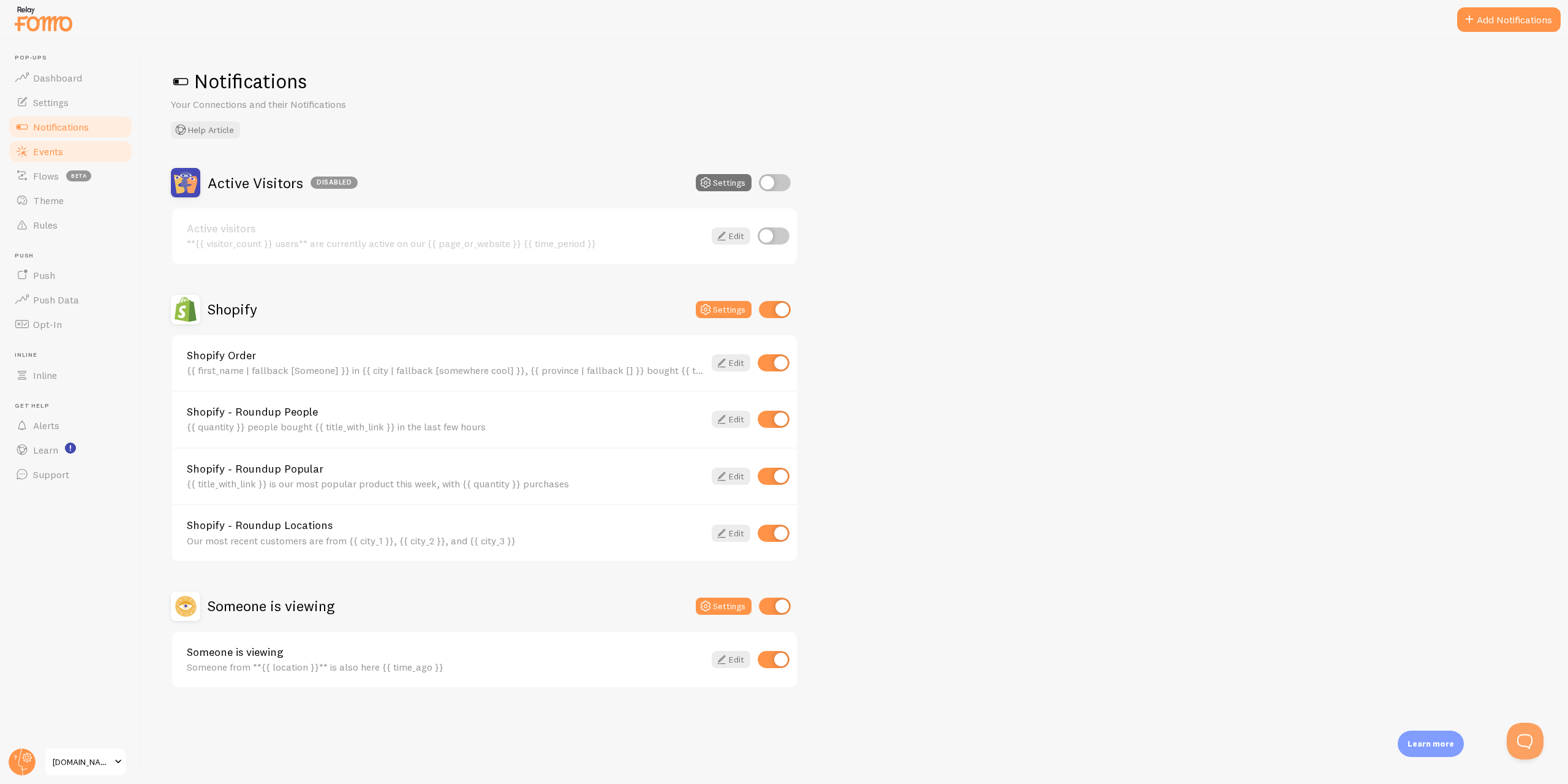
click at [77, 157] on link "Events" at bounding box center [70, 152] width 126 height 24
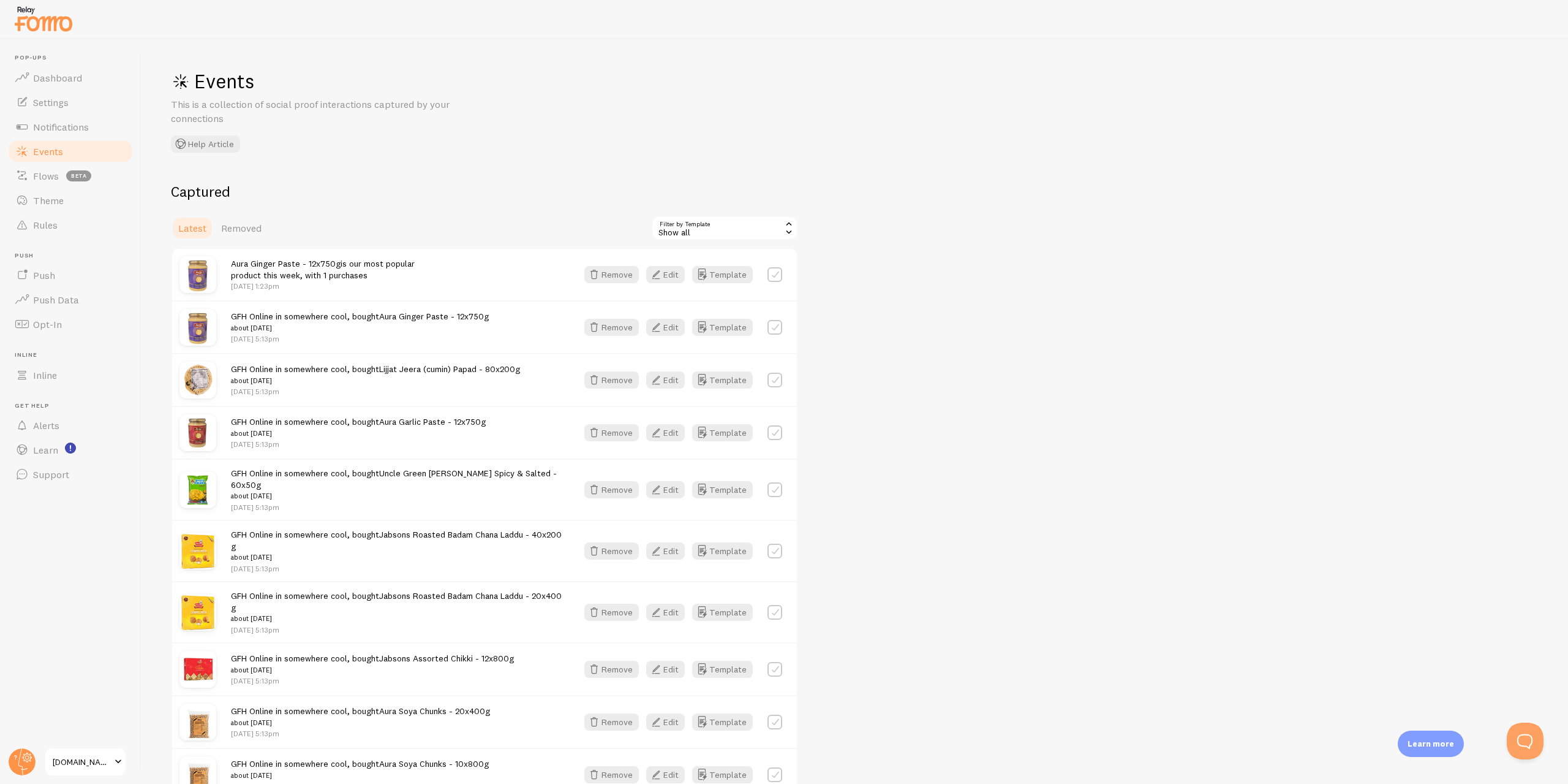
click at [63, 179] on link "Flows beta" at bounding box center [70, 176] width 126 height 24
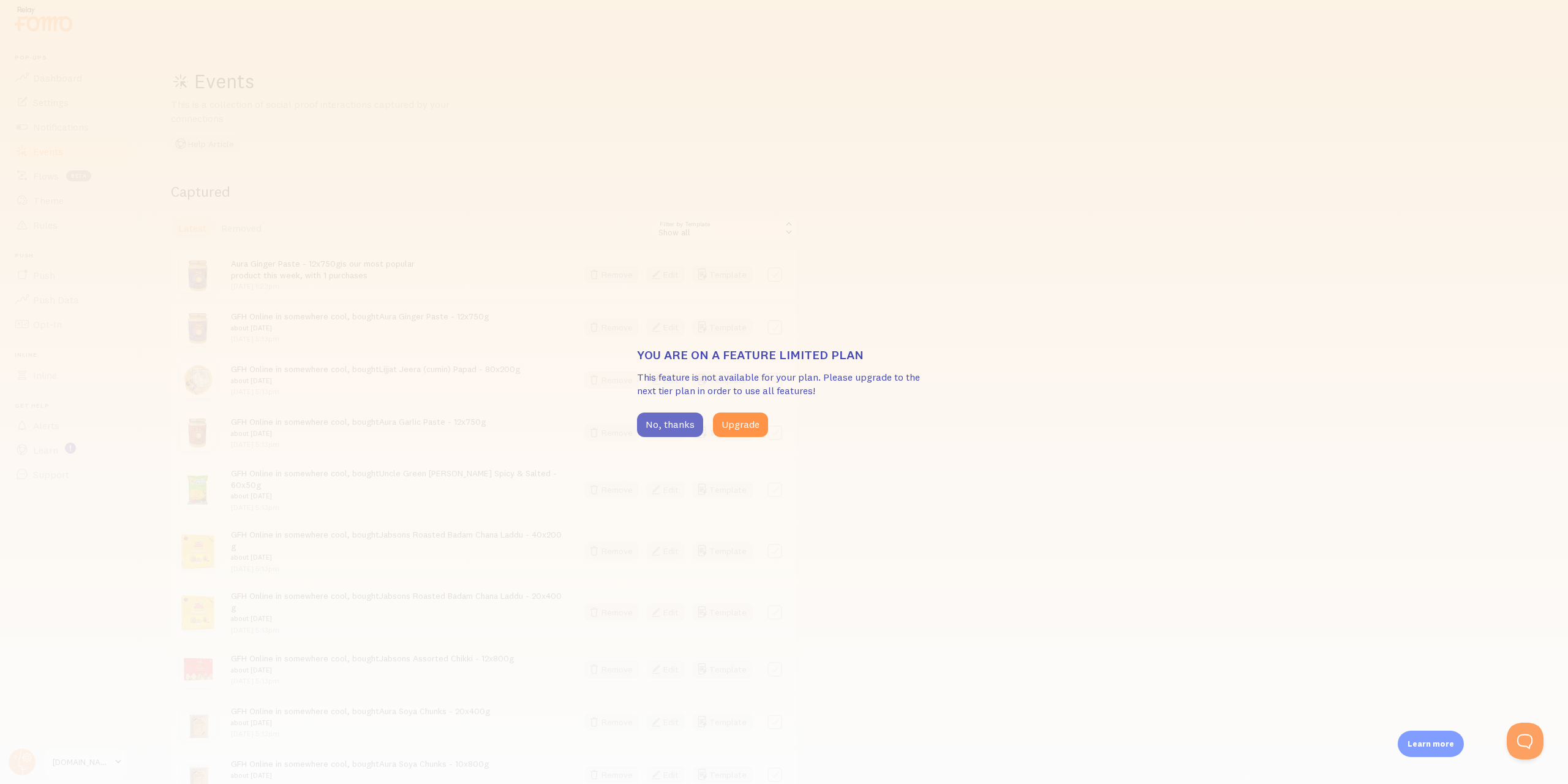
click at [660, 424] on button "No, thanks" at bounding box center [669, 425] width 66 height 24
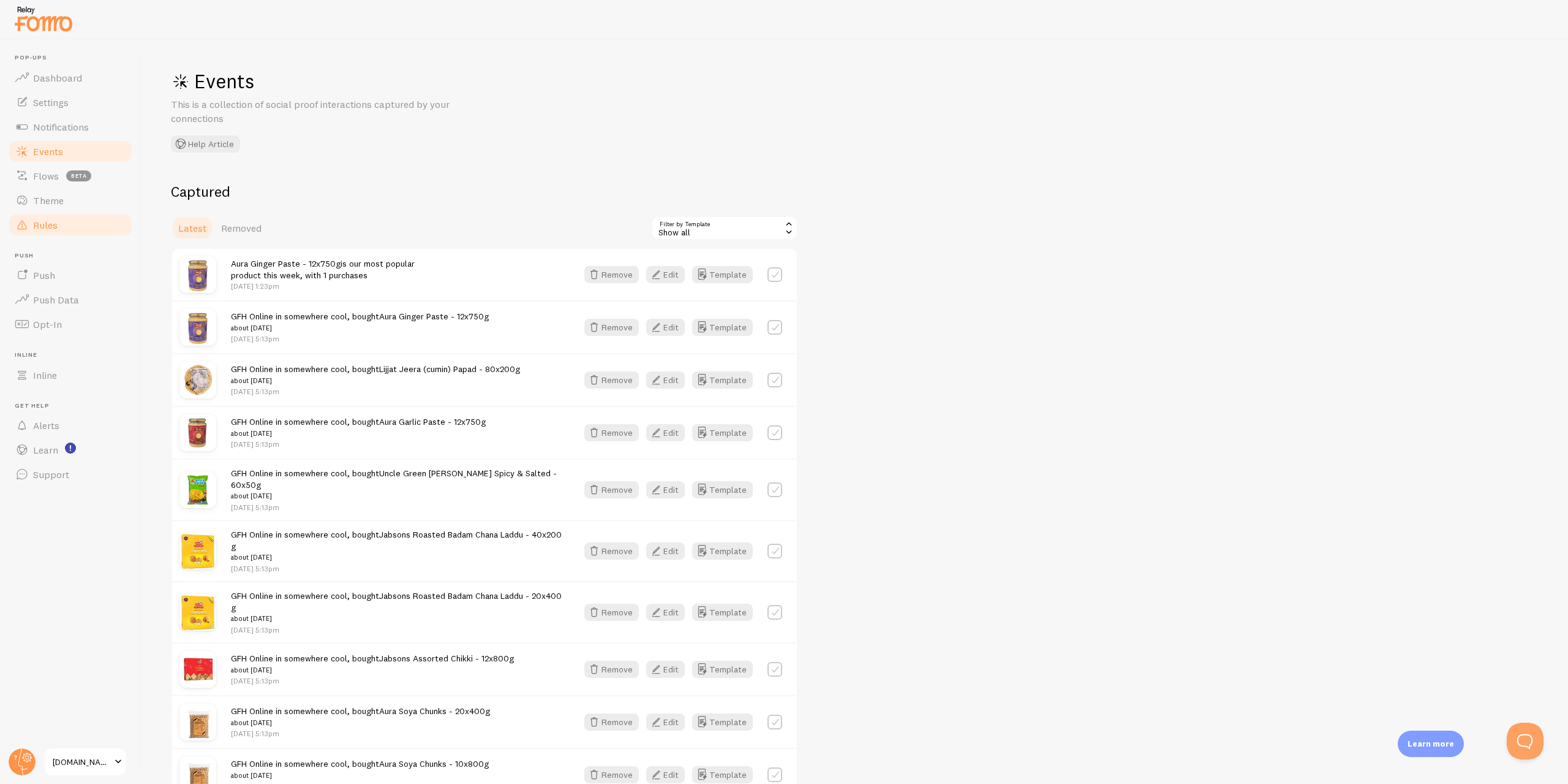
click at [77, 218] on link "Rules" at bounding box center [70, 225] width 126 height 24
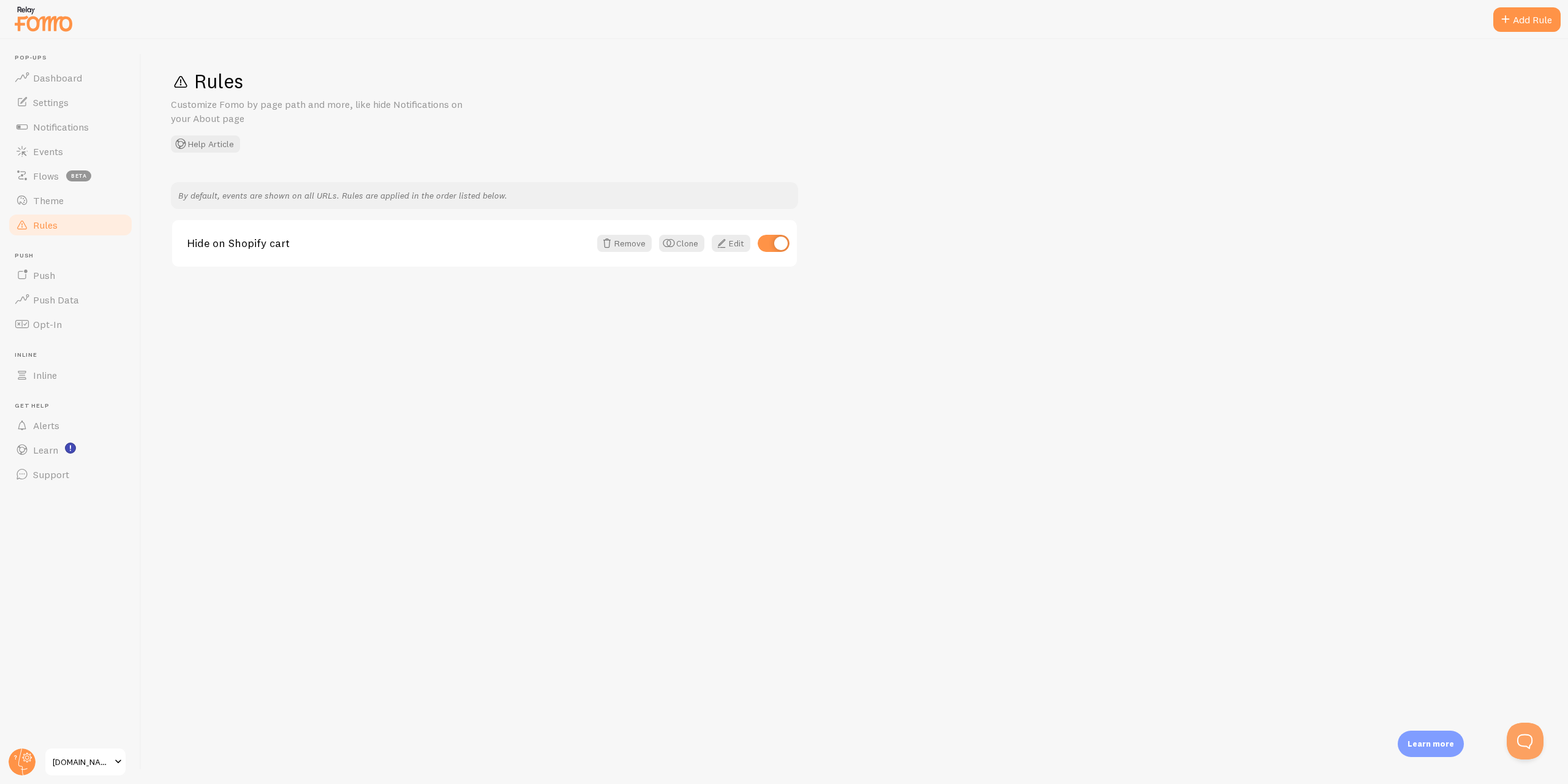
click at [356, 375] on div "Rules Customize Fomo by page path and more, like hide Notifications on your Abo…" at bounding box center [855, 411] width 1427 height 745
click at [718, 376] on div "Rules Customize Fomo by page path and more, like hide Notifications on your Abo…" at bounding box center [855, 411] width 1427 height 745
click at [69, 367] on link "Inline" at bounding box center [70, 375] width 126 height 24
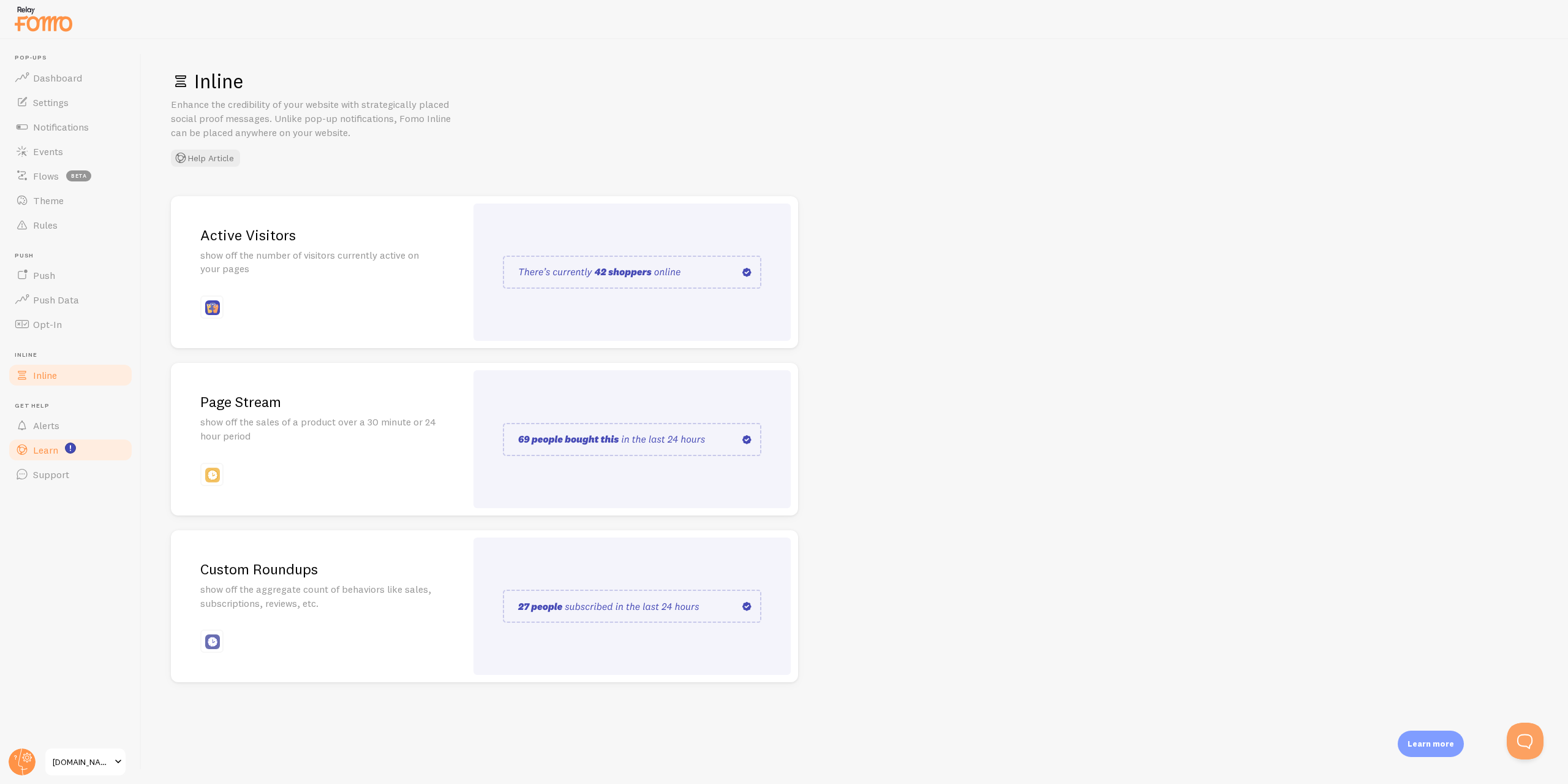
click at [82, 442] on link "Learn" at bounding box center [70, 450] width 126 height 24
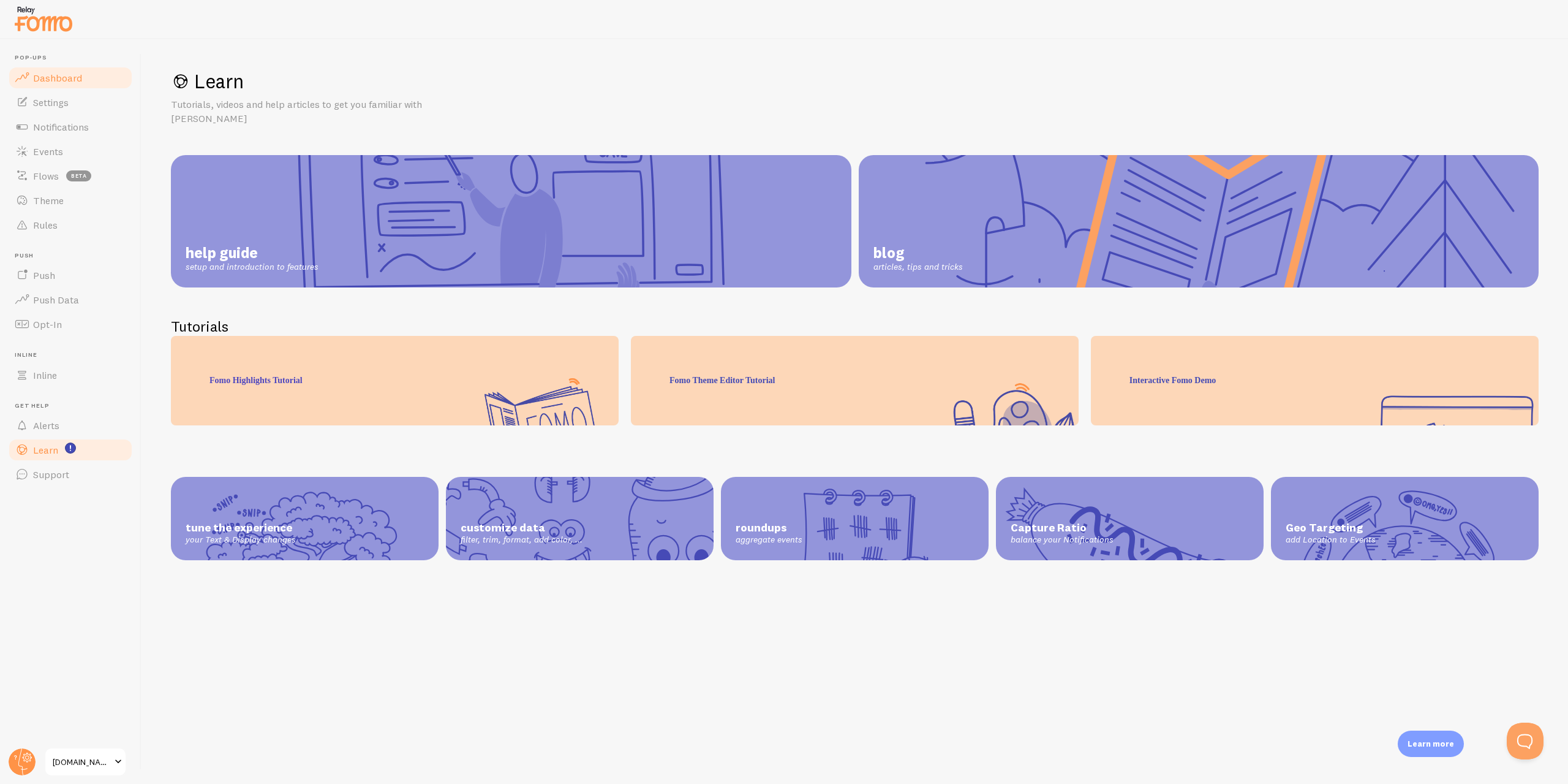
click at [66, 82] on span "Dashboard" at bounding box center [58, 78] width 49 height 12
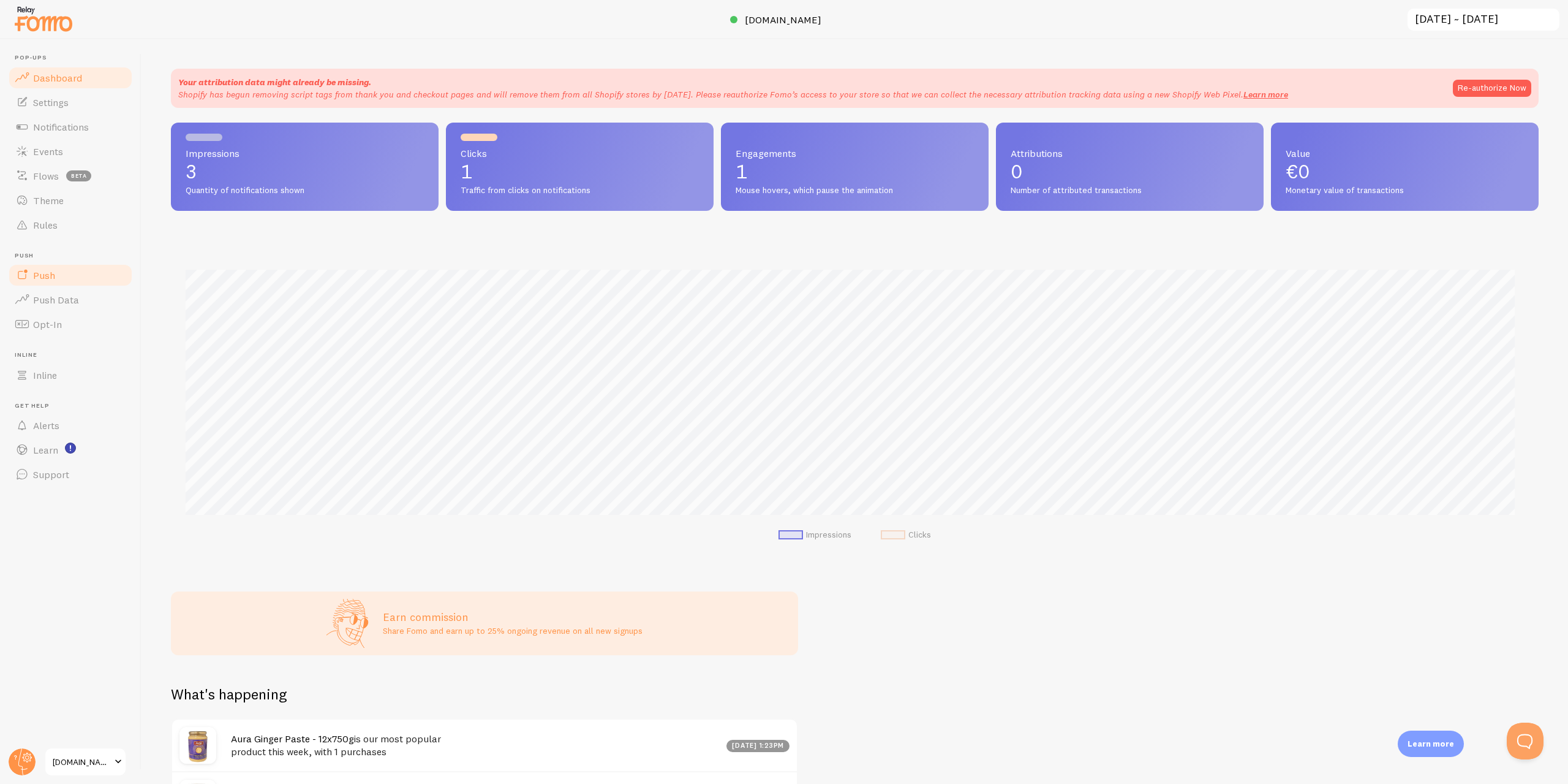
click at [77, 277] on link "Push" at bounding box center [70, 275] width 126 height 24
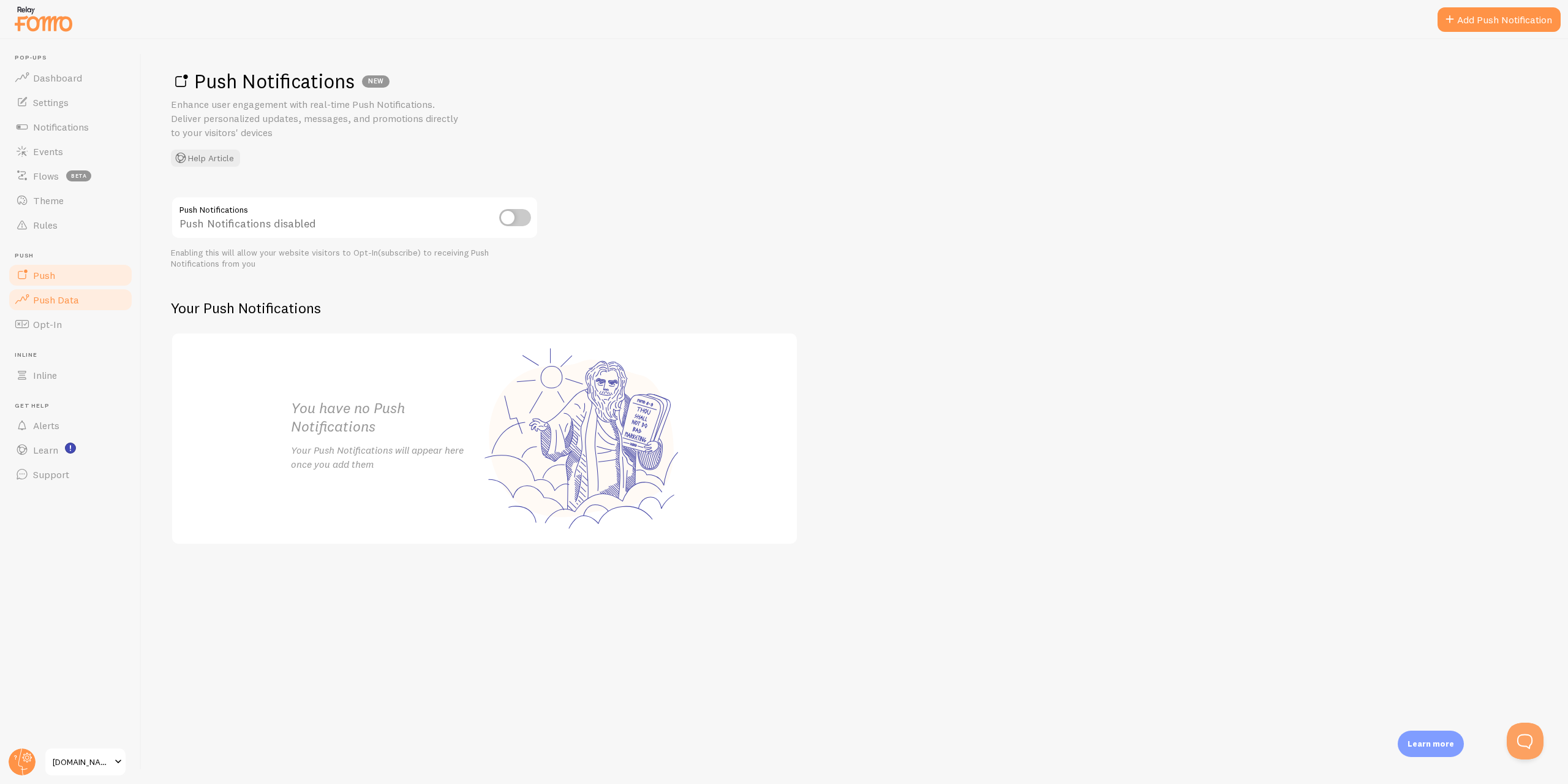
click at [79, 298] on link "Push Data" at bounding box center [70, 299] width 126 height 24
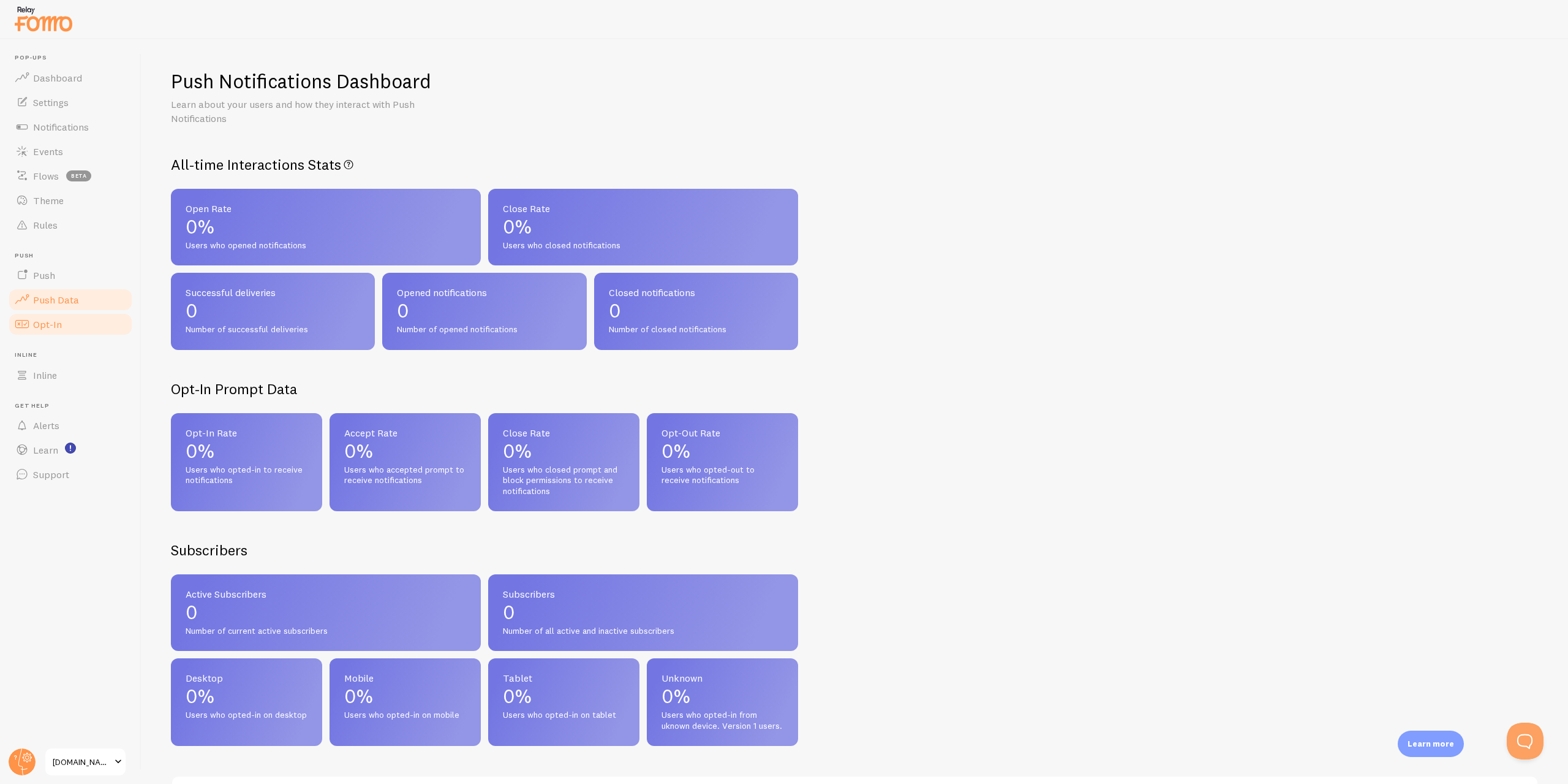
click at [79, 317] on link "Opt-In" at bounding box center [70, 324] width 126 height 24
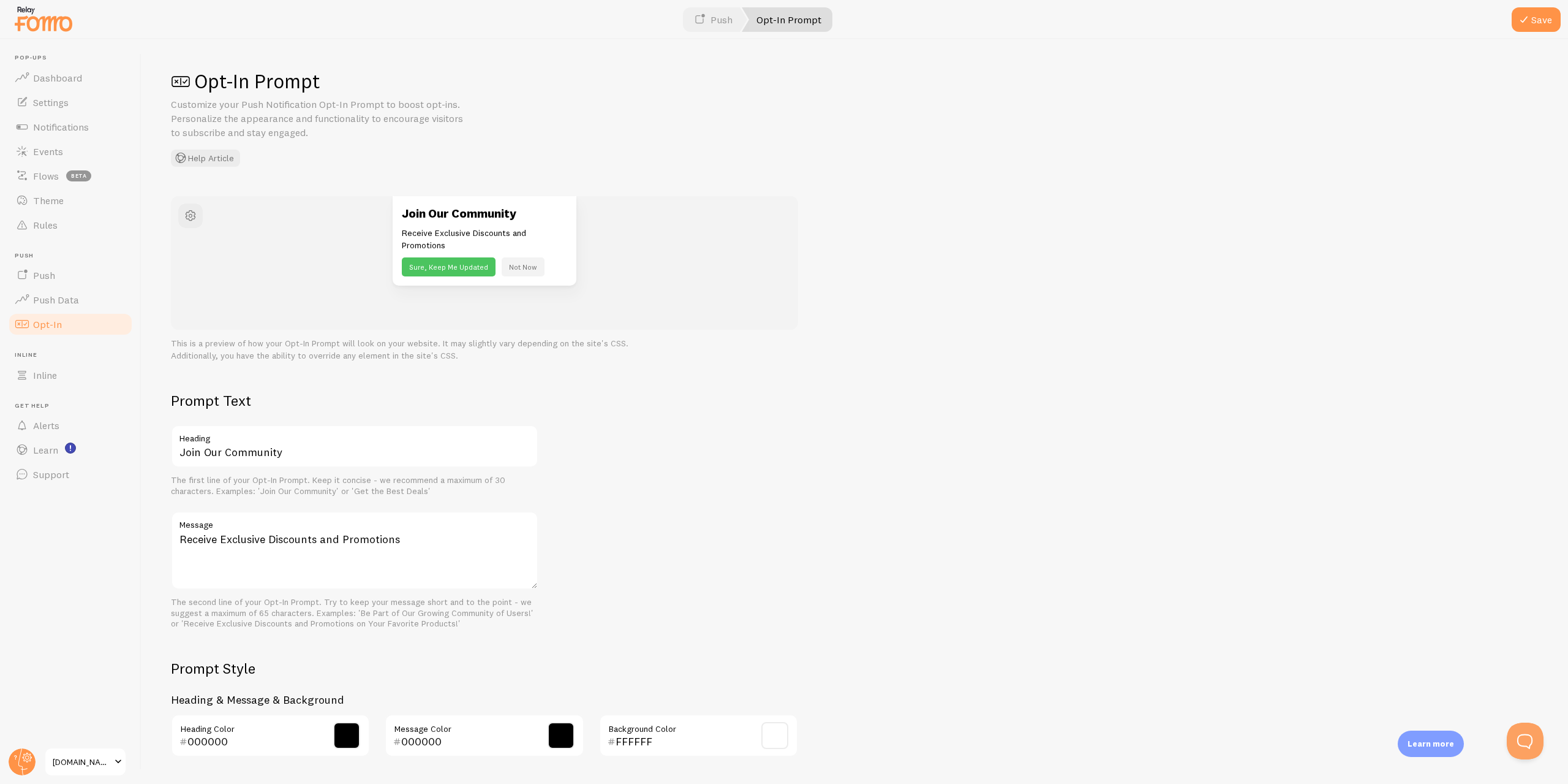
scroll to position [184, 0]
